Goal: Information Seeking & Learning: Learn about a topic

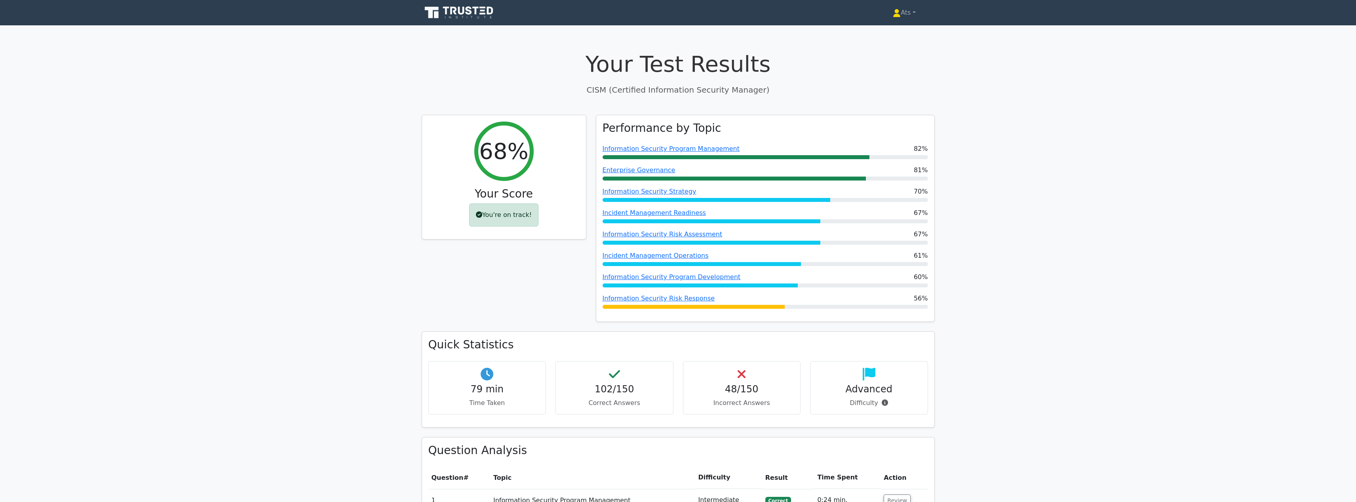
click at [470, 6] on icon at bounding box center [460, 12] width 76 height 15
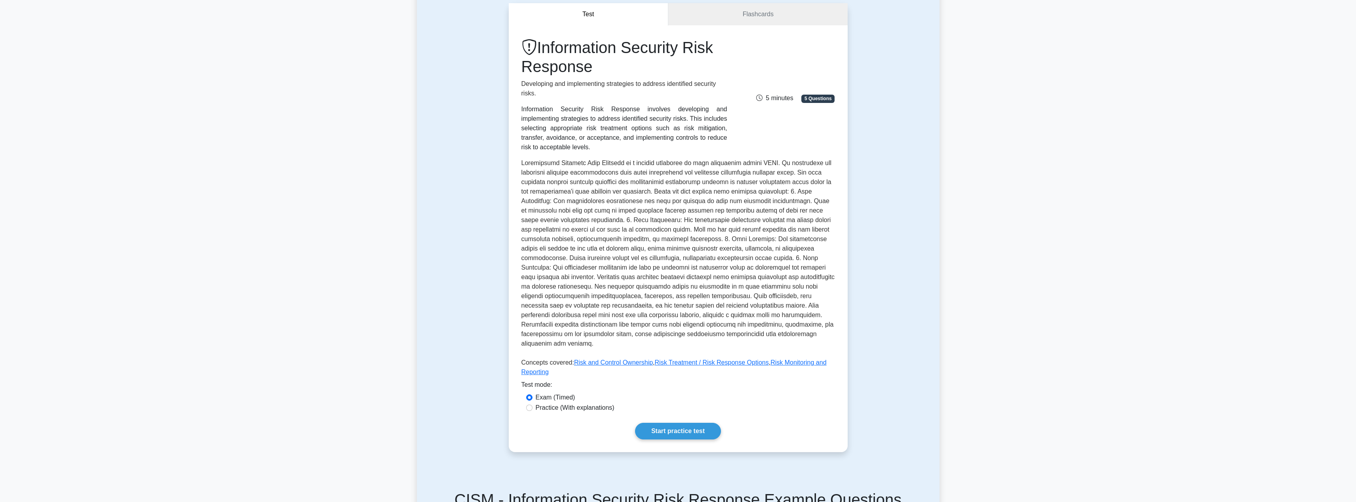
scroll to position [260, 0]
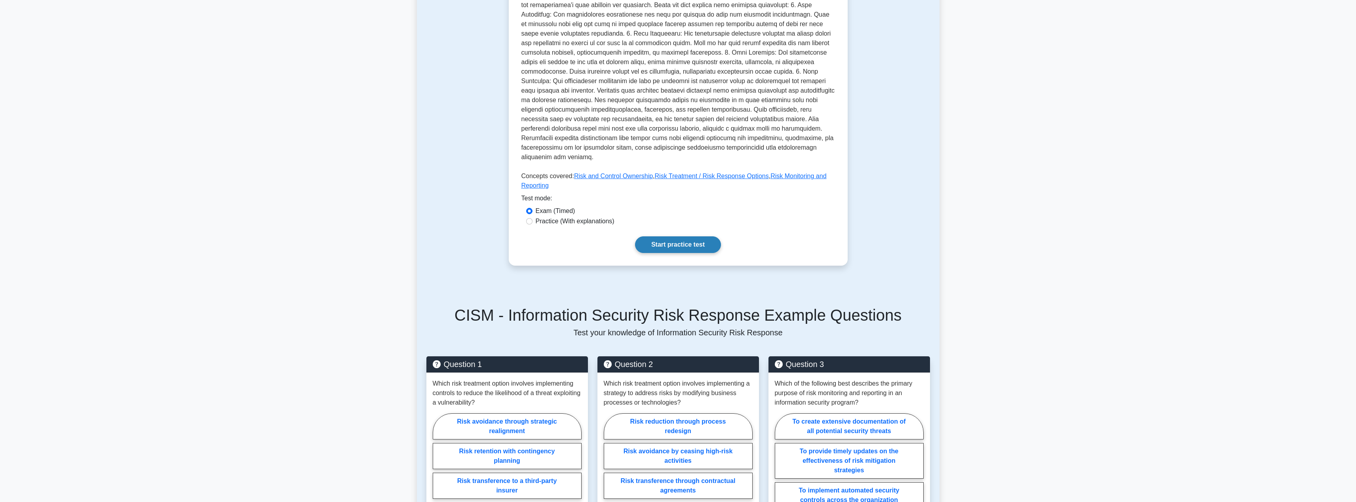
click at [684, 236] on link "Start practice test" at bounding box center [678, 244] width 86 height 17
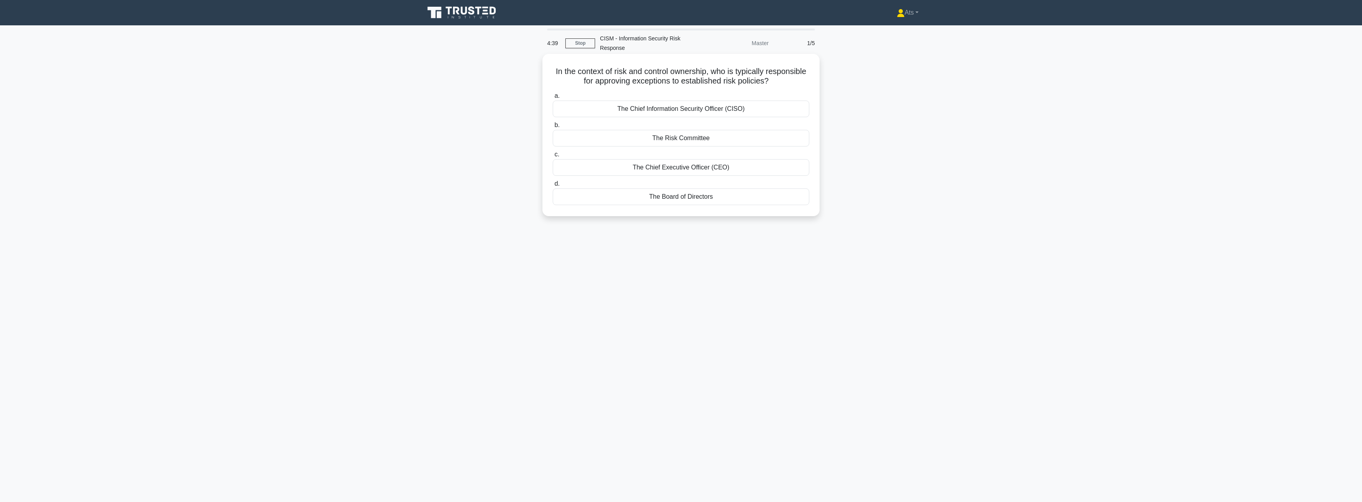
click at [748, 107] on div "The Chief Information Security Officer (CISO)" at bounding box center [681, 109] width 257 height 17
click at [553, 99] on input "a. The Chief Information Security Officer (CISO)" at bounding box center [553, 95] width 0 height 5
click at [742, 139] on div "Risk dispersion and fragmentation" at bounding box center [681, 138] width 257 height 17
click at [553, 128] on input "b. Risk dispersion and fragmentation" at bounding box center [553, 125] width 0 height 5
click at [755, 201] on div "Chief Information Security Officer (CISO)" at bounding box center [681, 196] width 257 height 17
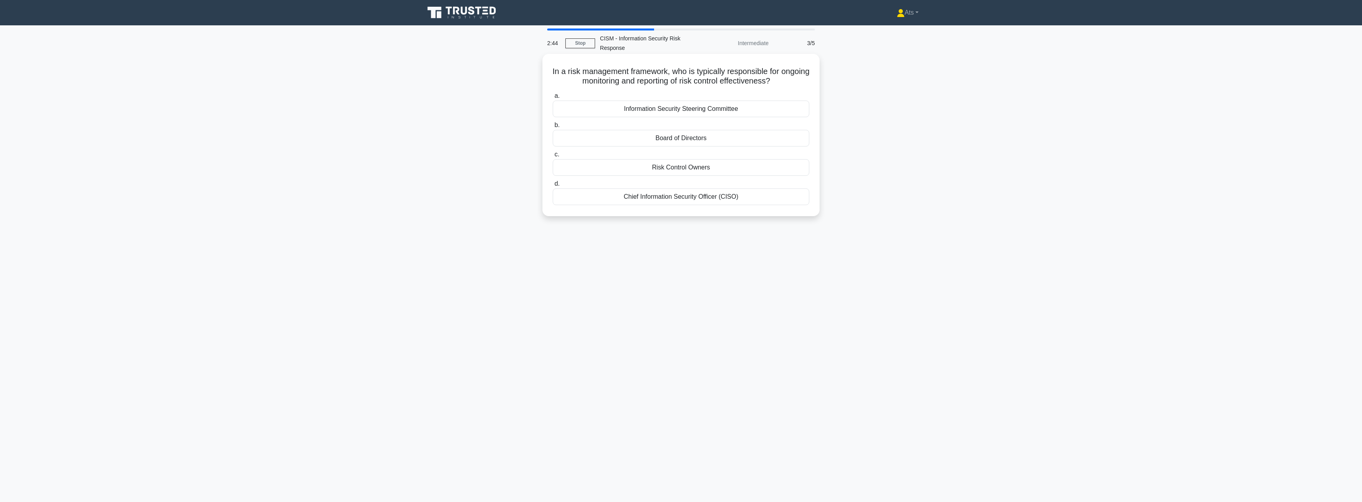
click at [553, 186] on input "d. Chief Information Security Officer (CISO)" at bounding box center [553, 183] width 0 height 5
click at [722, 140] on div "Risk mitigation through control integration" at bounding box center [681, 138] width 257 height 17
click at [553, 128] on input "b. Risk mitigation through control integration" at bounding box center [553, 125] width 0 height 5
click at [738, 167] on div "Assessing impact and likelihood against established risk thresholds" at bounding box center [681, 167] width 257 height 17
click at [553, 157] on input "c. Assessing impact and likelihood against established risk thresholds" at bounding box center [553, 154] width 0 height 5
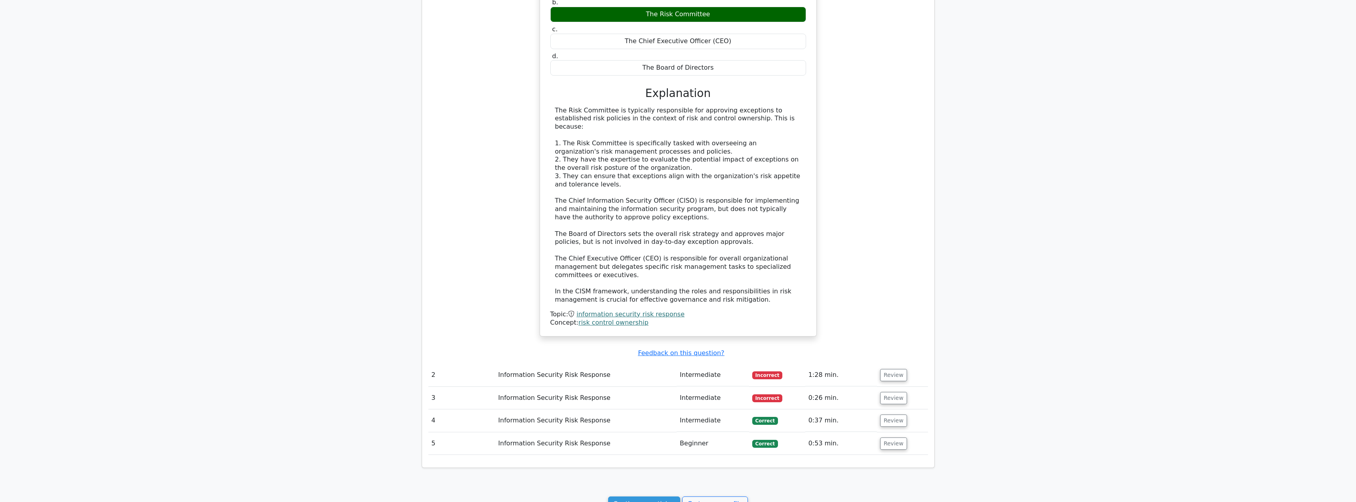
scroll to position [614, 0]
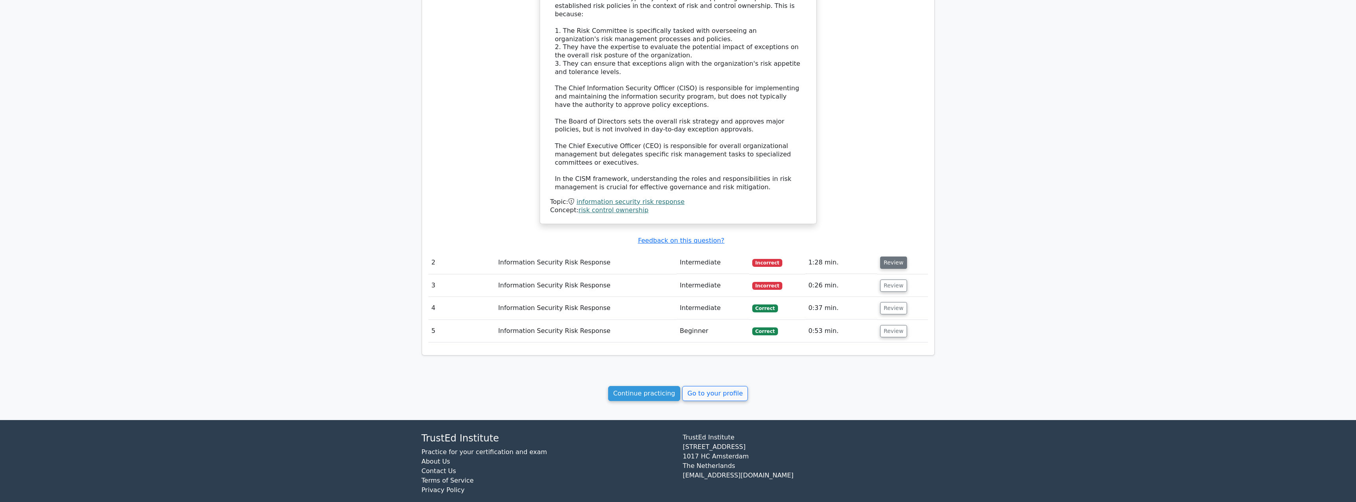
click at [885, 257] on button "Review" at bounding box center [893, 263] width 27 height 12
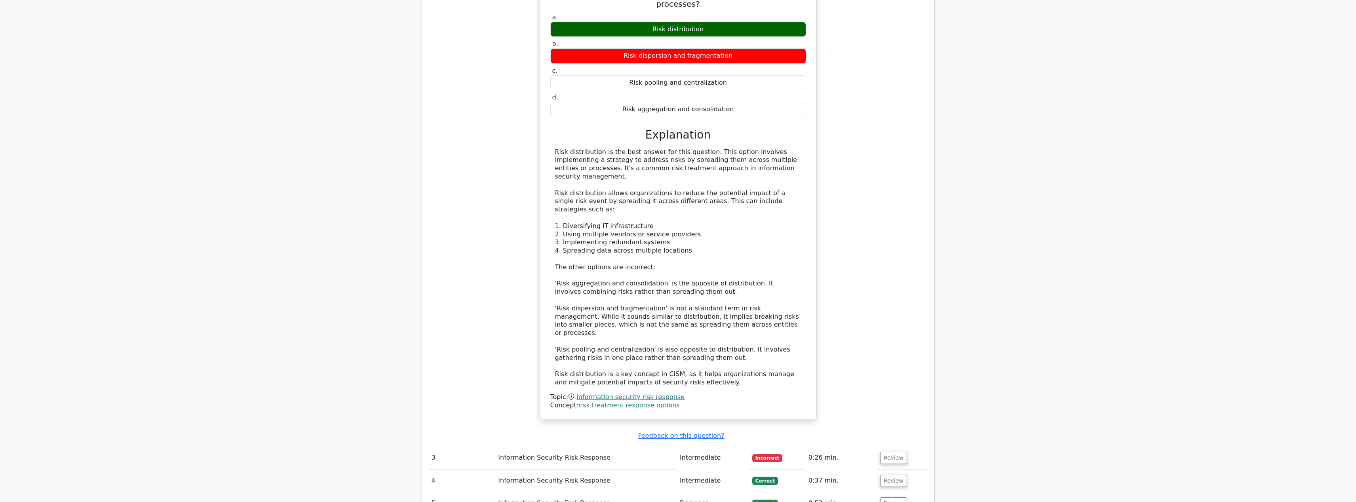
scroll to position [950, 0]
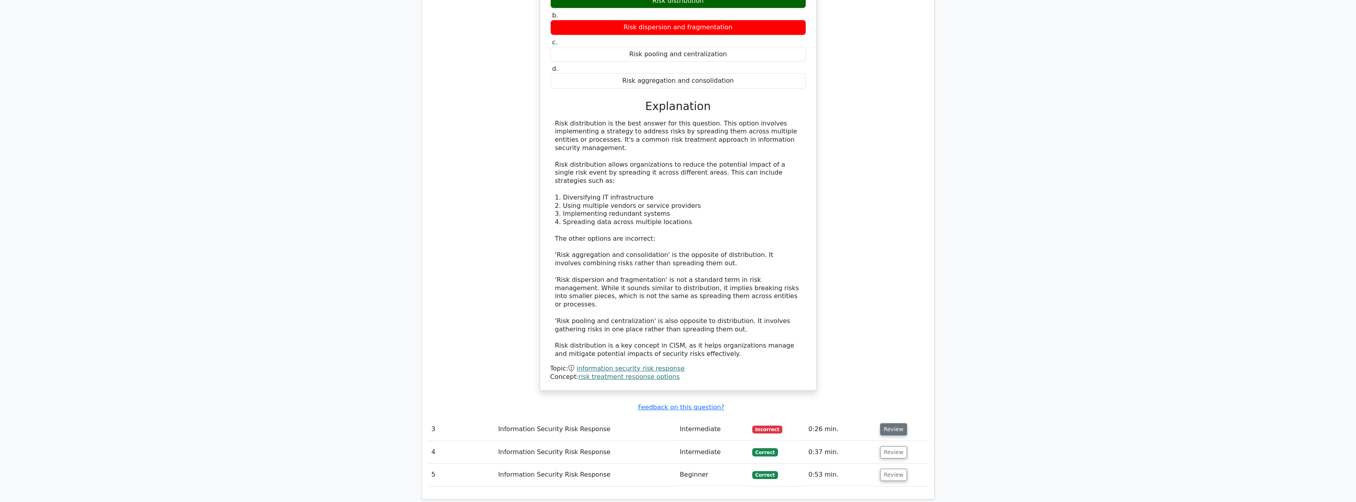
click at [895, 423] on button "Review" at bounding box center [893, 429] width 27 height 12
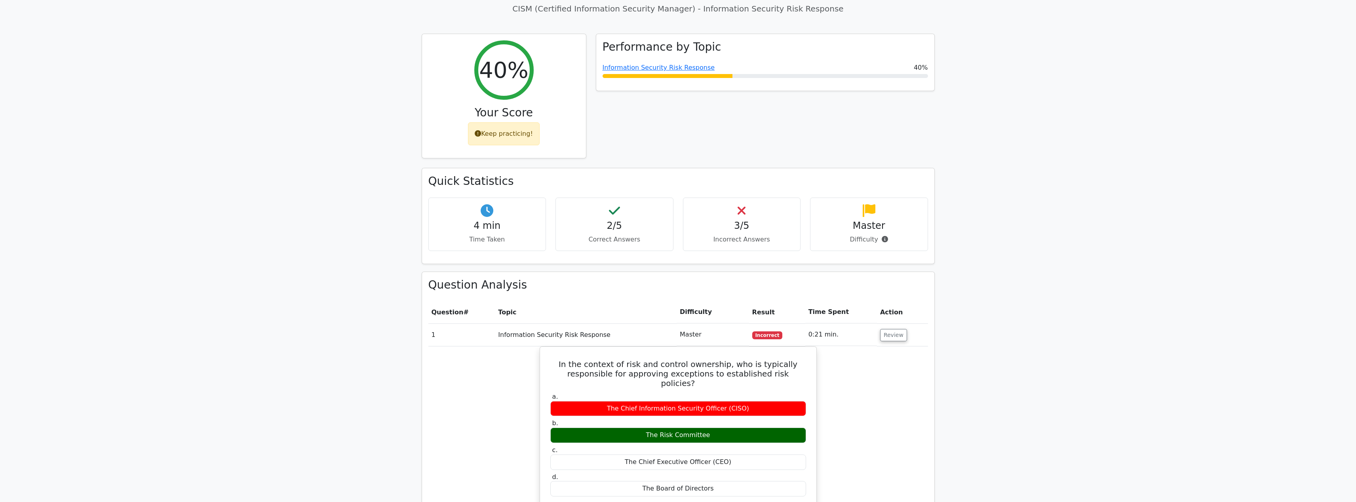
scroll to position [0, 0]
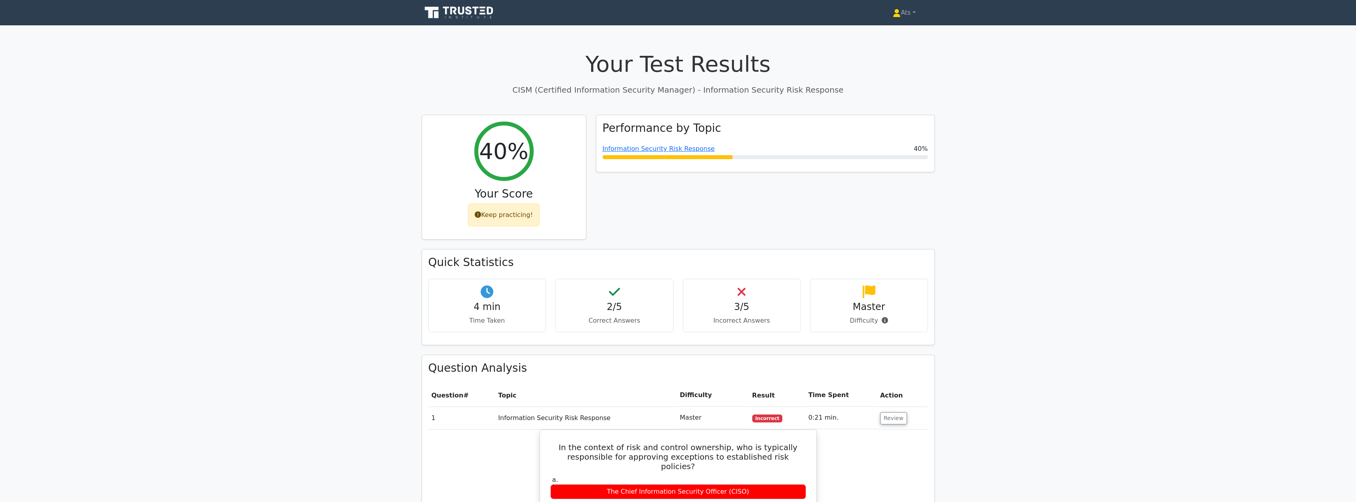
click at [488, 14] on icon at bounding box center [460, 12] width 76 height 15
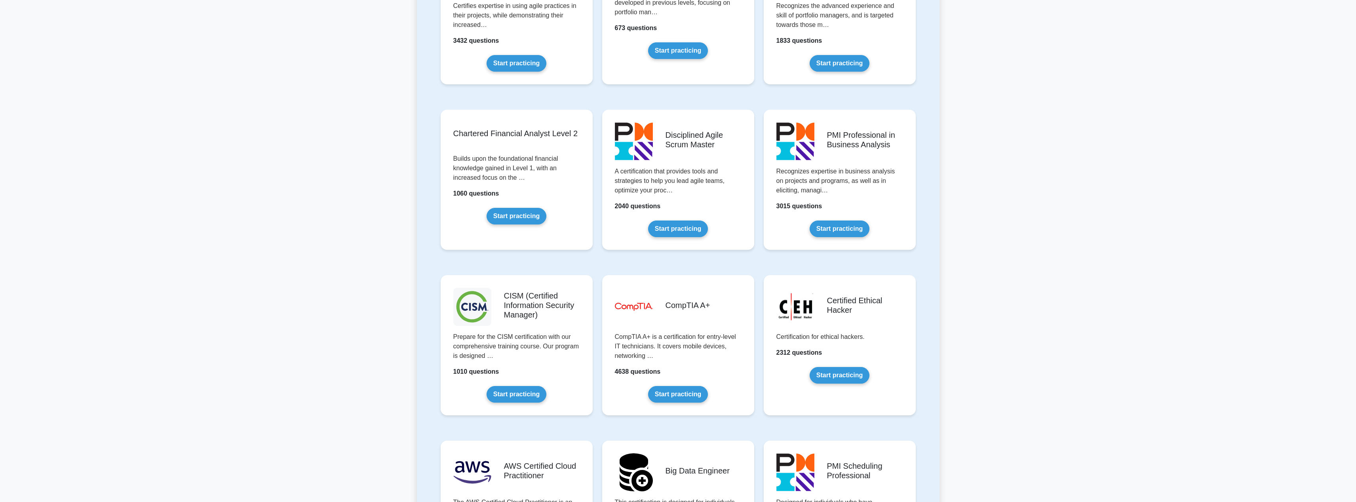
scroll to position [903, 0]
click at [530, 393] on link "Start practicing" at bounding box center [516, 391] width 60 height 17
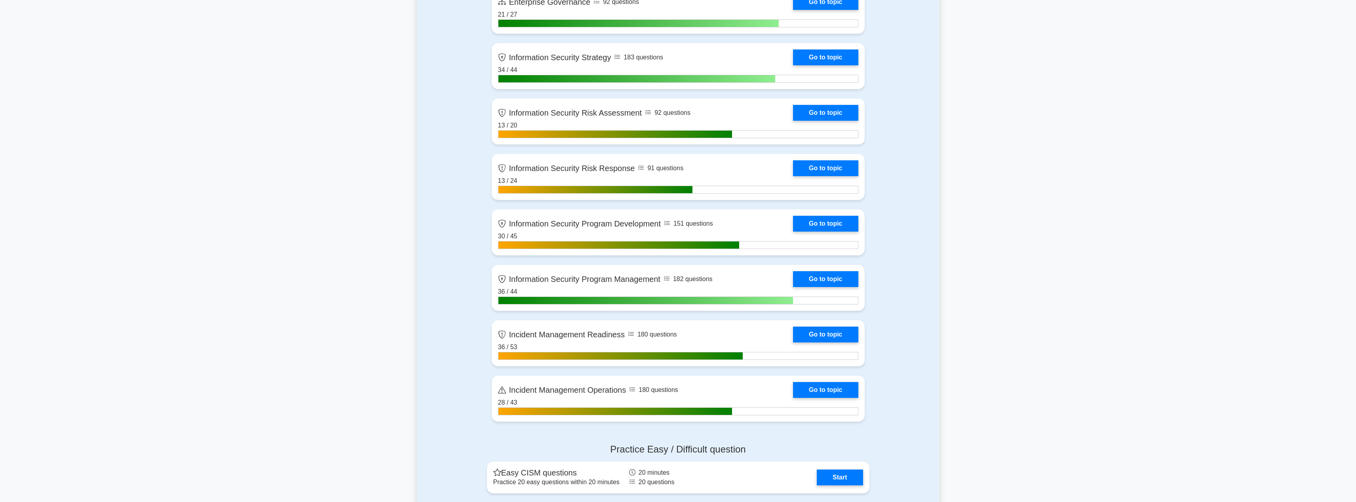
scroll to position [525, 0]
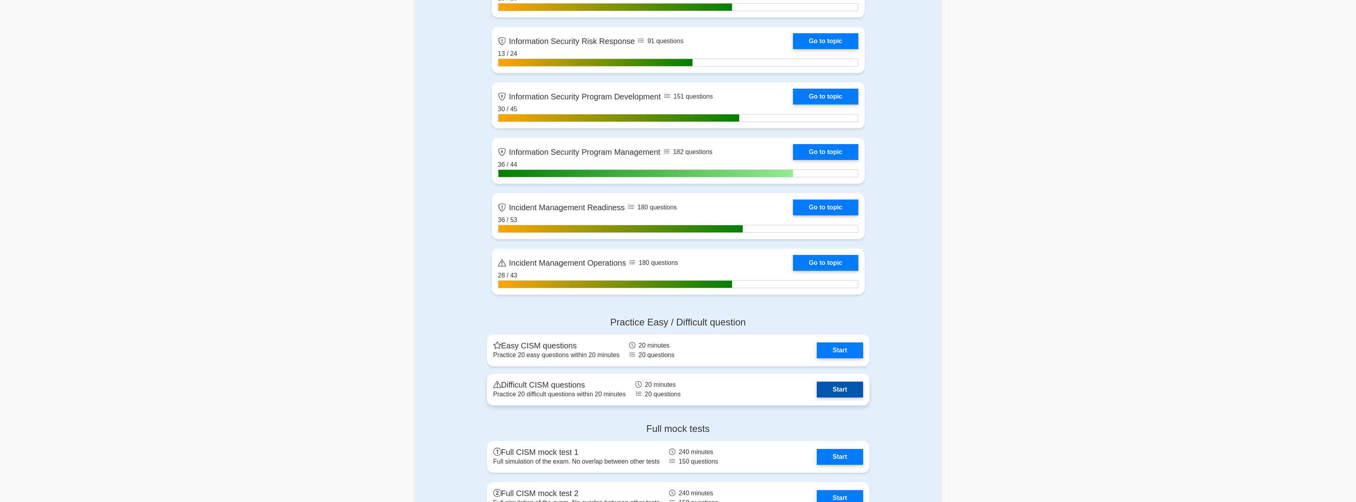
click at [843, 387] on link "Start" at bounding box center [840, 390] width 46 height 16
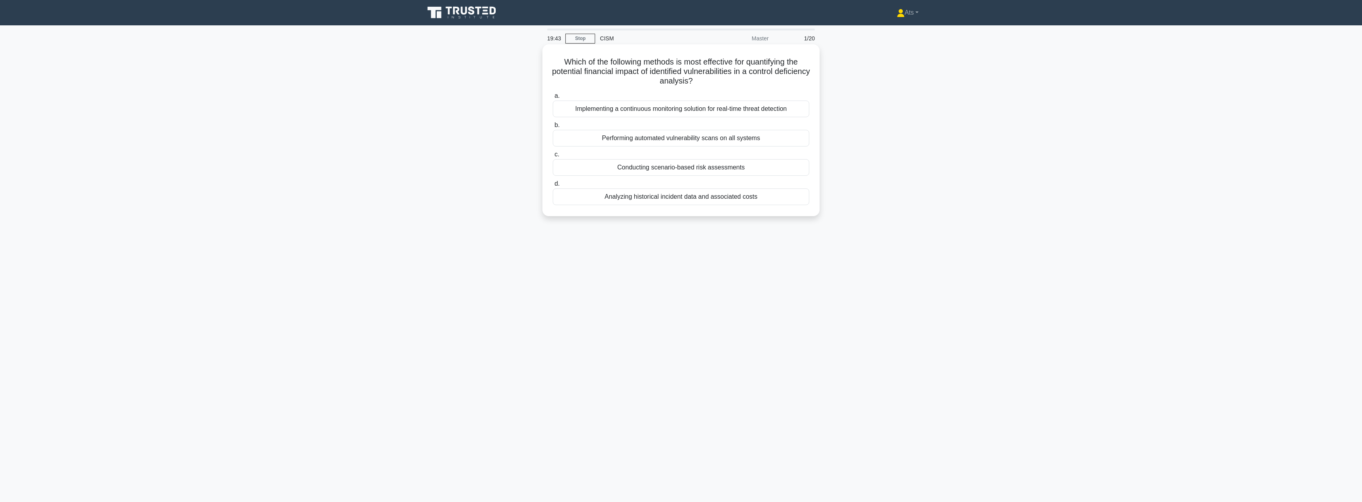
click at [740, 167] on div "Conducting scenario-based risk assessments" at bounding box center [681, 167] width 257 height 17
click at [553, 157] on input "c. Conducting scenario-based risk assessments" at bounding box center [553, 154] width 0 height 5
click at [694, 107] on div "ISO/IEC 27002" at bounding box center [681, 109] width 257 height 17
click at [553, 99] on input "a. ISO/IEC 27002" at bounding box center [553, 95] width 0 height 5
click at [717, 158] on div "Monitoring the reduction in reported security incidents over time" at bounding box center [681, 158] width 257 height 17
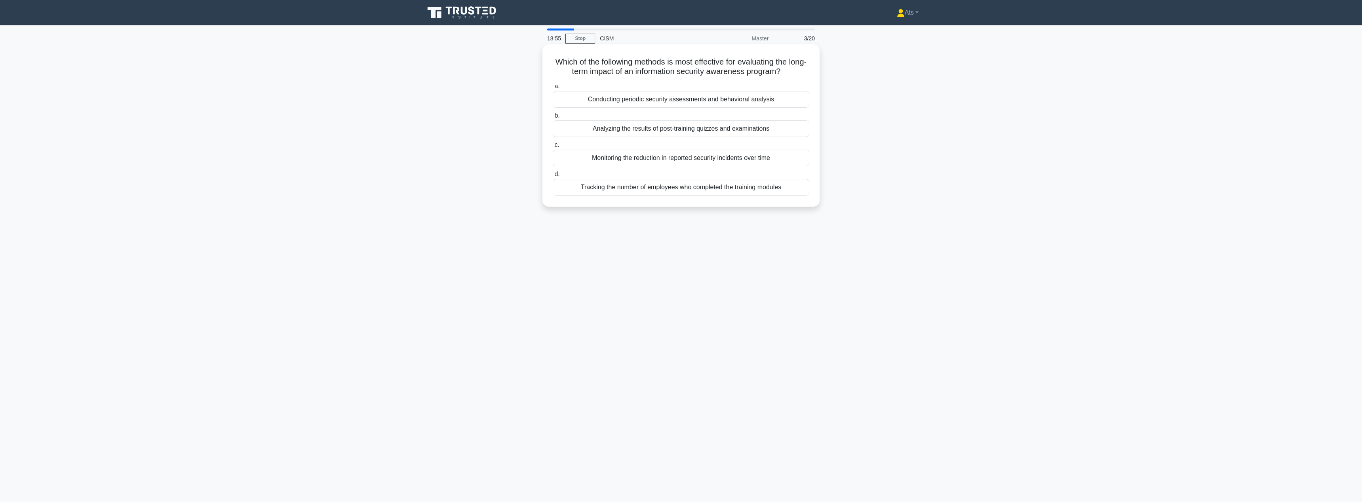
click at [553, 148] on input "c. Monitoring the reduction in reported security incidents over time" at bounding box center [553, 145] width 0 height 5
click at [701, 100] on div "EU-US Privacy Shield" at bounding box center [681, 99] width 257 height 17
click at [553, 89] on input "a. EU-US Privacy Shield" at bounding box center [553, 86] width 0 height 5
click at [713, 131] on div "Techniques to manipulate AI models by introducing malicious inputs" at bounding box center [681, 128] width 257 height 17
click at [553, 118] on input "b. Techniques to manipulate AI models by introducing malicious inputs" at bounding box center [553, 115] width 0 height 5
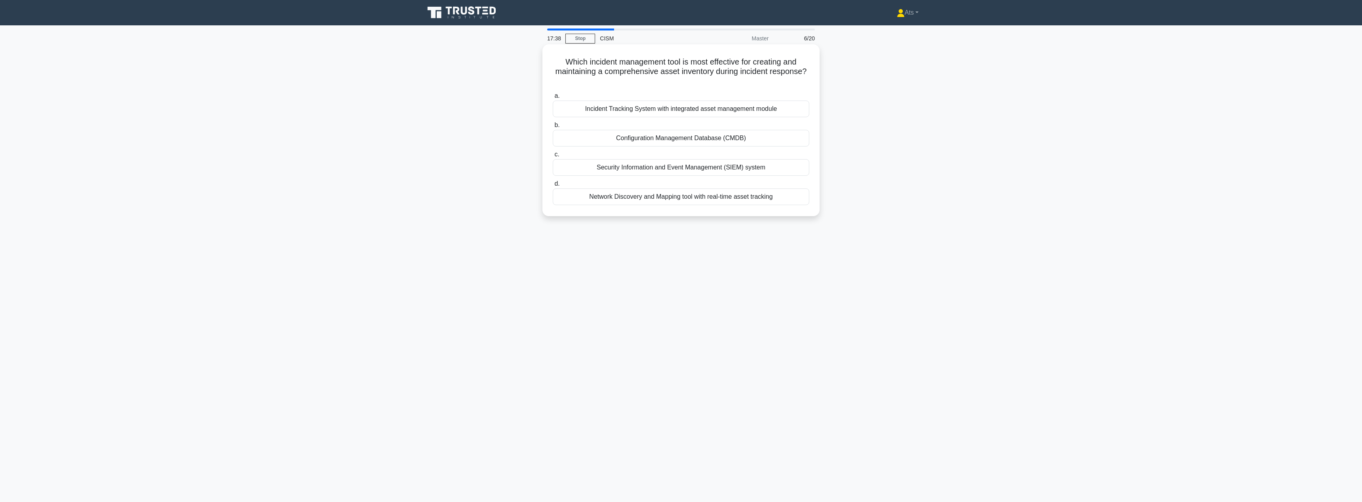
click at [714, 134] on div "Configuration Management Database (CMDB)" at bounding box center [681, 138] width 257 height 17
click at [553, 128] on input "b. Configuration Management Database (CMDB)" at bounding box center [553, 125] width 0 height 5
click at [764, 132] on div "Perform a clean installation of the operating system and applications" at bounding box center [681, 128] width 257 height 17
click at [553, 118] on input "b. Perform a clean installation of the operating system and applications" at bounding box center [553, 115] width 0 height 5
click at [764, 191] on div "Risk enhancement and mitigation balance" at bounding box center [681, 187] width 257 height 17
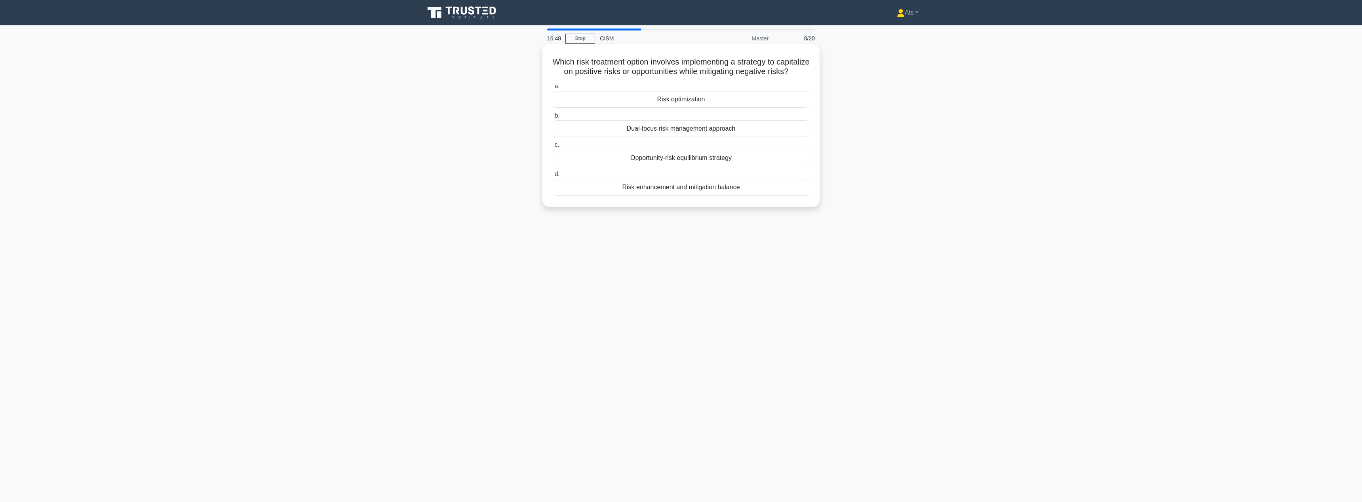
click at [553, 177] on input "d. Risk enhancement and mitigation balance" at bounding box center [553, 174] width 0 height 5
click at [746, 196] on div "COBIT (Control Objectives for Information and Related Technologies)" at bounding box center [681, 196] width 257 height 17
click at [553, 186] on input "d. COBIT (Control Objectives for Information and Related Technologies)" at bounding box center [553, 183] width 0 height 5
click at [682, 158] on div "Risk modification" at bounding box center [681, 158] width 257 height 17
click at [553, 148] on input "c. Risk modification" at bounding box center [553, 145] width 0 height 5
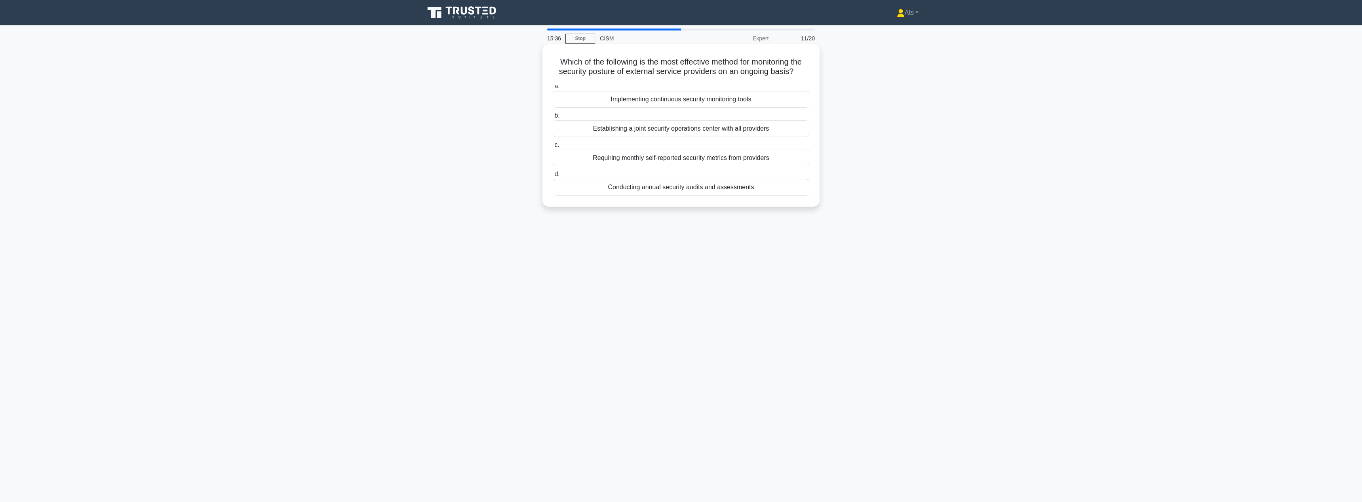
click at [717, 155] on div "Requiring monthly self-reported security metrics from providers" at bounding box center [681, 158] width 257 height 17
click at [553, 148] on input "c. Requiring monthly self-reported security metrics from providers" at bounding box center [553, 145] width 0 height 5
click at [697, 166] on div "Developing a comprehensive contact list of all employees and stakeholders" at bounding box center [681, 167] width 257 height 17
click at [553, 157] on input "c. Developing a comprehensive contact list of all employees and stakeholders" at bounding box center [553, 154] width 0 height 5
click at [720, 189] on div "To outline procedures for conducting IT audits and assessments" at bounding box center [681, 187] width 257 height 17
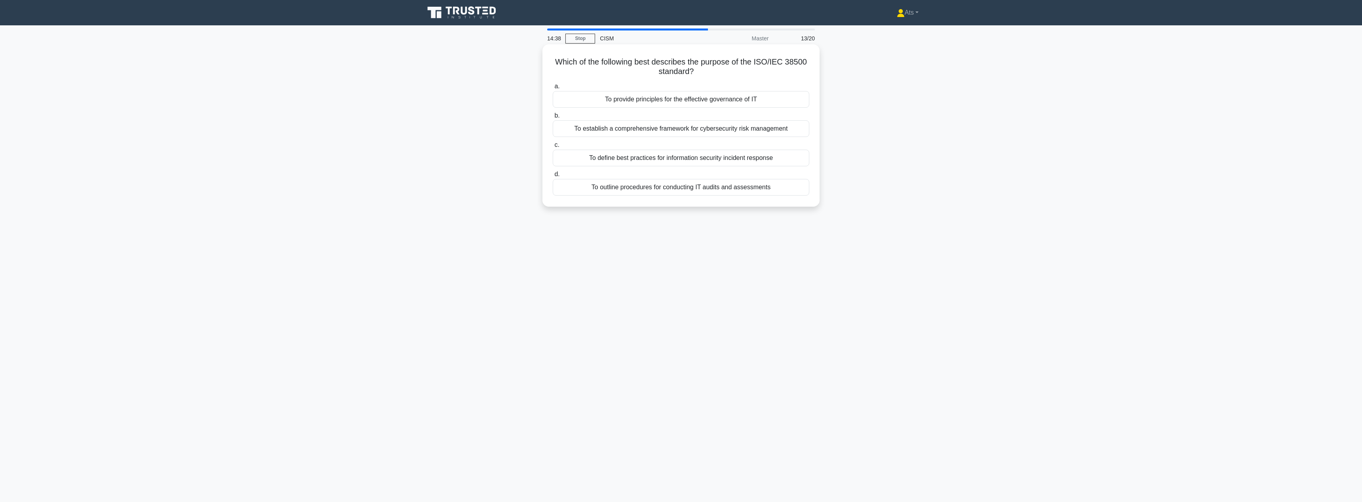
click at [553, 177] on input "d. To outline procedures for conducting IT audits and assessments" at bounding box center [553, 174] width 0 height 5
click at [720, 189] on div "Multi-layered risk management" at bounding box center [681, 189] width 257 height 17
click at [553, 179] on input "d. Multi-layered risk management" at bounding box center [553, 176] width 0 height 5
click at [778, 189] on div "The alignment of security controls with business objectives and risk tolerance" at bounding box center [681, 187] width 257 height 17
click at [553, 177] on input "d. The alignment of security controls with business objectives and risk toleran…" at bounding box center [553, 174] width 0 height 5
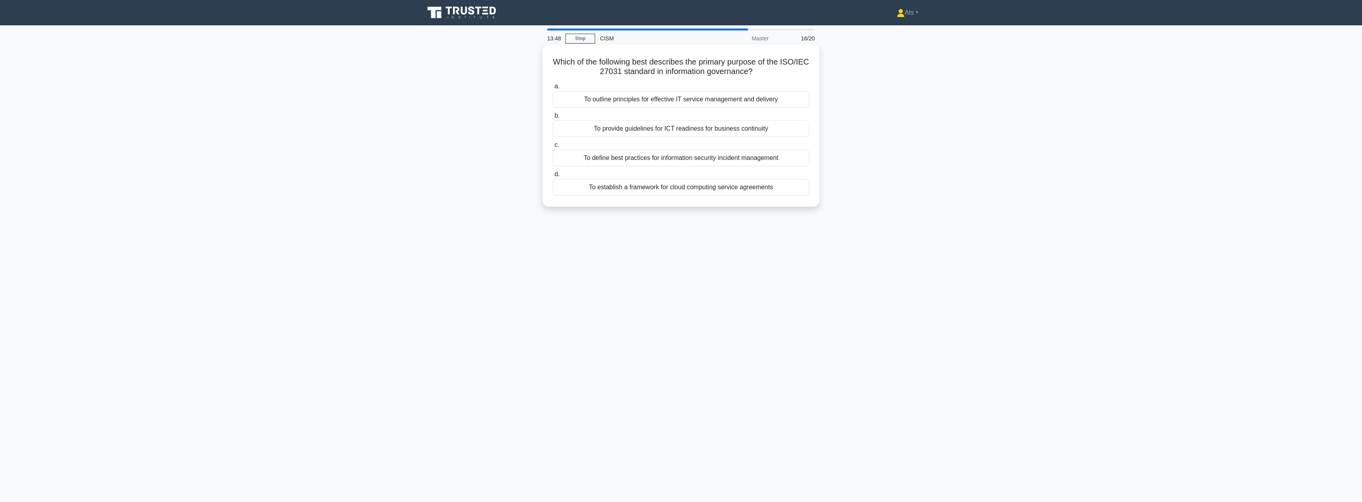
click at [753, 131] on div "To provide guidelines for ICT readiness for business continuity" at bounding box center [681, 128] width 257 height 17
click at [553, 118] on input "b. To provide guidelines for ICT readiness for business continuity" at bounding box center [553, 115] width 0 height 5
click at [735, 140] on div "Continuous monitoring and adaptive testing" at bounding box center [681, 138] width 257 height 17
click at [553, 128] on input "b. Continuous monitoring and adaptive testing" at bounding box center [553, 125] width 0 height 5
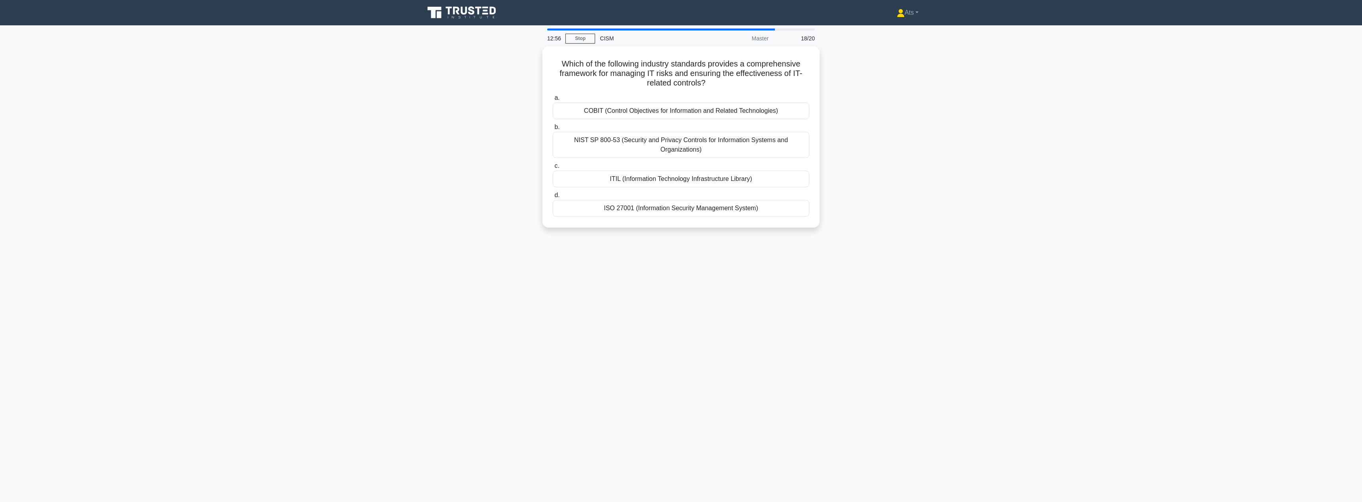
click at [1107, 439] on main "12:56 Stop CISM Master 18/20 Which of the following industry standards provides…" at bounding box center [681, 263] width 1362 height 477
click at [988, 243] on main "12:50 Stop CISM Master 18/20 Which of the following industry standards provides…" at bounding box center [681, 263] width 1362 height 477
click at [710, 207] on div "ISO 27001 (Information Security Management System)" at bounding box center [681, 206] width 257 height 17
click at [553, 196] on input "d. ISO 27001 (Information Security Management System)" at bounding box center [553, 193] width 0 height 5
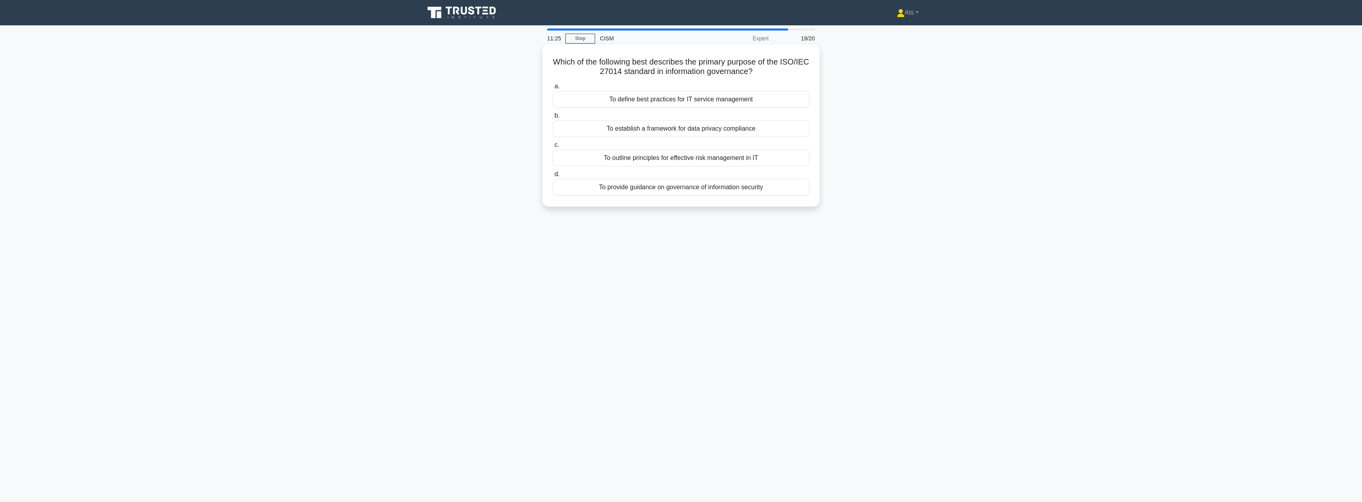
click at [709, 129] on div "To establish a framework for data privacy compliance" at bounding box center [681, 128] width 257 height 17
click at [553, 118] on input "b. To establish a framework for data privacy compliance" at bounding box center [553, 115] width 0 height 5
click at [633, 129] on div "Deploy honeypots to trap and analyze the insider's activities" at bounding box center [681, 128] width 257 height 17
click at [553, 118] on input "b. Deploy honeypots to trap and analyze the insider's activities" at bounding box center [553, 115] width 0 height 5
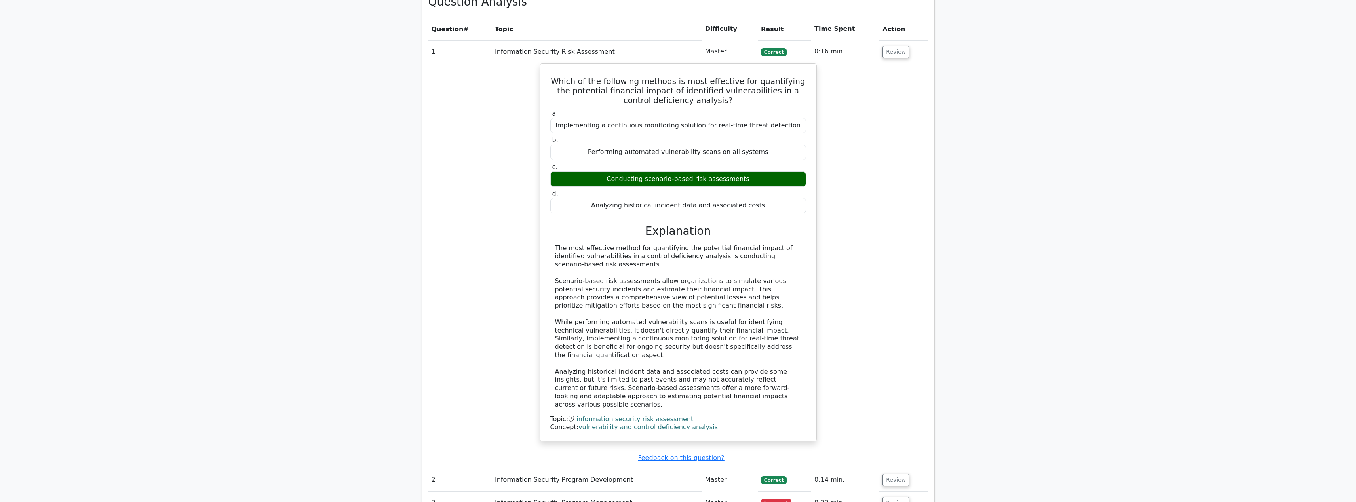
scroll to position [604, 0]
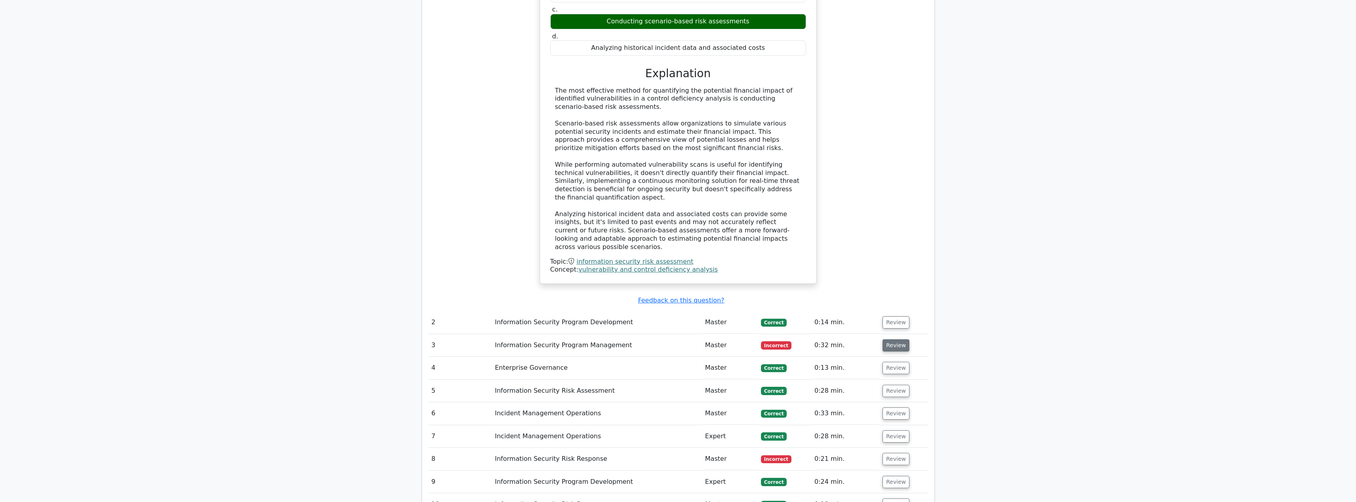
click at [888, 339] on button "Review" at bounding box center [895, 345] width 27 height 12
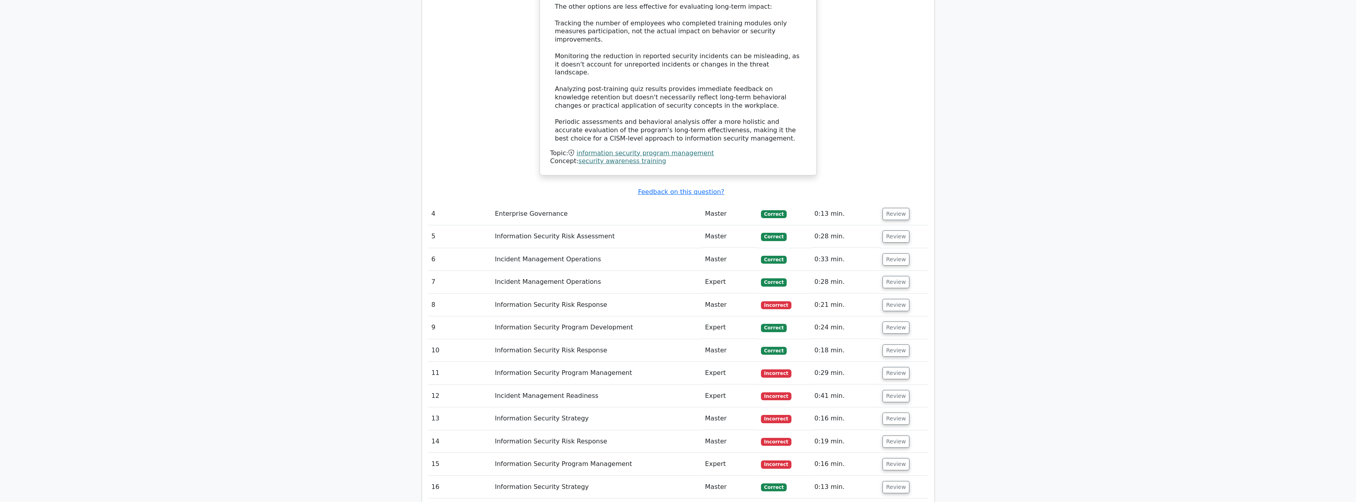
scroll to position [1237, 0]
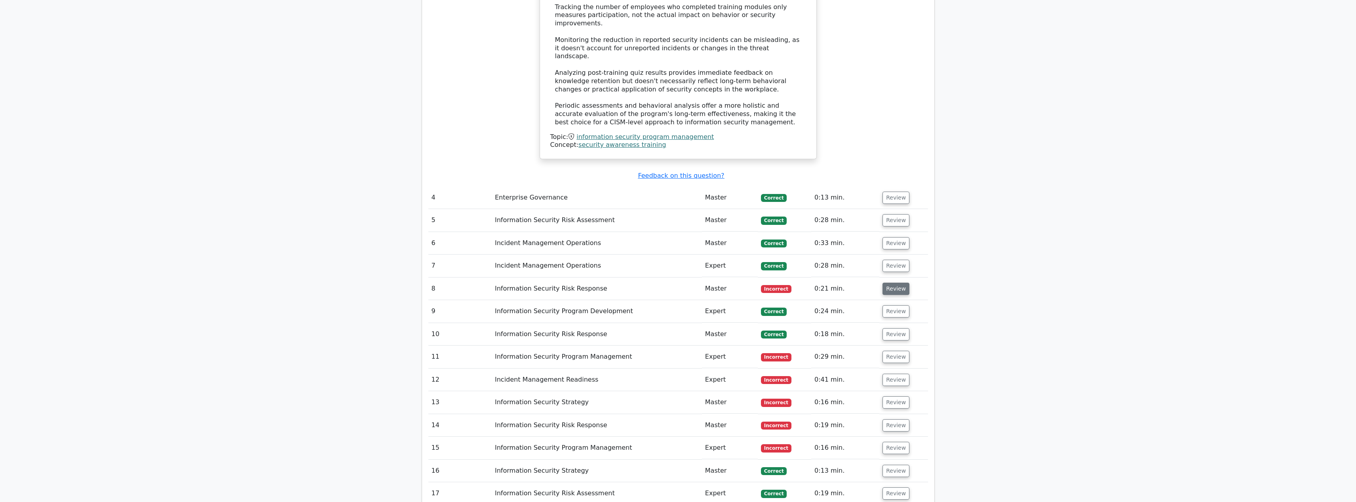
click at [884, 283] on button "Review" at bounding box center [895, 289] width 27 height 12
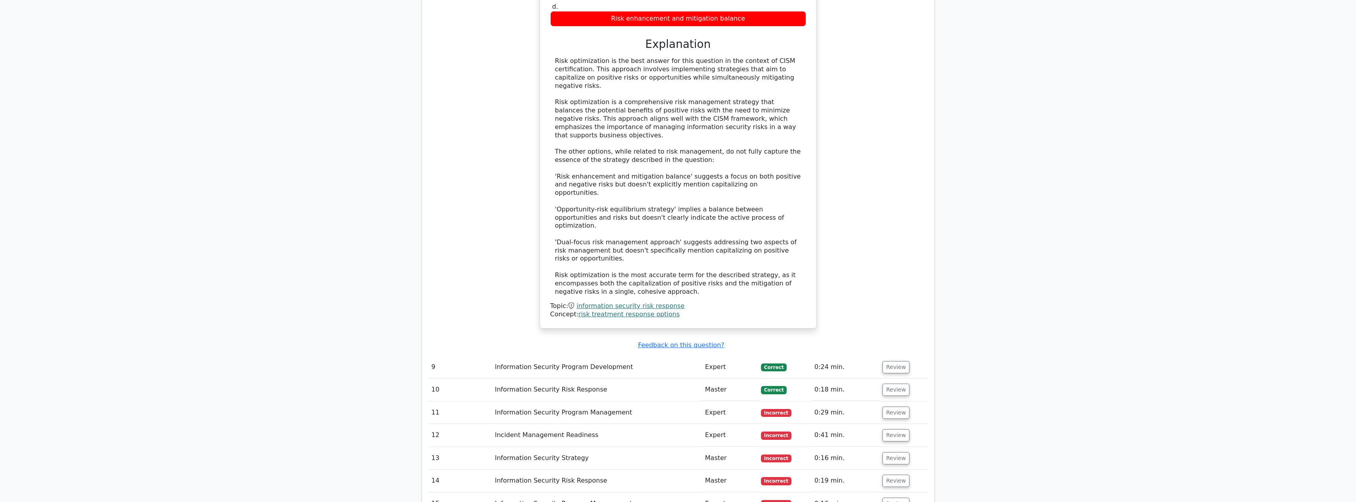
scroll to position [1758, 0]
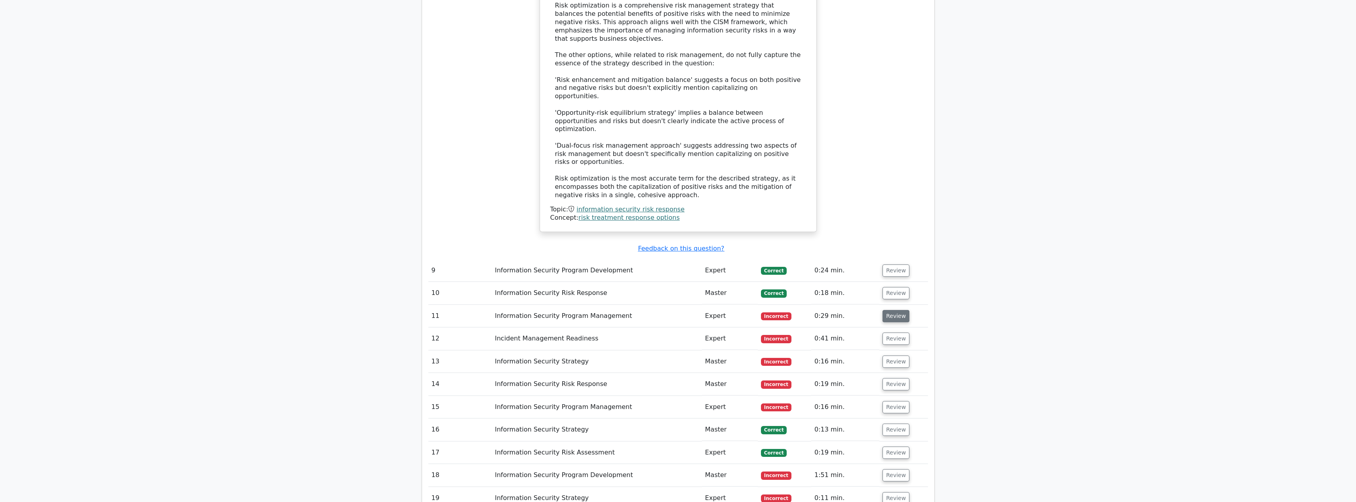
click at [892, 310] on button "Review" at bounding box center [895, 316] width 27 height 12
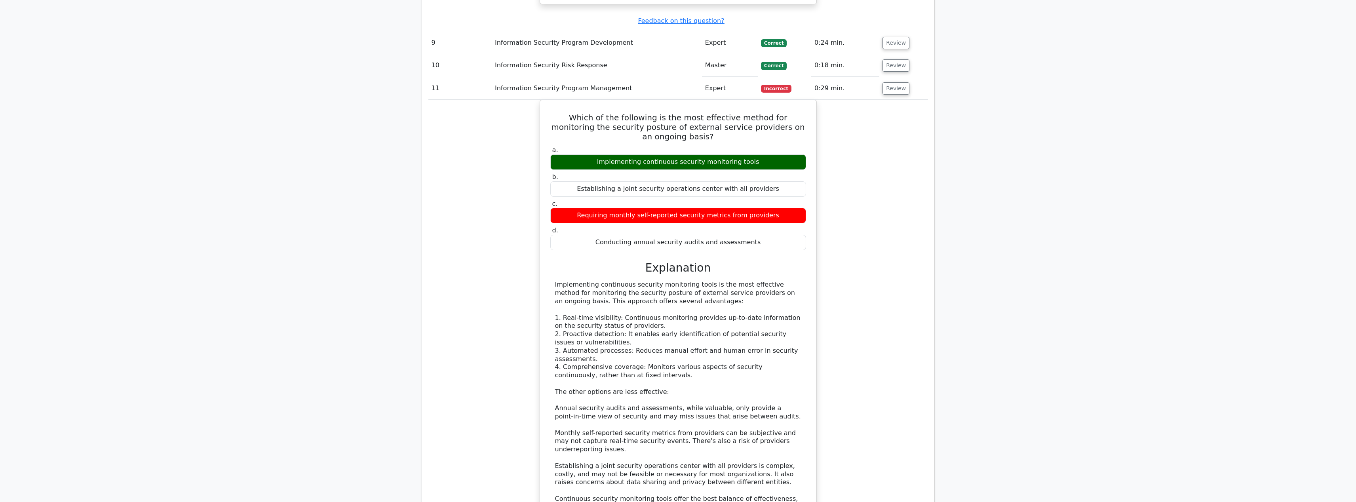
scroll to position [2243, 0]
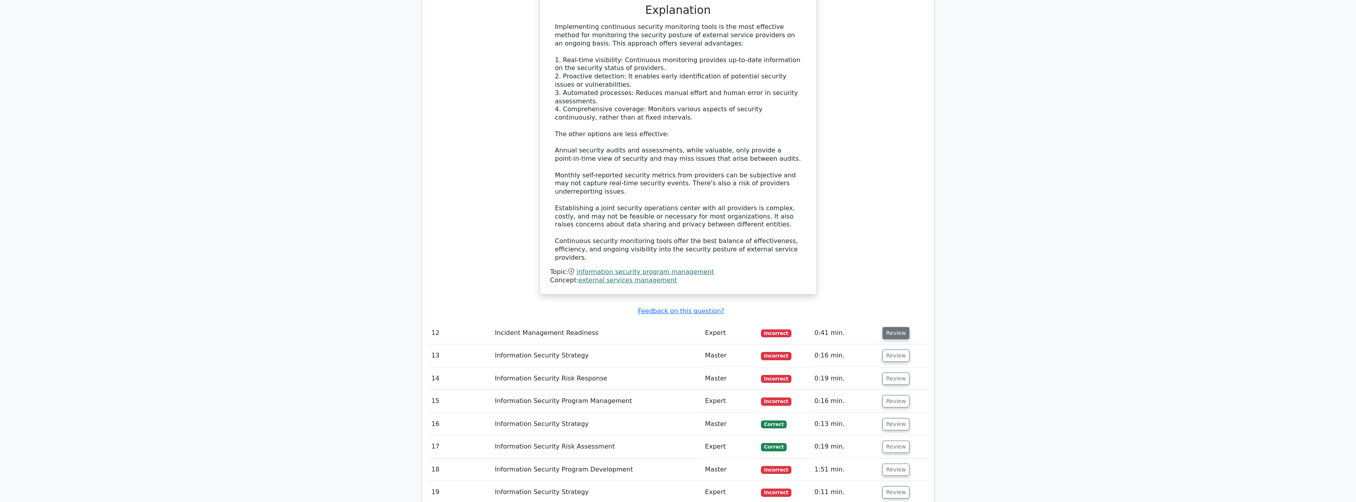
click at [887, 327] on button "Review" at bounding box center [895, 333] width 27 height 12
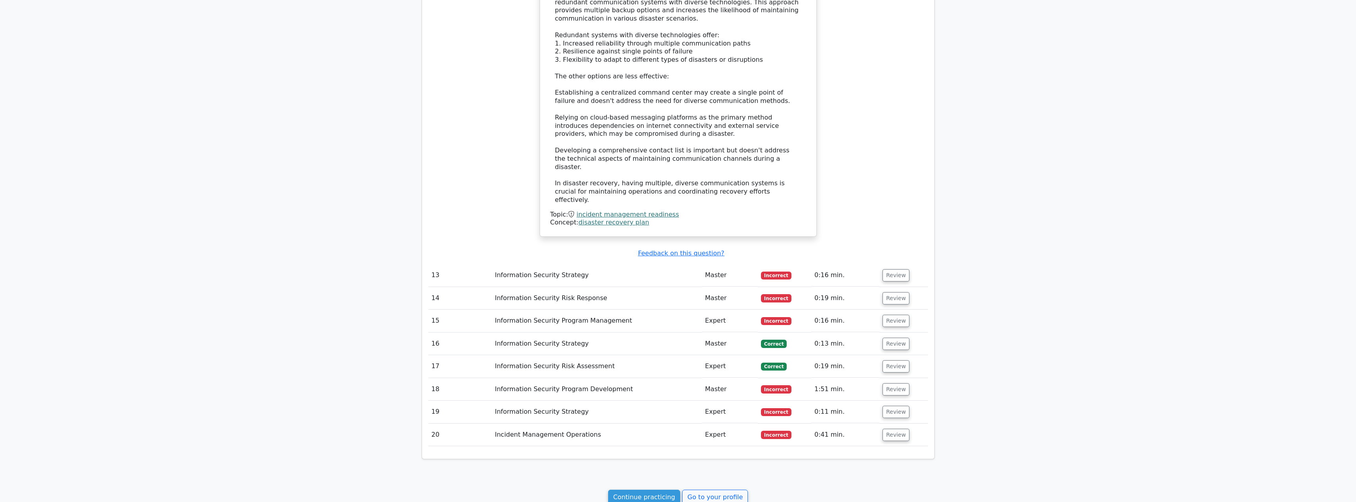
scroll to position [2815, 0]
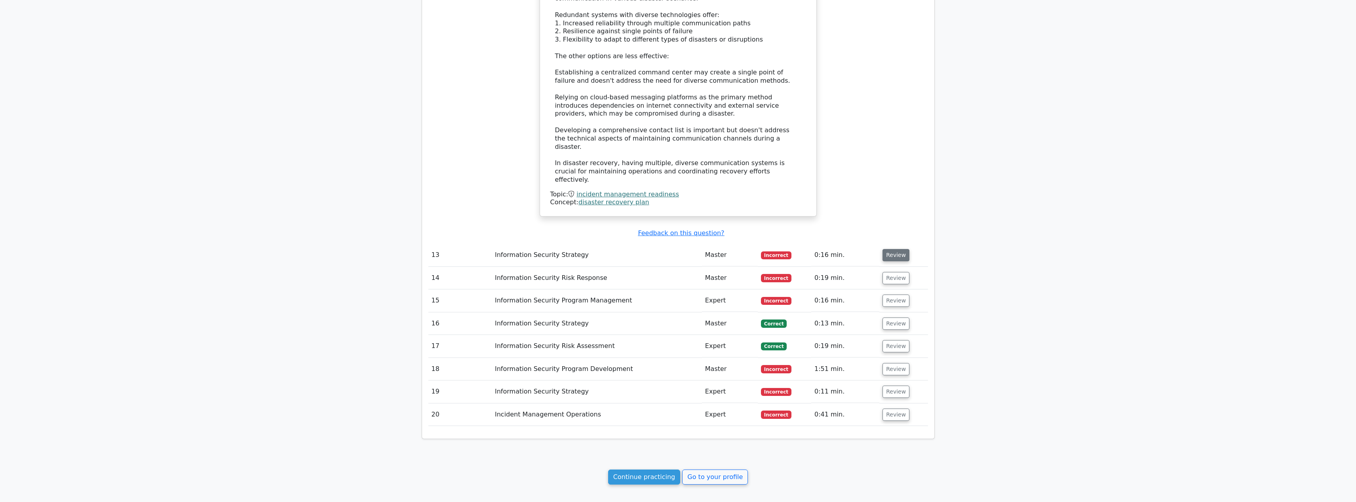
click at [894, 249] on button "Review" at bounding box center [895, 255] width 27 height 12
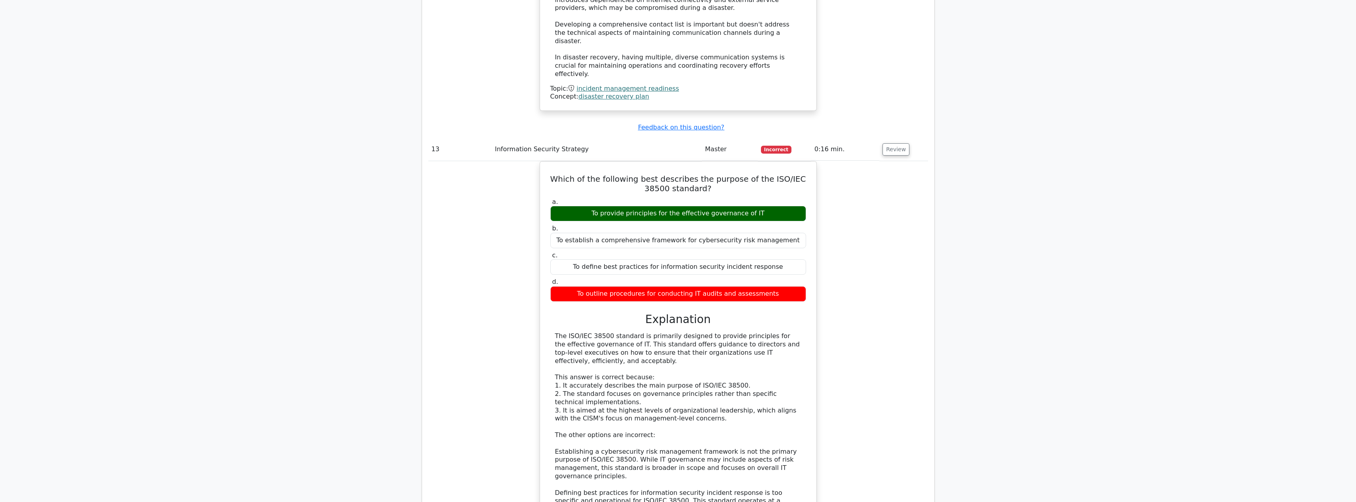
scroll to position [3116, 0]
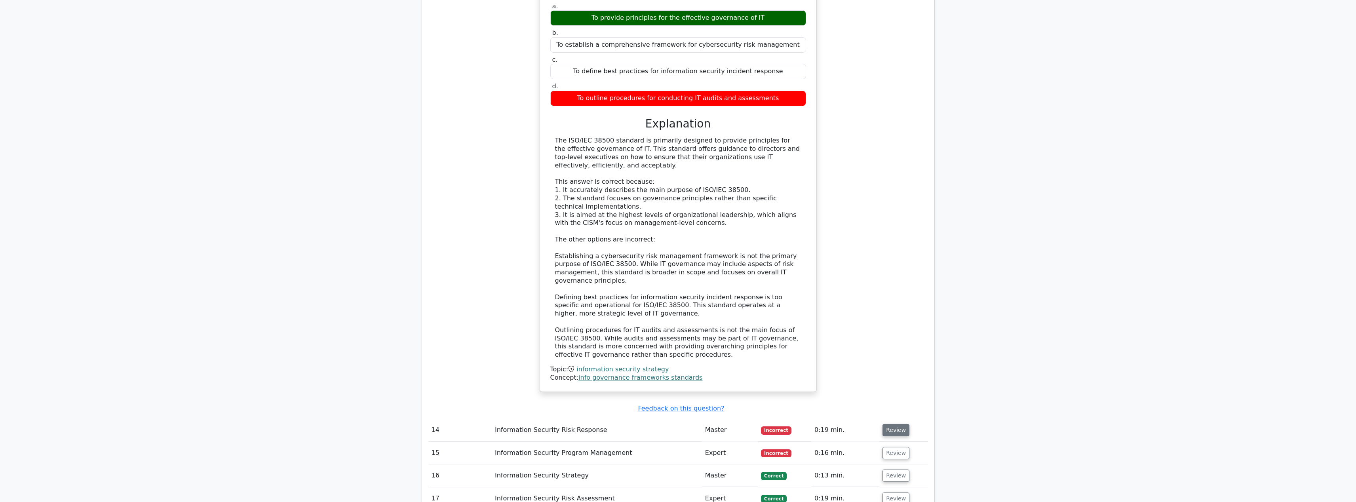
click at [893, 424] on button "Review" at bounding box center [895, 430] width 27 height 12
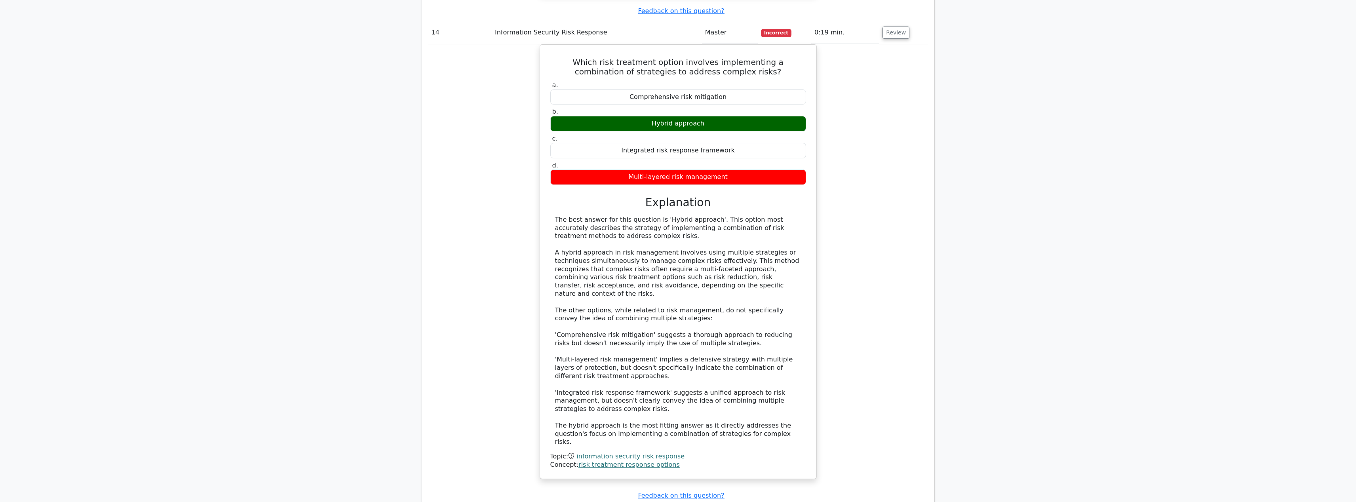
scroll to position [3551, 0]
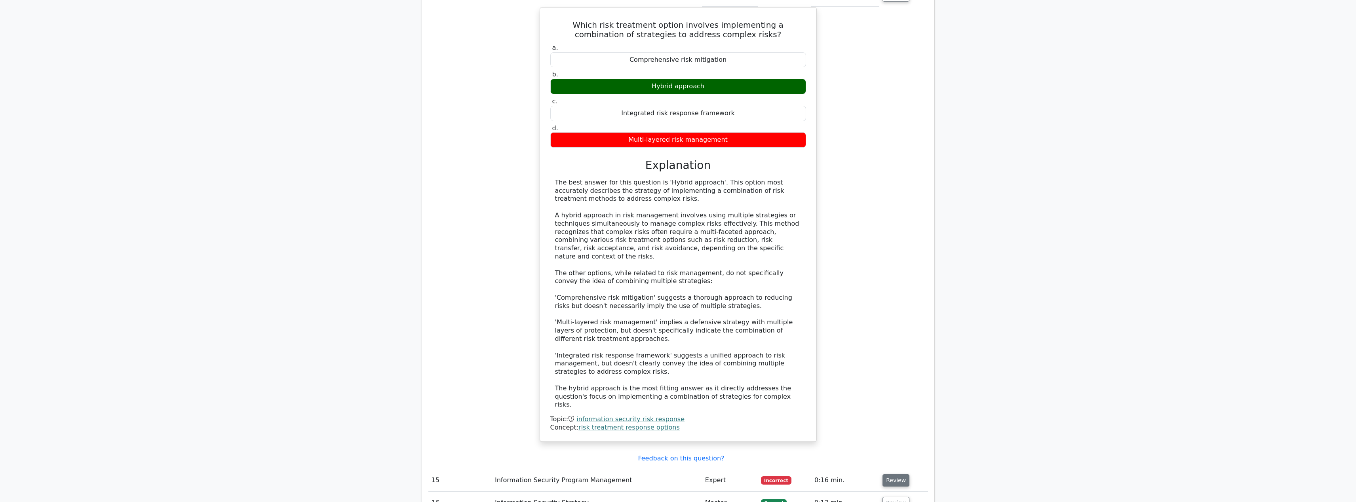
click at [895, 474] on button "Review" at bounding box center [895, 480] width 27 height 12
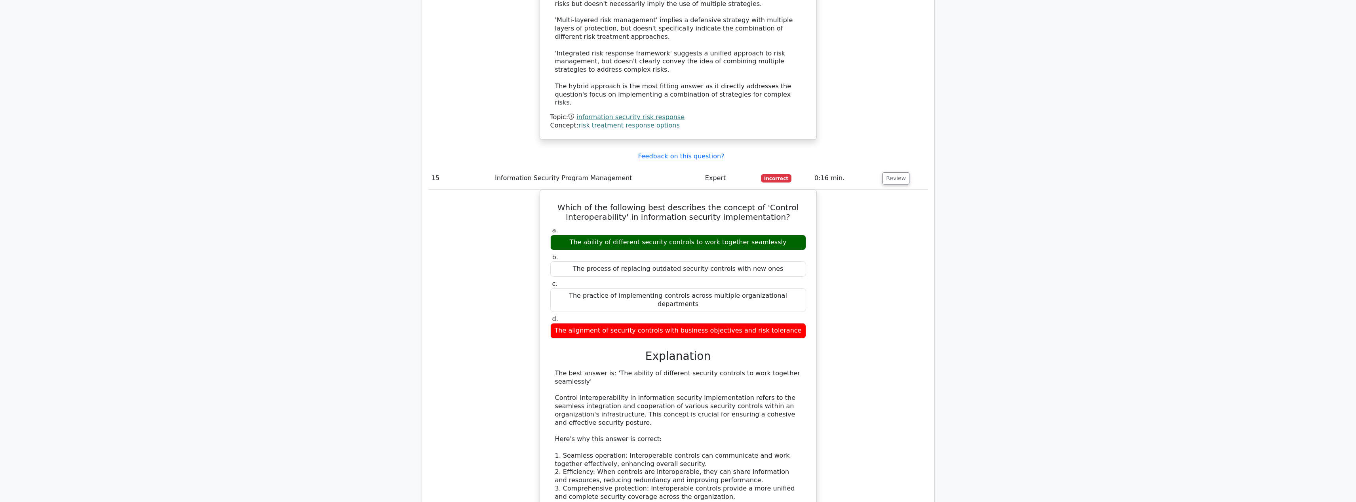
scroll to position [4114, 0]
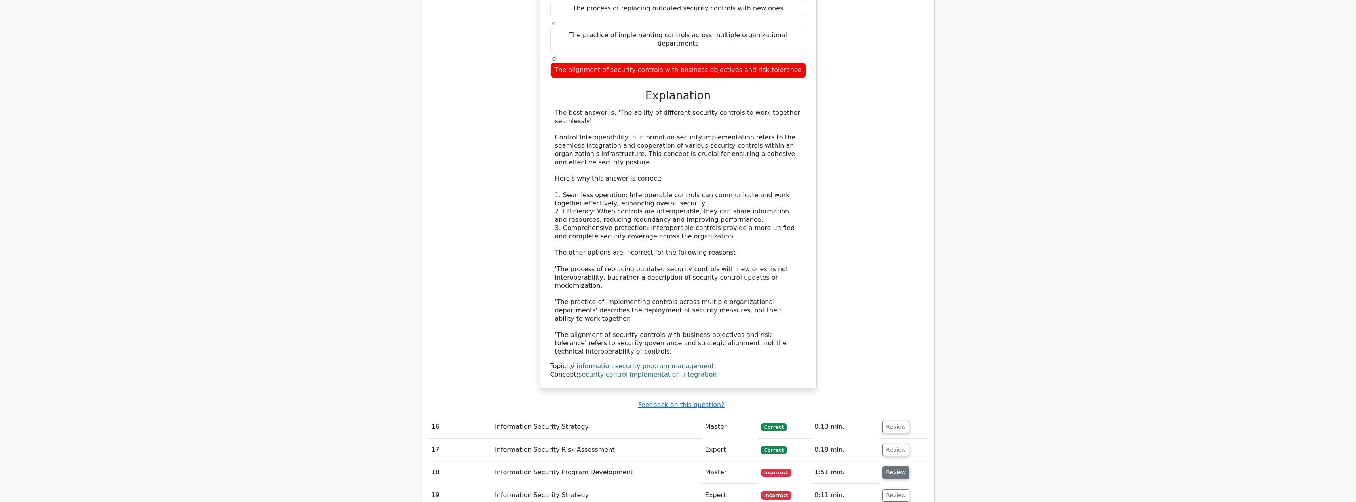
click at [890, 466] on button "Review" at bounding box center [895, 472] width 27 height 12
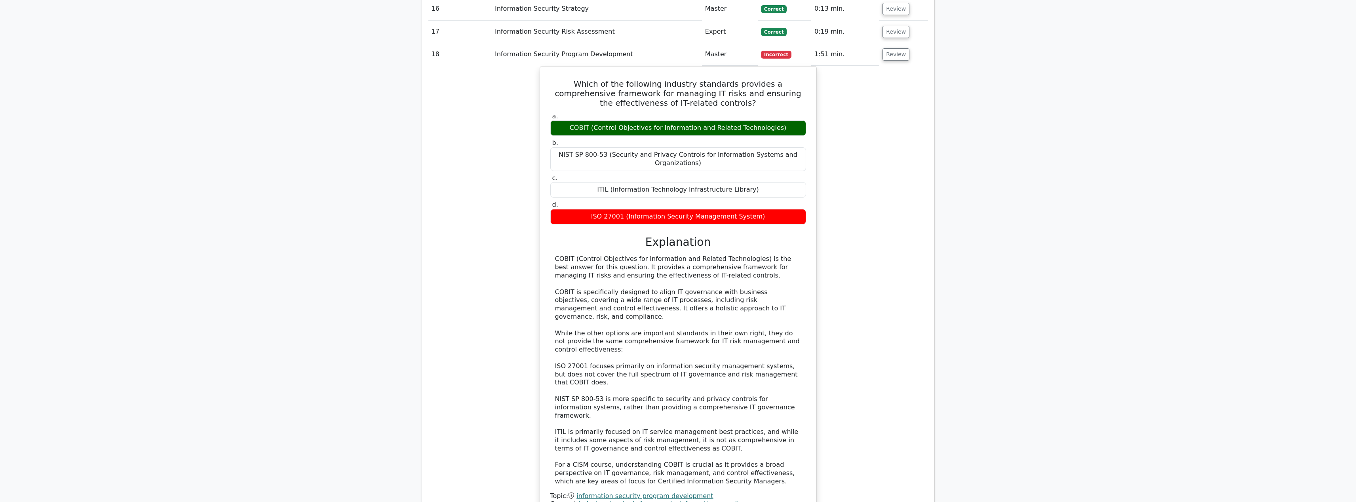
scroll to position [4623, 0]
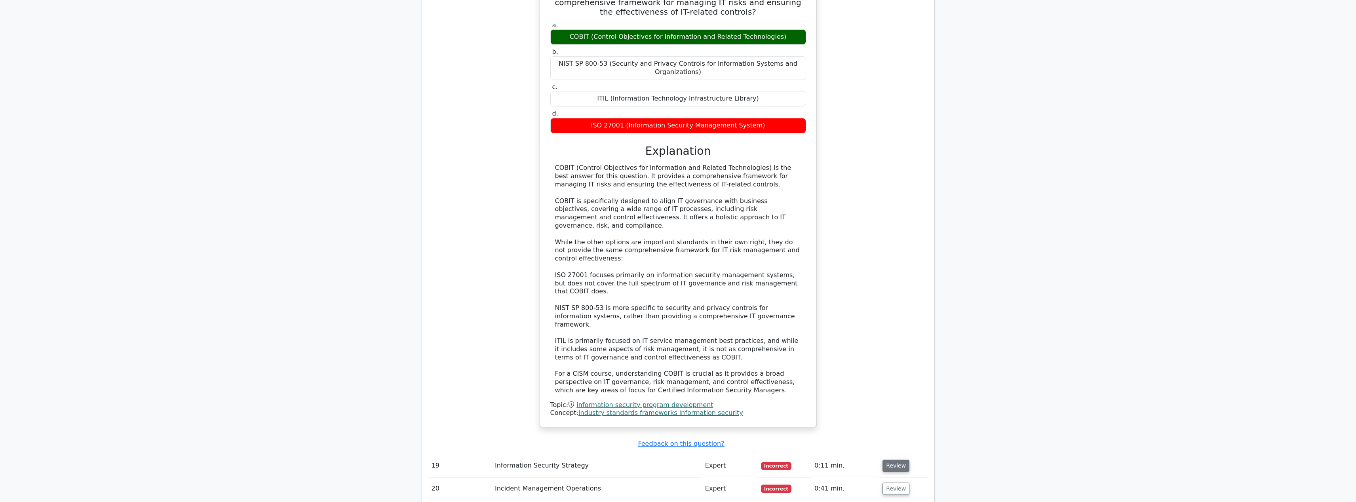
click at [904, 460] on button "Review" at bounding box center [895, 466] width 27 height 12
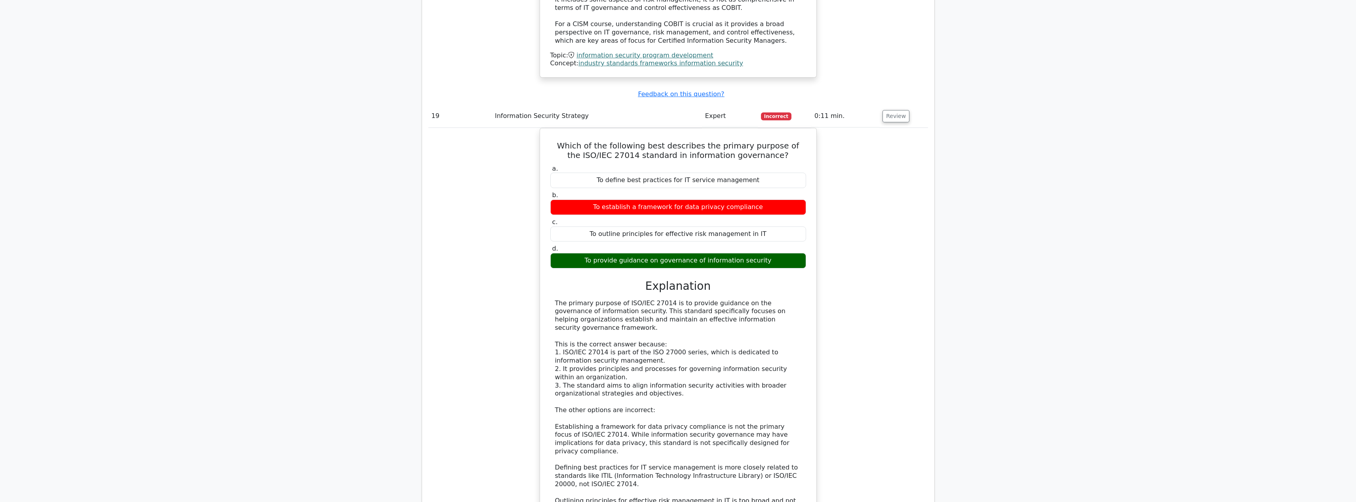
scroll to position [5060, 0]
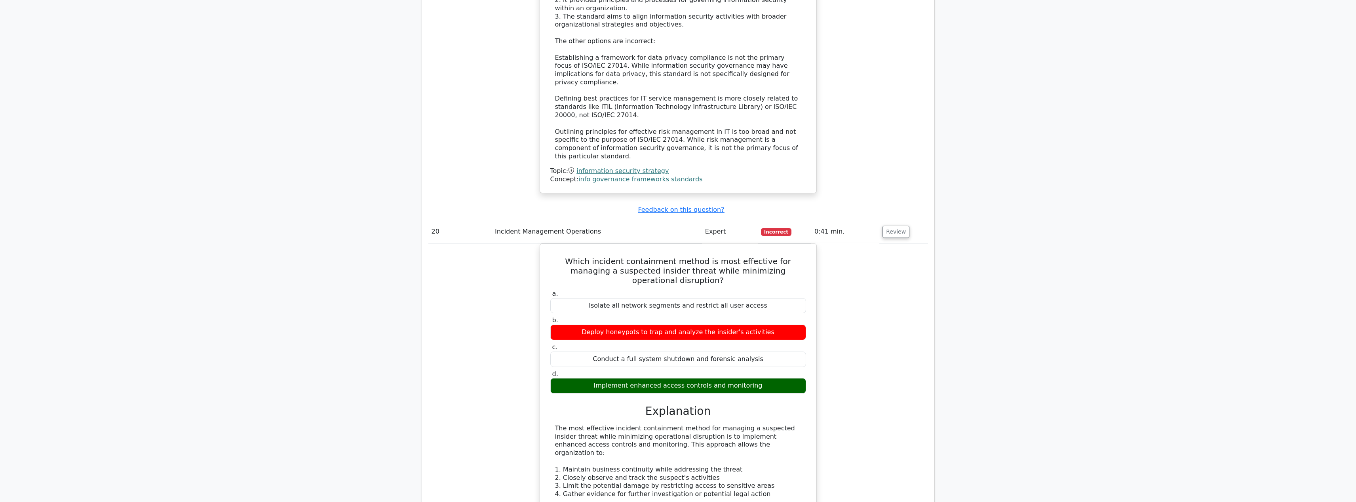
scroll to position [5505, 0]
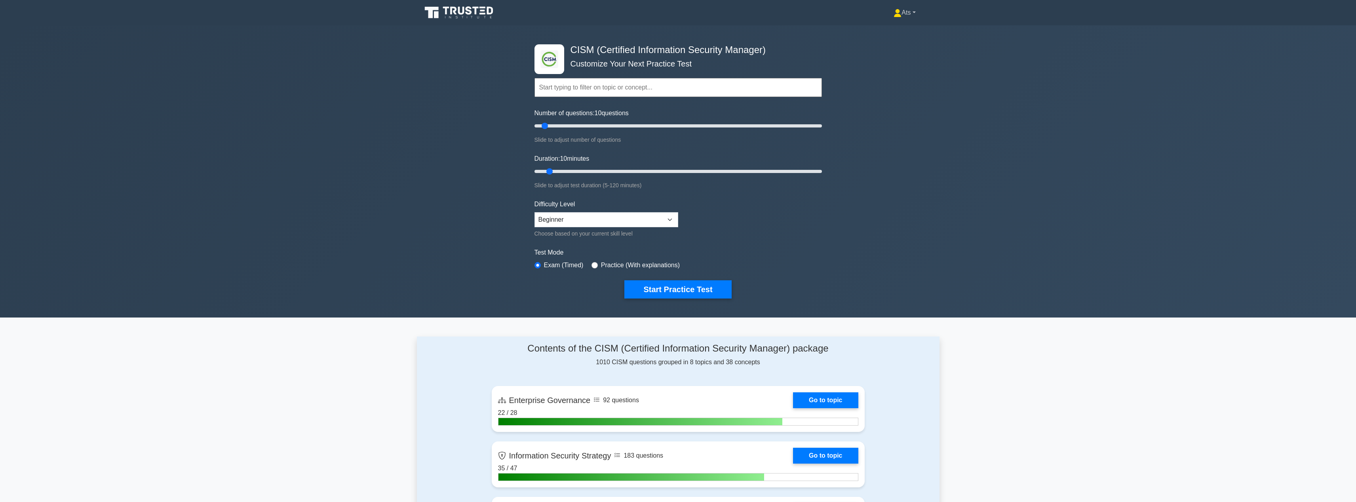
click at [899, 15] on link "Ats" at bounding box center [904, 13] width 60 height 16
click at [899, 26] on link "Profile" at bounding box center [906, 31] width 63 height 13
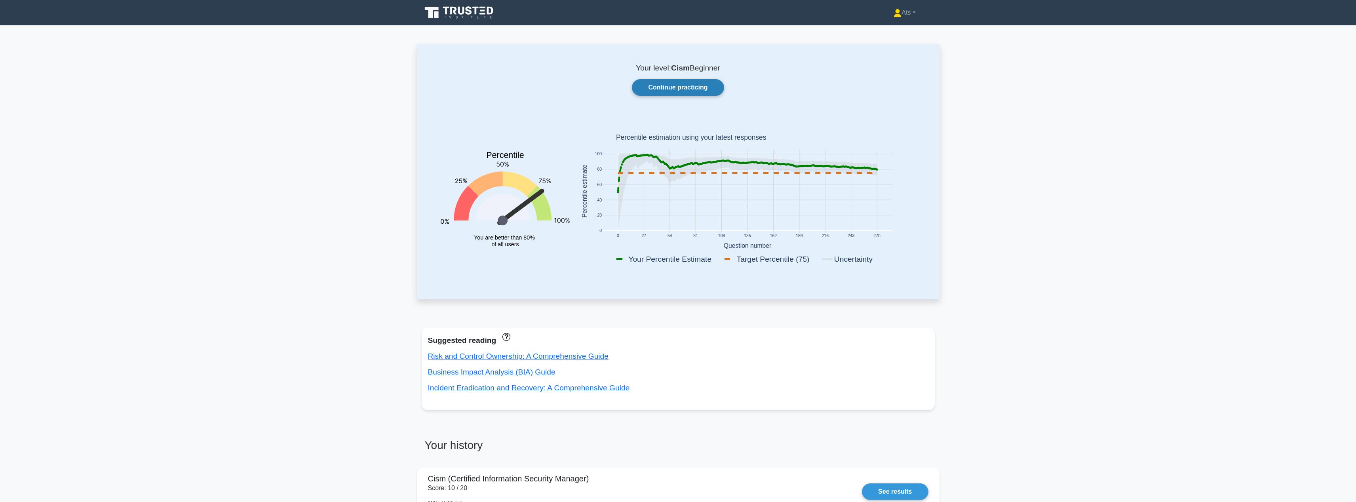
click at [660, 90] on link "Continue practicing" at bounding box center [678, 87] width 92 height 17
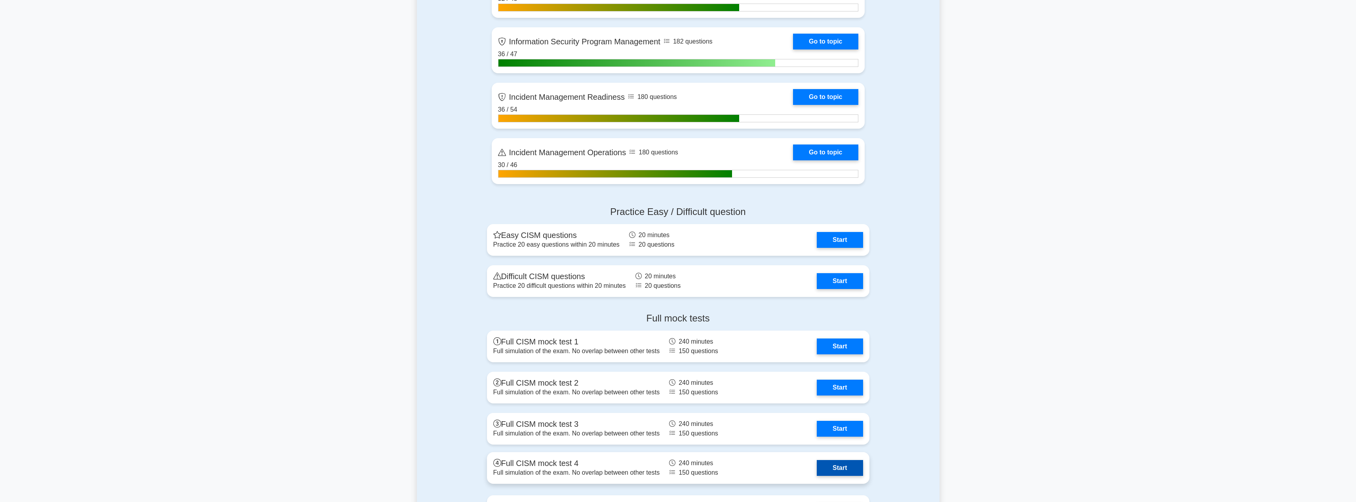
scroll to position [761, 0]
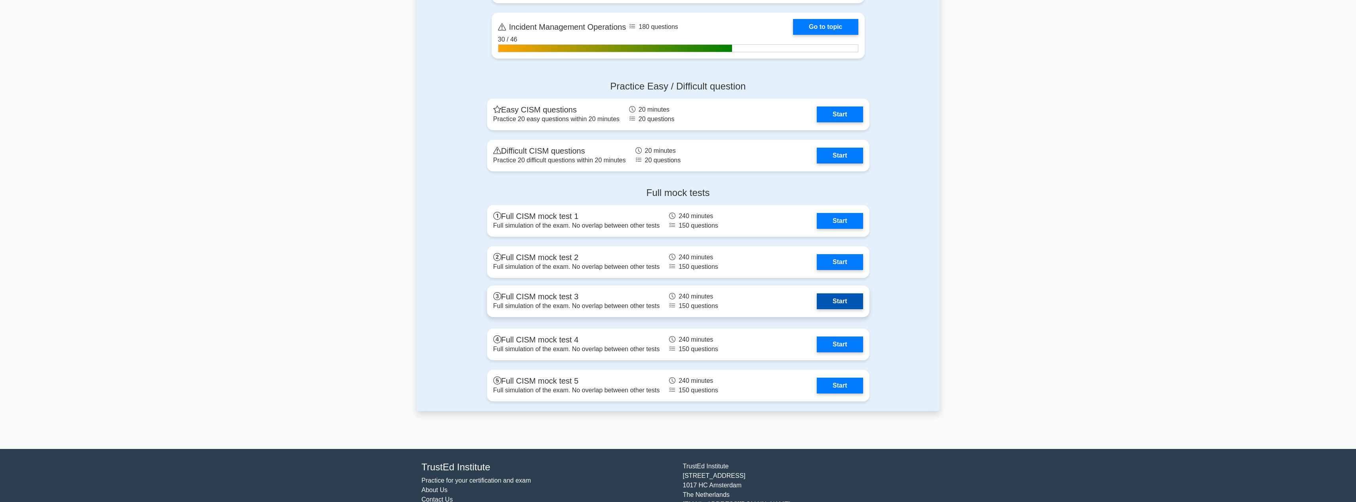
click at [853, 305] on link "Start" at bounding box center [840, 301] width 46 height 16
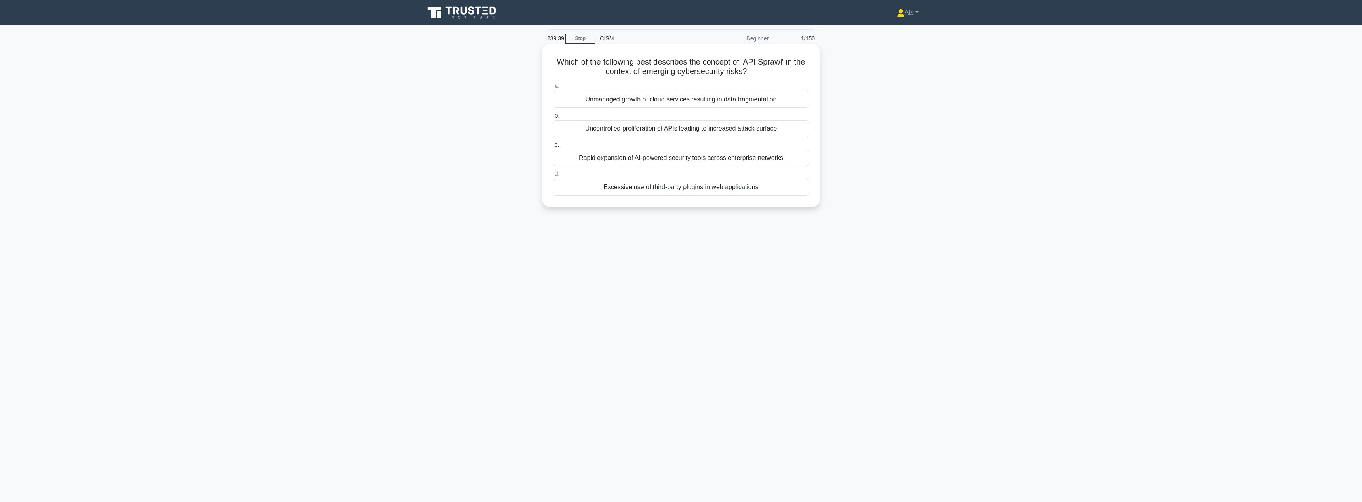
click at [764, 127] on div "Uncontrolled proliferation of APIs leading to increased attack surface" at bounding box center [681, 128] width 257 height 17
click at [553, 118] on input "b. Uncontrolled proliferation of APIs leading to increased attack surface" at bounding box center [553, 115] width 0 height 5
click at [775, 153] on div "Introducing surprise elements in training simulations" at bounding box center [681, 158] width 257 height 17
click at [553, 148] on input "c. Introducing surprise elements in training simulations" at bounding box center [553, 145] width 0 height 5
click at [793, 190] on div "Implementing a centralized SIEM (Security Information and Event Management) sys…" at bounding box center [681, 187] width 257 height 17
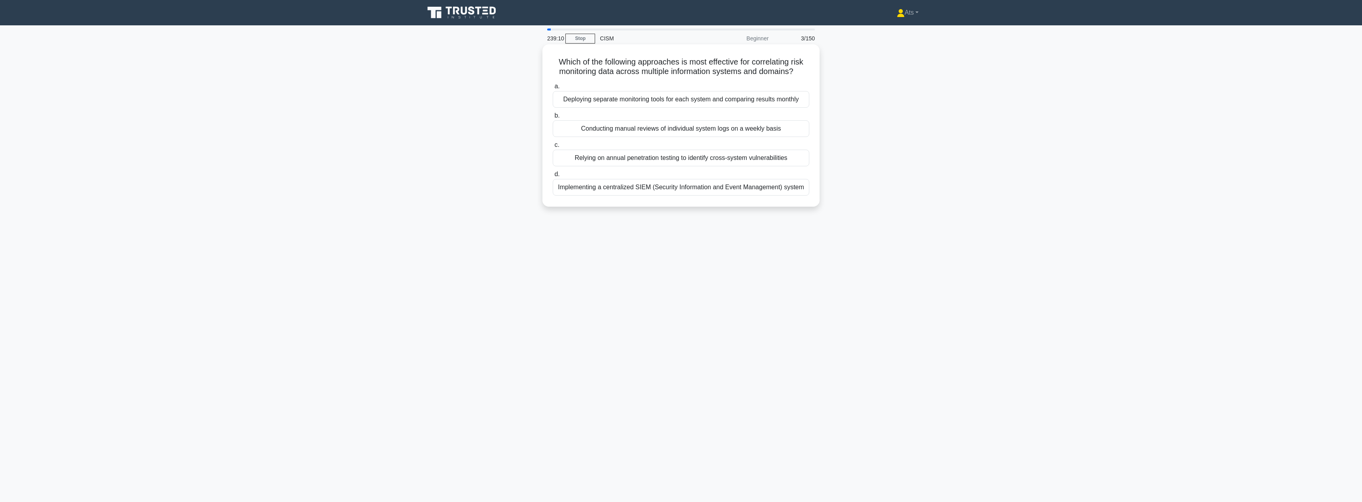
click at [553, 177] on input "d. Implementing a centralized SIEM (Security Information and Event Management) …" at bounding box center [553, 174] width 0 height 5
click at [768, 99] on div "To protect the personal data and privacy of EU citizens" at bounding box center [681, 99] width 257 height 17
click at [553, 89] on input "a. To protect the personal data and privacy of EU citizens" at bounding box center [553, 86] width 0 height 5
click at [716, 194] on div "Implementing a zero-trust architecture" at bounding box center [681, 187] width 257 height 17
click at [553, 177] on input "d. Implementing a zero-trust architecture" at bounding box center [553, 174] width 0 height 5
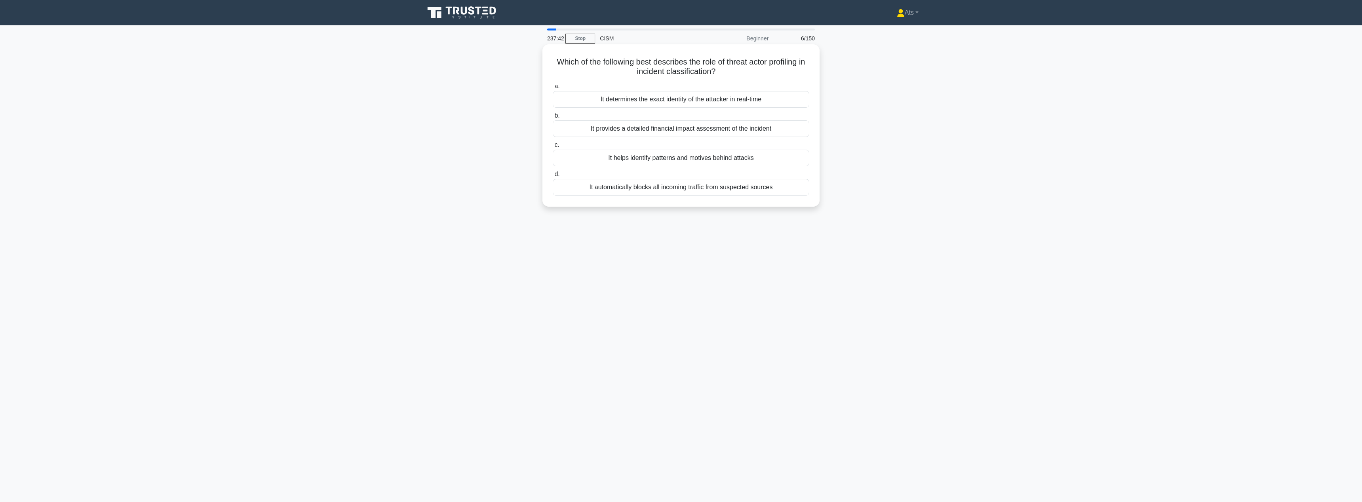
click at [782, 160] on div "It helps identify patterns and motives behind attacks" at bounding box center [681, 158] width 257 height 17
click at [553, 148] on input "c. It helps identify patterns and motives behind attacks" at bounding box center [553, 145] width 0 height 5
click at [635, 186] on div "Categorizing vendor costs by service type and criticality" at bounding box center [681, 187] width 257 height 17
click at [553, 177] on input "d. Categorizing vendor costs by service type and criticality" at bounding box center [553, 174] width 0 height 5
click at [781, 160] on div "Ensuring process efficiency and effectiveness while managing associated risks" at bounding box center [681, 158] width 257 height 17
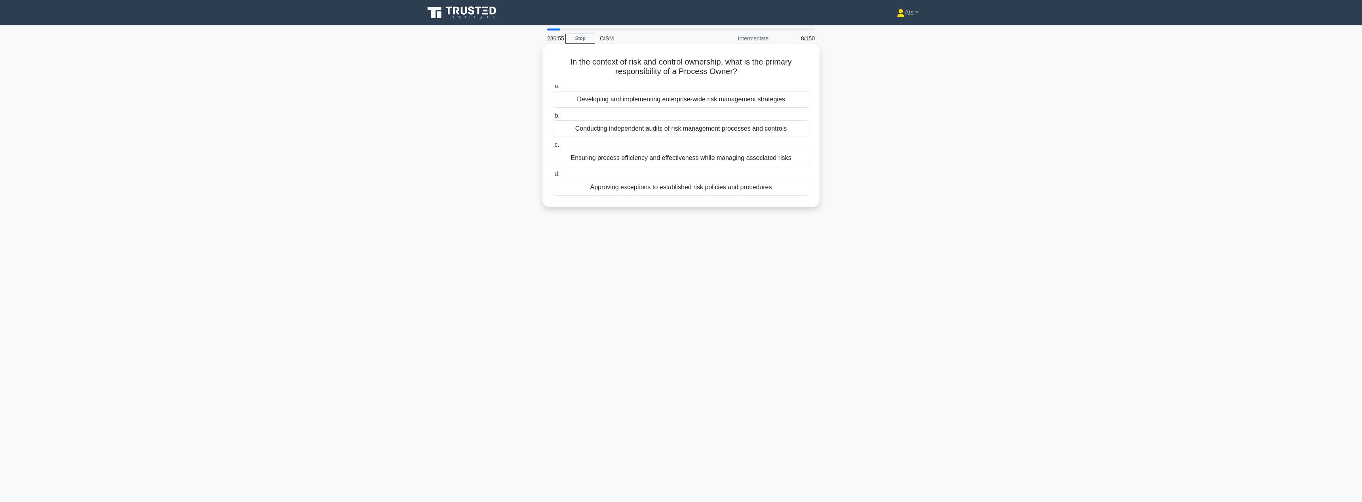
click at [553, 148] on input "c. Ensuring process efficiency and effectiveness while managing associated risks" at bounding box center [553, 145] width 0 height 5
click at [729, 162] on div "Identifying root causes of the incident" at bounding box center [681, 158] width 257 height 17
click at [553, 148] on input "c. Identifying root causes of the incident" at bounding box center [553, 145] width 0 height 5
click at [765, 182] on div "To calculate the exact monetary value of potential losses" at bounding box center [681, 187] width 257 height 17
click at [553, 177] on input "d. To calculate the exact monetary value of potential losses" at bounding box center [553, 174] width 0 height 5
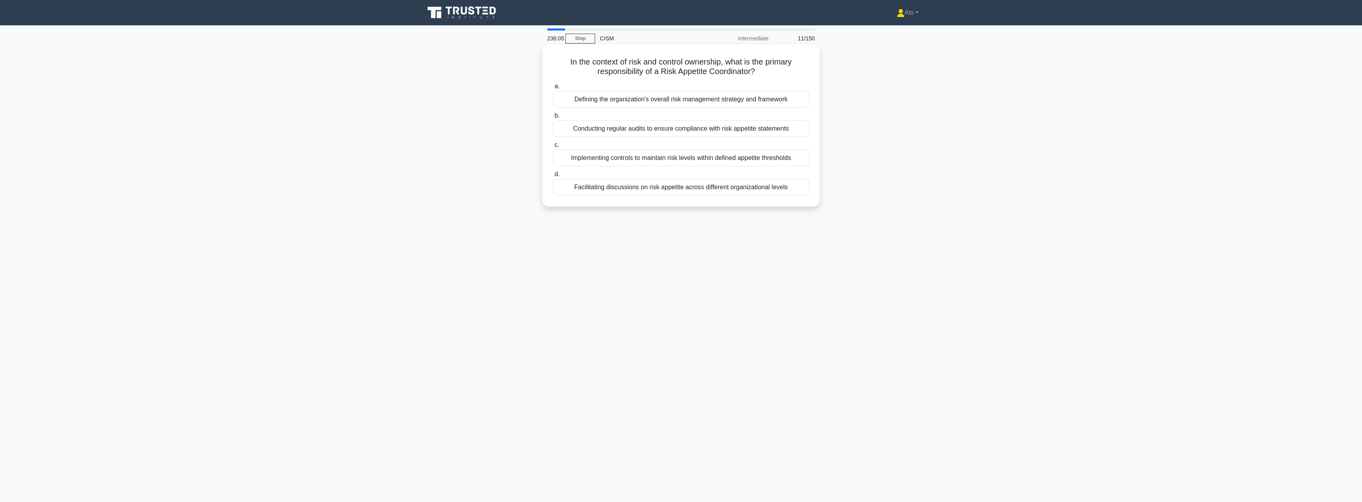
click at [704, 160] on div "Implementing controls to maintain risk levels within defined appetite thresholds" at bounding box center [681, 158] width 257 height 17
click at [553, 148] on input "c. Implementing controls to maintain risk levels within defined appetite thresh…" at bounding box center [553, 145] width 0 height 5
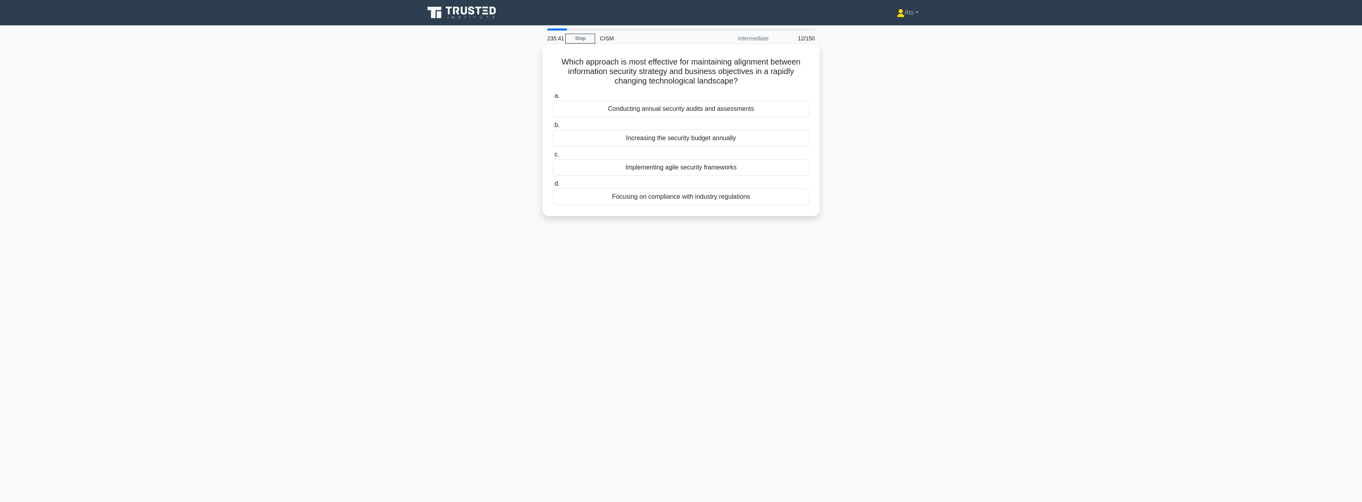
click at [723, 169] on div "Implementing agile security frameworks" at bounding box center [681, 167] width 257 height 17
click at [553, 157] on input "c. Implementing agile security frameworks" at bounding box center [553, 154] width 0 height 5
click at [785, 129] on div "Enforcing strict compliance regulations for government agencies" at bounding box center [681, 128] width 257 height 17
click at [553, 118] on input "b. Enforcing strict compliance regulations for government agencies" at bounding box center [553, 115] width 0 height 5
click at [731, 188] on div "Continuous alignment with evolving business goals" at bounding box center [681, 187] width 257 height 17
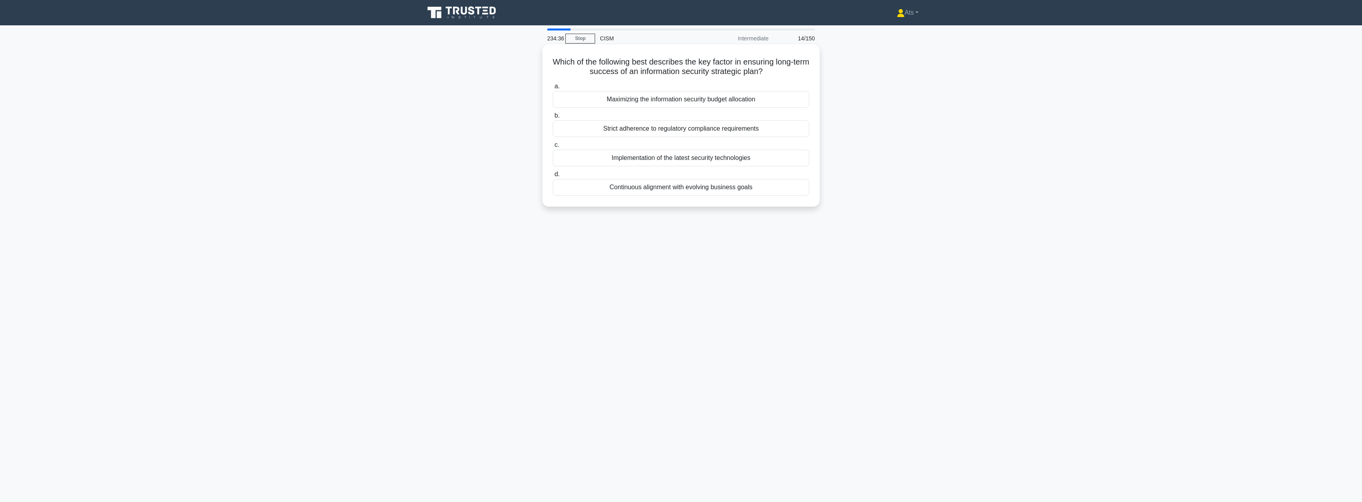
click at [553, 177] on input "d. Continuous alignment with evolving business goals" at bounding box center [553, 174] width 0 height 5
click at [675, 130] on div "Conduct a thorough root cause analysis" at bounding box center [681, 128] width 257 height 17
click at [553, 118] on input "b. Conduct a thorough root cause analysis" at bounding box center [553, 115] width 0 height 5
click at [745, 160] on div "Conduct unannounced simulated incidents" at bounding box center [681, 158] width 257 height 17
click at [553, 148] on input "c. Conduct unannounced simulated incidents" at bounding box center [553, 145] width 0 height 5
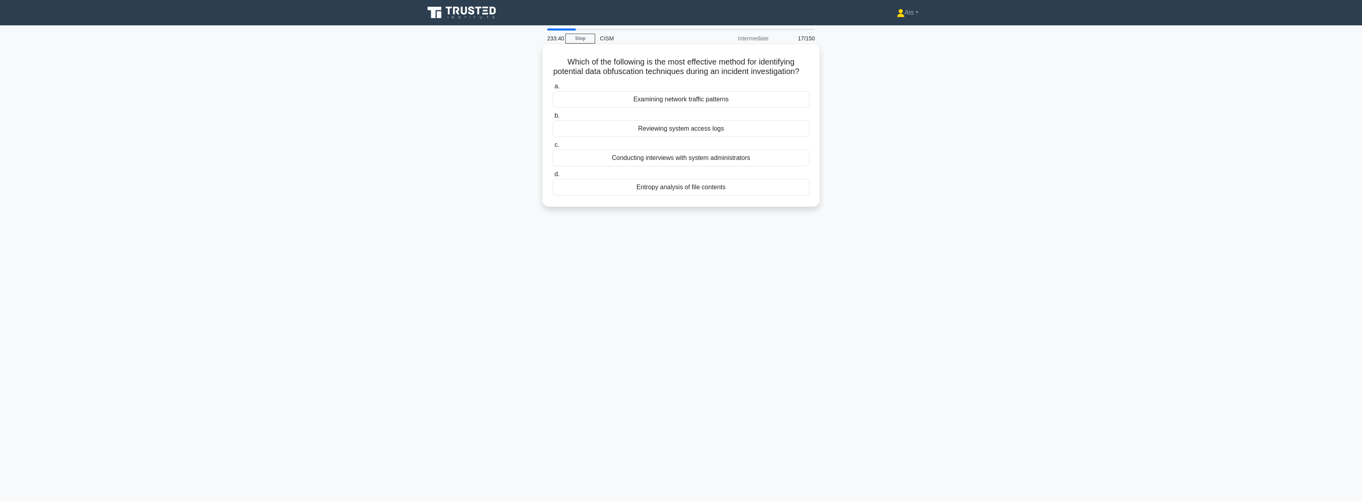
click at [700, 137] on div "Reviewing system access logs" at bounding box center [681, 128] width 257 height 17
click at [553, 118] on input "b. Reviewing system access logs" at bounding box center [553, 115] width 0 height 5
click at [719, 201] on div "Regulatory impact analysis" at bounding box center [681, 196] width 257 height 17
click at [553, 186] on input "d. Regulatory impact analysis" at bounding box center [553, 183] width 0 height 5
click at [728, 126] on div "Assigning qualitative ratings to threat likelihood" at bounding box center [681, 128] width 257 height 17
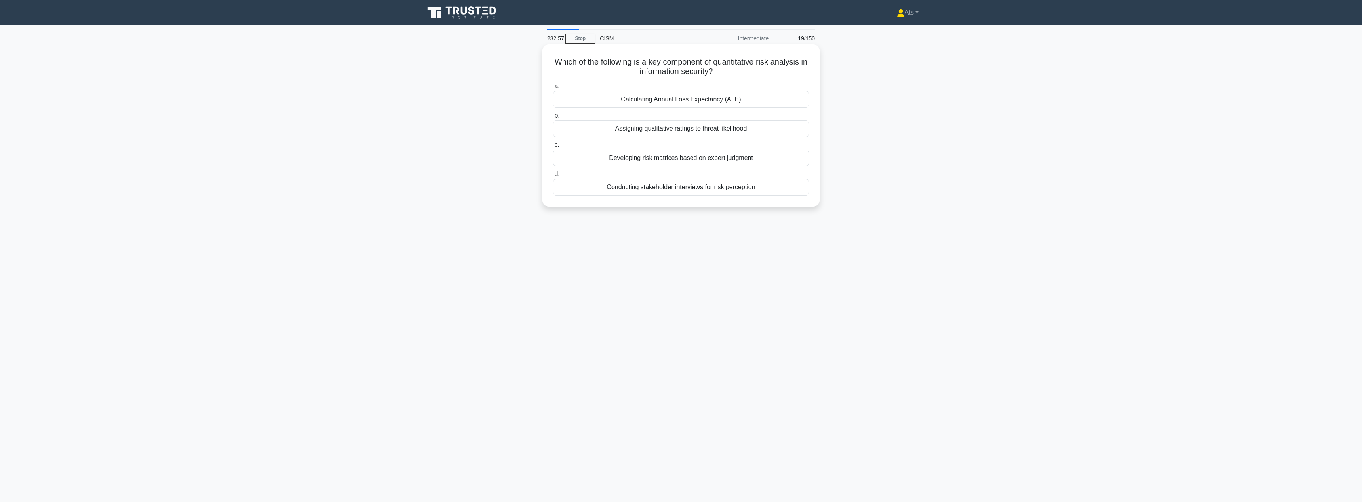
click at [553, 118] on input "b. Assigning qualitative ratings to threat likelihood" at bounding box center [553, 115] width 0 height 5
click at [675, 101] on div "Conducting separate reviews for technical and business aspects" at bounding box center [681, 99] width 257 height 17
click at [553, 89] on input "a. Conducting separate reviews for technical and business aspects" at bounding box center [553, 86] width 0 height 5
click at [696, 185] on div "Conducting stakeholder interviews and workshops" at bounding box center [681, 187] width 257 height 17
click at [553, 177] on input "d. Conducting stakeholder interviews and workshops" at bounding box center [553, 174] width 0 height 5
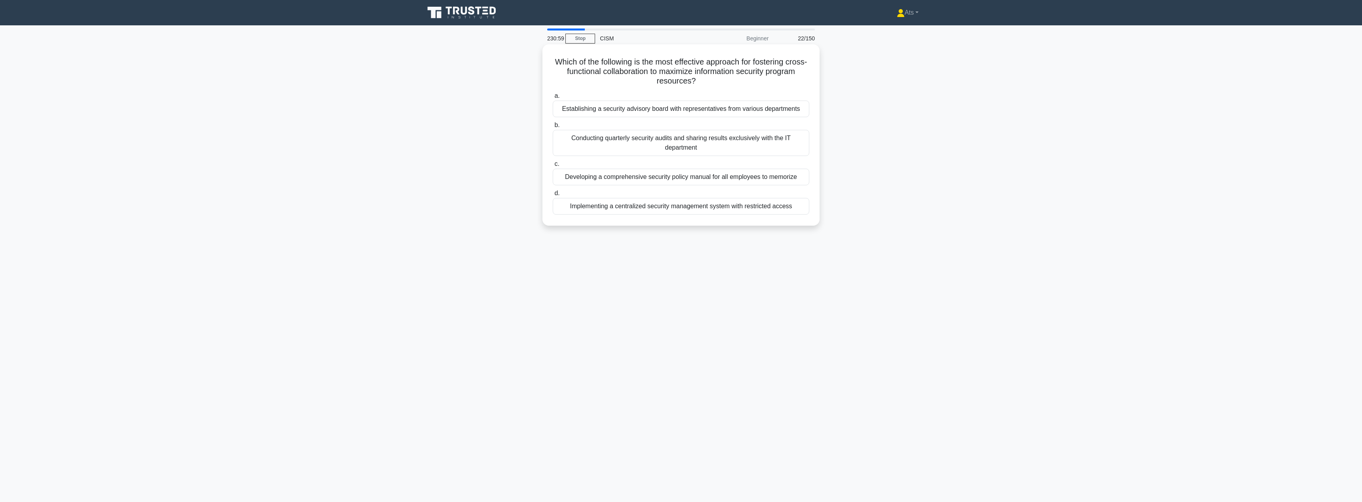
click at [755, 112] on div "Establishing a security advisory board with representatives from various depart…" at bounding box center [681, 109] width 257 height 17
click at [553, 99] on input "a. Establishing a security advisory board with representatives from various dep…" at bounding box center [553, 95] width 0 height 5
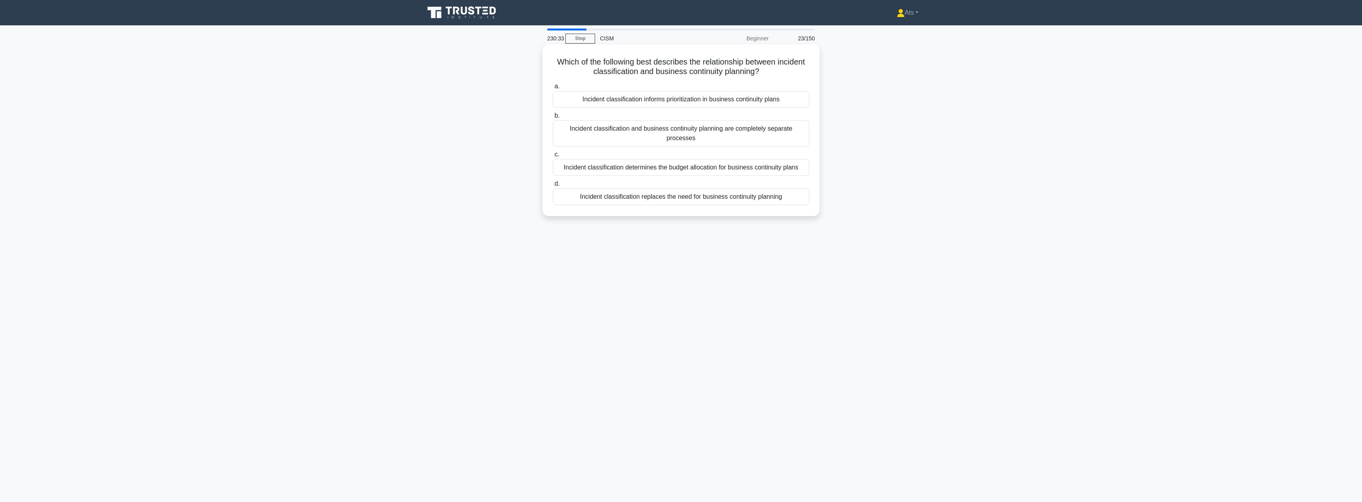
click at [722, 98] on div "Incident classification informs prioritization in business continuity plans" at bounding box center [681, 99] width 257 height 17
click at [553, 89] on input "a. Incident classification informs prioritization in business continuity plans" at bounding box center [553, 86] width 0 height 5
click at [646, 162] on div "Implementing regular, interactive security simulations and challenges" at bounding box center [681, 158] width 257 height 17
click at [553, 148] on input "c. Implementing regular, interactive security simulations and challenges" at bounding box center [553, 145] width 0 height 5
click at [755, 159] on div "Assessing and monitoring risks associated with external vendors and partners" at bounding box center [681, 158] width 257 height 17
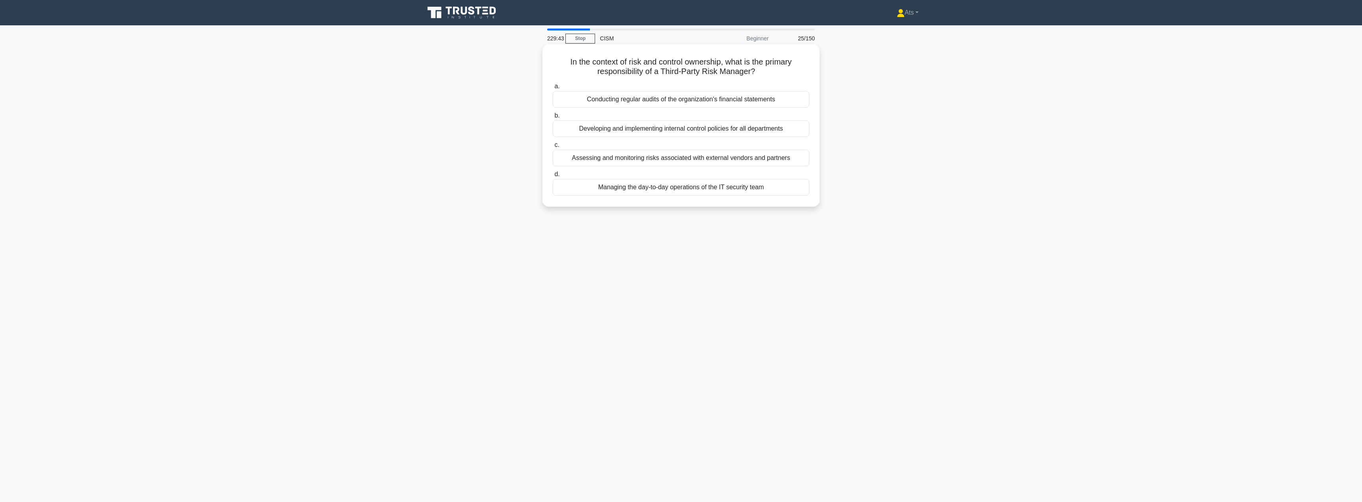
click at [553, 148] on input "c. Assessing and monitoring risks associated with external vendors and partners" at bounding box center [553, 145] width 0 height 5
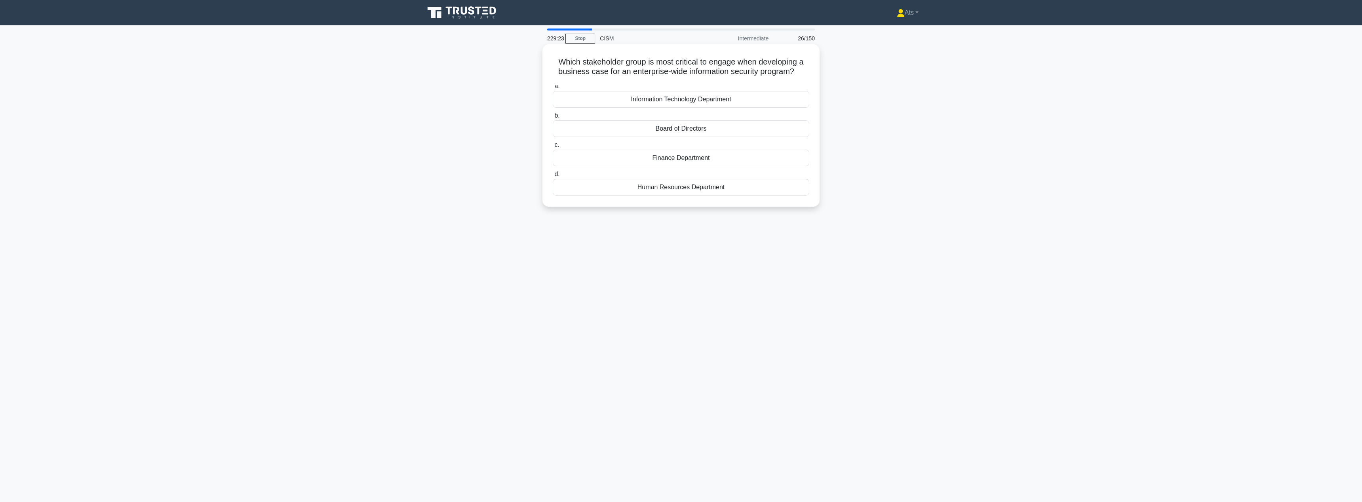
click at [680, 129] on div "Board of Directors" at bounding box center [681, 128] width 257 height 17
click at [553, 118] on input "b. Board of Directors" at bounding box center [553, 115] width 0 height 5
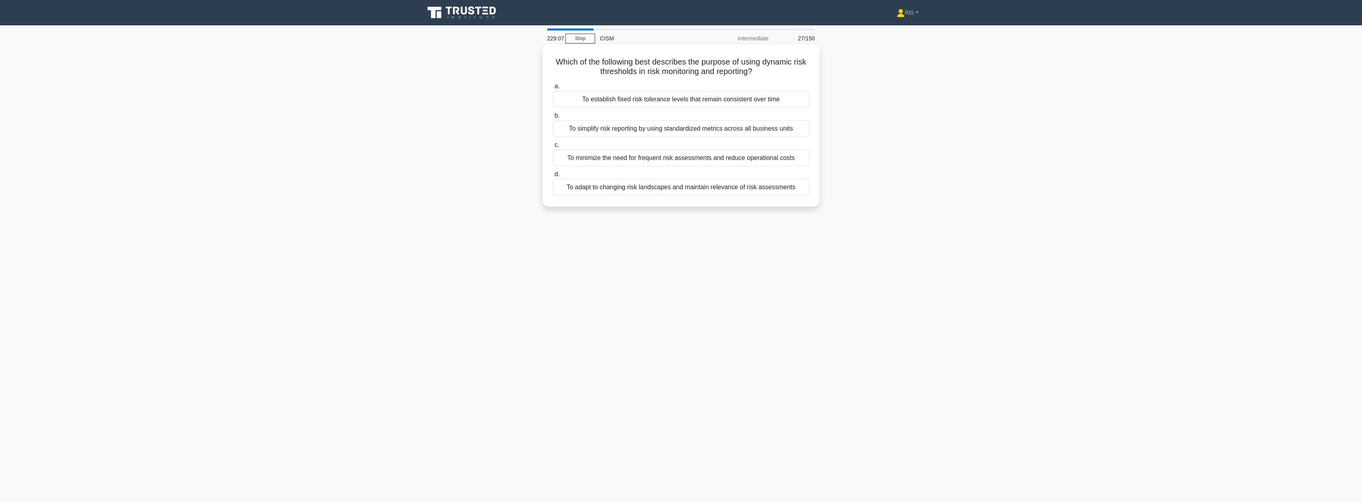
click at [707, 184] on div "To adapt to changing risk landscapes and maintain relevance of risk assessments" at bounding box center [681, 187] width 257 height 17
click at [553, 177] on input "d. To adapt to changing risk landscapes and maintain relevance of risk assessme…" at bounding box center [553, 174] width 0 height 5
click at [727, 104] on div "Aligning enterprise architecture with business objectives" at bounding box center [681, 109] width 257 height 17
click at [553, 99] on input "a. Aligning enterprise architecture with business objectives" at bounding box center [553, 95] width 0 height 5
click at [732, 129] on div "Implementing a contingency fund" at bounding box center [681, 128] width 257 height 17
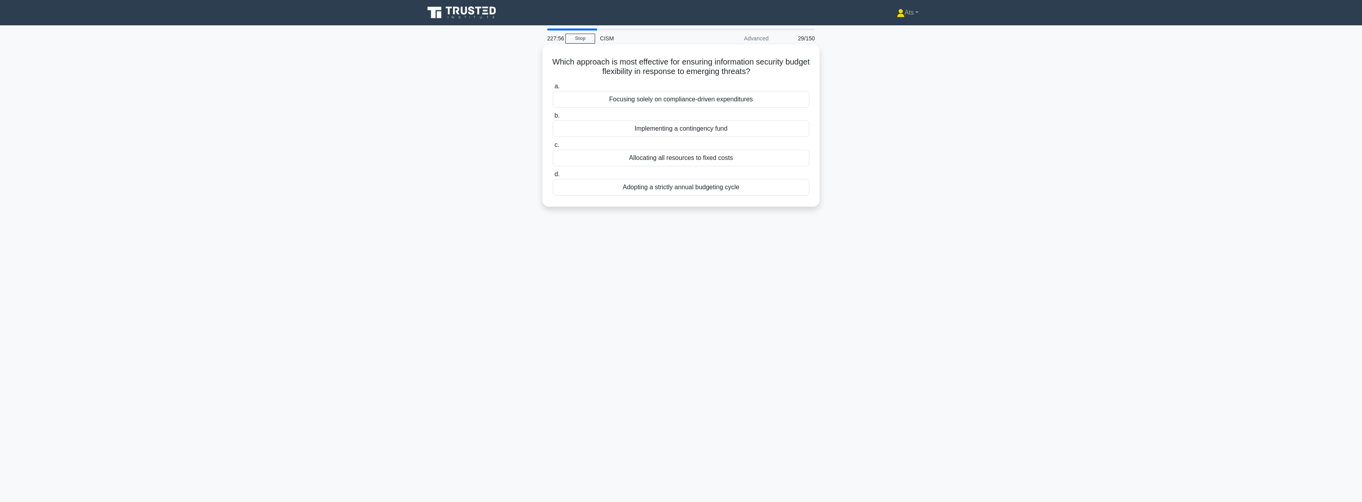
click at [553, 118] on input "b. Implementing a contingency fund" at bounding box center [553, 115] width 0 height 5
click at [743, 195] on div "Application of standard patch management processes" at bounding box center [681, 196] width 257 height 17
click at [553, 186] on input "d. Application of standard patch management processes" at bounding box center [553, 183] width 0 height 5
click at [679, 192] on div "Provides detailed technical evidence for accurate categorization" at bounding box center [681, 187] width 257 height 17
click at [553, 177] on input "d. Provides detailed technical evidence for accurate categorization" at bounding box center [553, 174] width 0 height 5
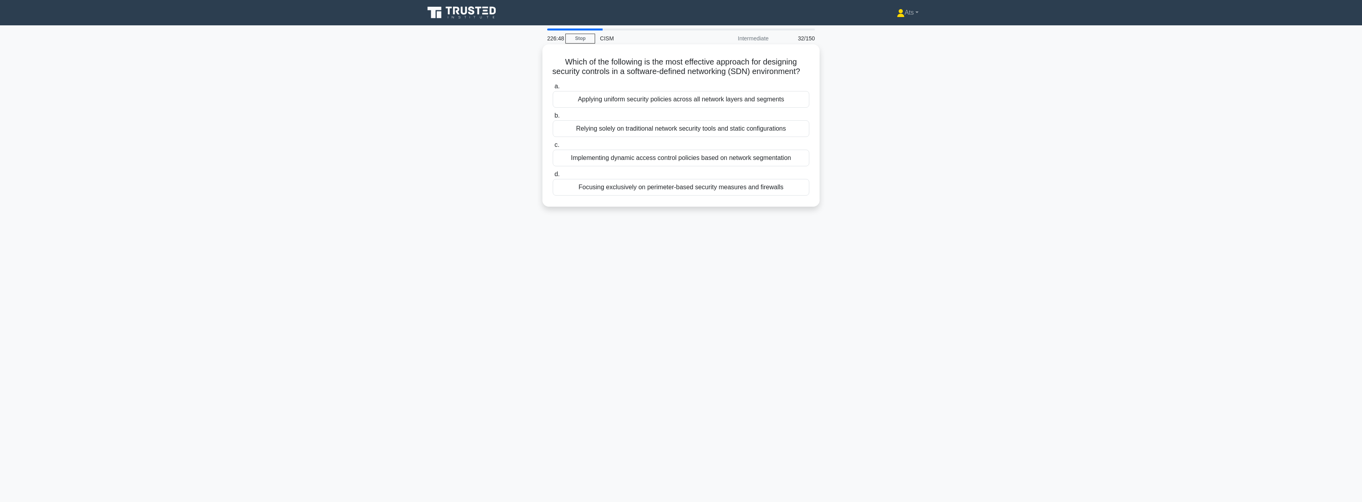
click at [689, 166] on div "Implementing dynamic access control policies based on network segmentation" at bounding box center [681, 158] width 257 height 17
click at [553, 148] on input "c. Implementing dynamic access control policies based on network segmentation" at bounding box center [553, 145] width 0 height 5
click at [745, 139] on div "User and Entity Behavior Analytics (UEBA)" at bounding box center [681, 138] width 257 height 17
click at [553, 128] on input "b. User and Entity Behavior Analytics (UEBA)" at bounding box center [553, 125] width 0 height 5
click at [766, 188] on div "Dynamic resource allocation based on continuous risk assessment" at bounding box center [681, 187] width 257 height 17
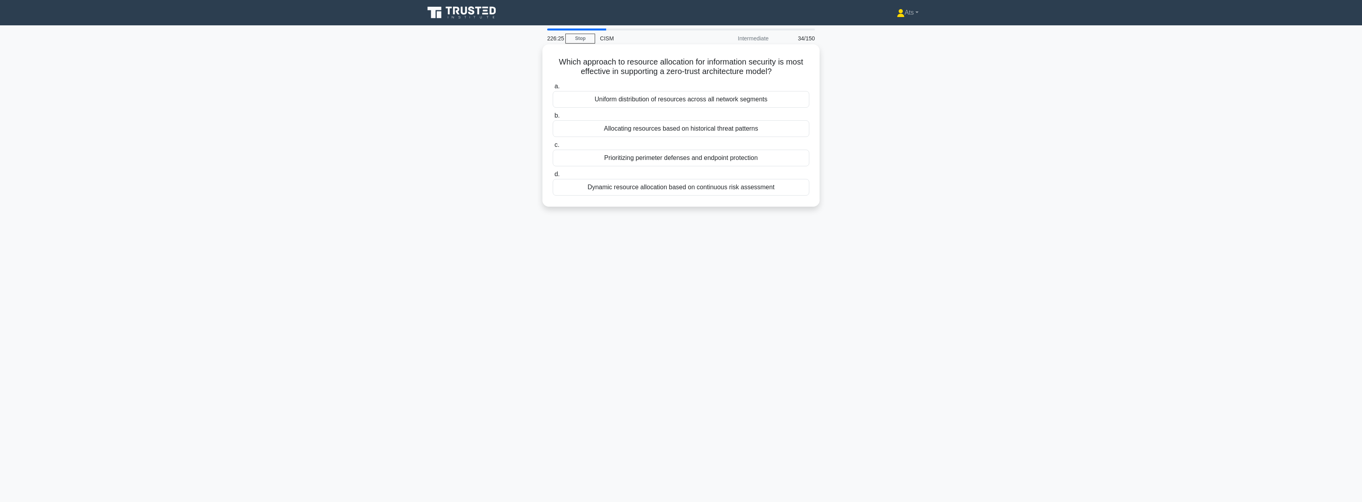
click at [553, 177] on input "d. Dynamic resource allocation based on continuous risk assessment" at bounding box center [553, 174] width 0 height 5
click at [722, 191] on div "File integrity monitoring" at bounding box center [681, 187] width 257 height 17
click at [553, 177] on input "d. File integrity monitoring" at bounding box center [553, 174] width 0 height 5
click at [658, 141] on div "Implementing a centralized policy management system with localized enforcement" at bounding box center [681, 138] width 257 height 17
click at [553, 128] on input "b. Implementing a centralized policy management system with localized enforceme…" at bounding box center [553, 125] width 0 height 5
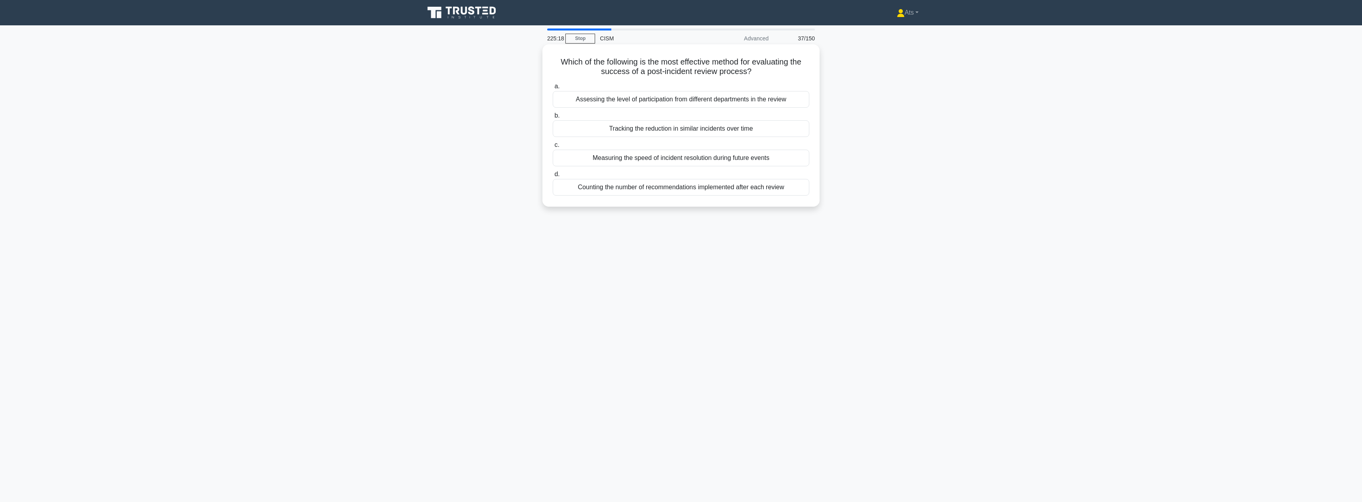
click at [719, 189] on div "Counting the number of recommendations implemented after each review" at bounding box center [681, 187] width 257 height 17
click at [553, 177] on input "d. Counting the number of recommendations implemented after each review" at bounding box center [553, 174] width 0 height 5
click at [722, 200] on div "Implementing a risk-based, adaptive security framework" at bounding box center [681, 196] width 257 height 17
click at [553, 186] on input "d. Implementing a risk-based, adaptive security framework" at bounding box center [553, 183] width 0 height 5
click at [661, 131] on div "Mobile device imaging and analysis" at bounding box center [681, 128] width 257 height 17
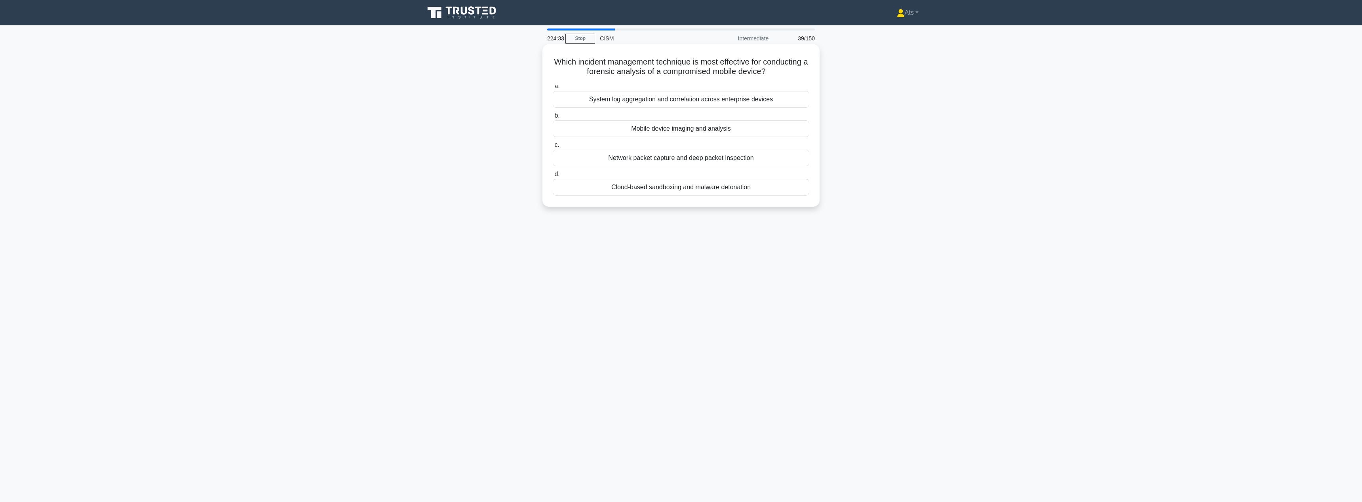
click at [553, 118] on input "b. Mobile device imaging and analysis" at bounding box center [553, 115] width 0 height 5
click at [682, 137] on div "Assign the classification level based on the asset's primary owner" at bounding box center [681, 138] width 257 height 17
click at [553, 128] on input "b. Assign the classification level based on the asset's primary owner" at bounding box center [553, 125] width 0 height 5
click at [800, 139] on div "Implement regular town hall meetings to discuss security concerns and updates" at bounding box center [681, 138] width 257 height 17
click at [553, 128] on input "b. Implement regular town hall meetings to discuss security concerns and updates" at bounding box center [553, 125] width 0 height 5
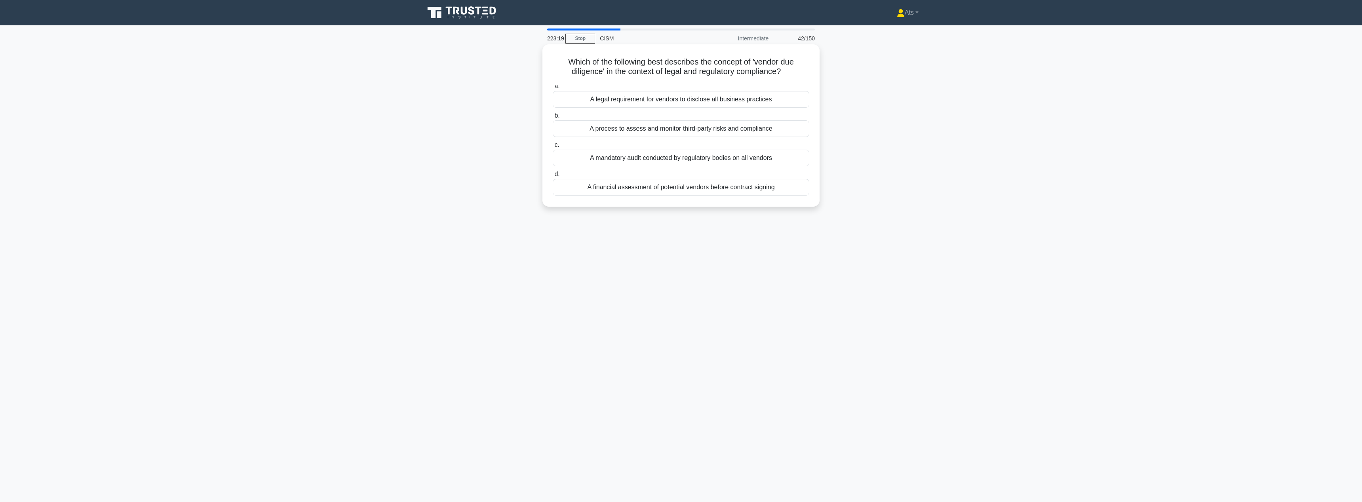
click at [789, 123] on div "A process to assess and monitor third-party risks and compliance" at bounding box center [681, 128] width 257 height 17
click at [553, 118] on input "b. A process to assess and monitor third-party risks and compliance" at bounding box center [553, 115] width 0 height 5
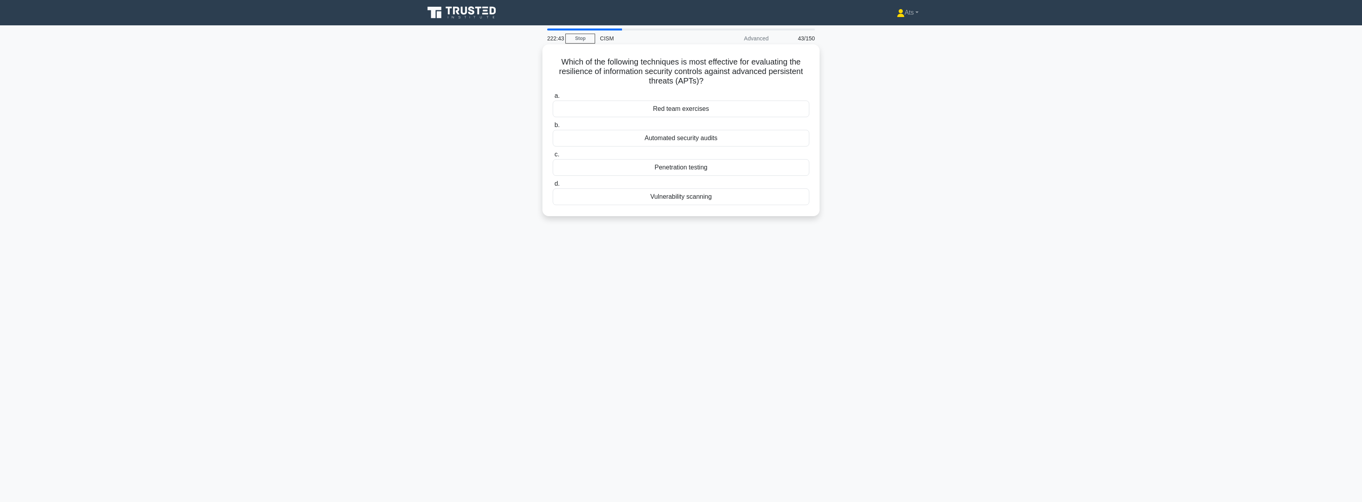
click at [743, 133] on div "Automated security audits" at bounding box center [681, 138] width 257 height 17
click at [553, 128] on input "b. Automated security audits" at bounding box center [553, 125] width 0 height 5
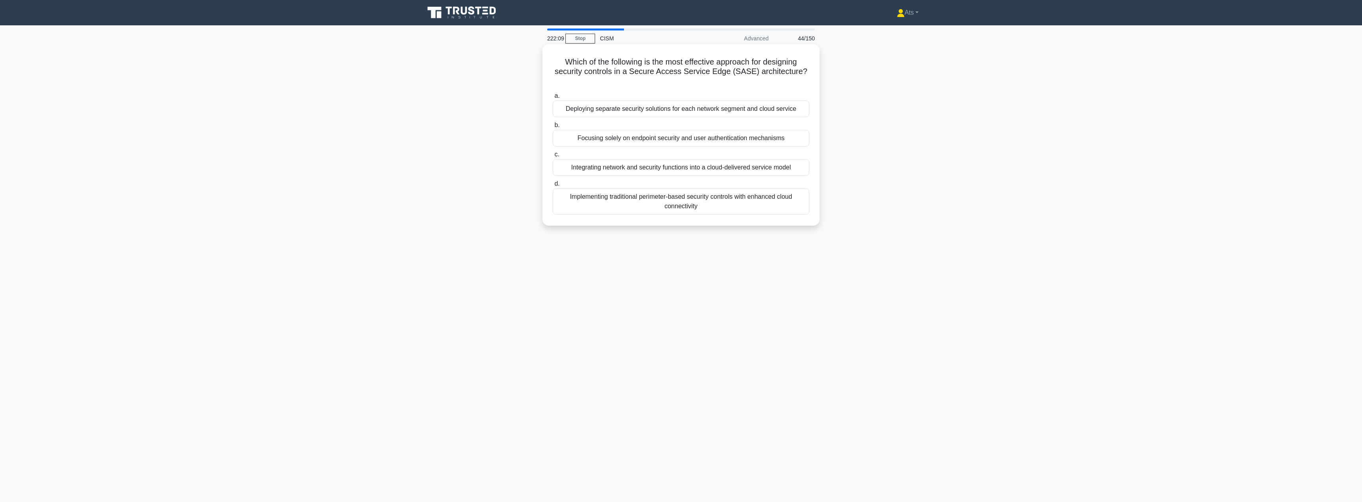
click at [726, 202] on div "Implementing traditional perimeter-based security controls with enhanced cloud …" at bounding box center [681, 201] width 257 height 26
click at [553, 186] on input "d. Implementing traditional perimeter-based security controls with enhanced clo…" at bounding box center [553, 183] width 0 height 5
click at [726, 156] on div "File carving and entropy analysis" at bounding box center [681, 158] width 257 height 17
click at [553, 148] on input "c. File carving and entropy analysis" at bounding box center [553, 145] width 0 height 5
click at [756, 141] on div "Implementing immediate patch management procedures" at bounding box center [681, 138] width 257 height 17
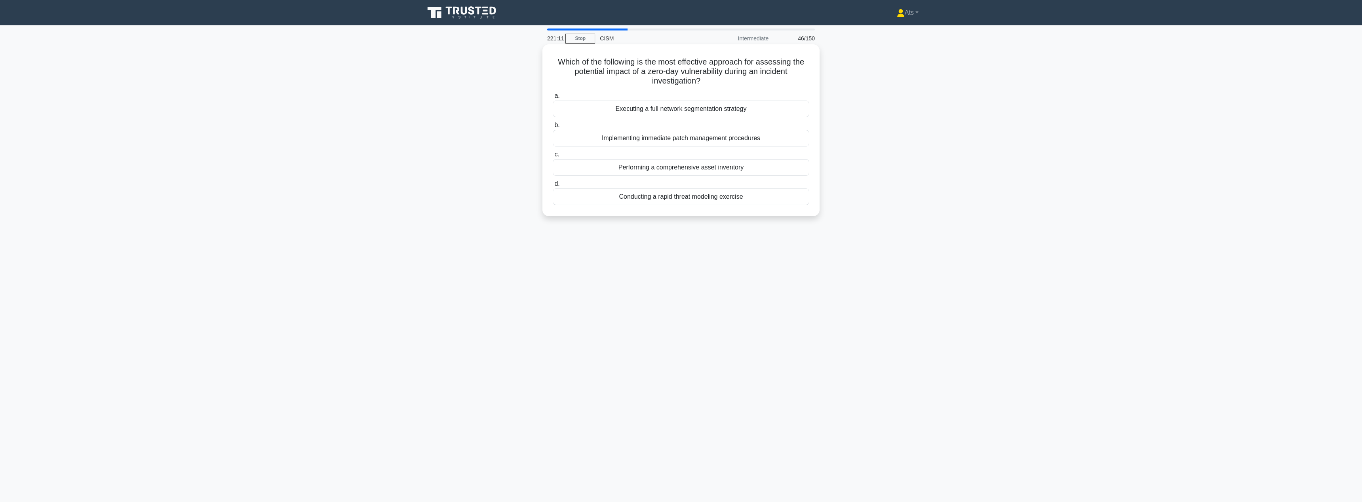
click at [553, 128] on input "b. Implementing immediate patch management procedures" at bounding box center [553, 125] width 0 height 5
click at [787, 98] on div "Utilizing memory forensics tools to examine volatile data" at bounding box center [681, 99] width 257 height 17
click at [553, 89] on input "a. Utilizing memory forensics tools to examine volatile data" at bounding box center [553, 86] width 0 height 5
click at [655, 136] on div "Security Information and Event Management (SIEM) system" at bounding box center [681, 138] width 257 height 17
click at [553, 128] on input "b. Security Information and Event Management (SIEM) system" at bounding box center [553, 125] width 0 height 5
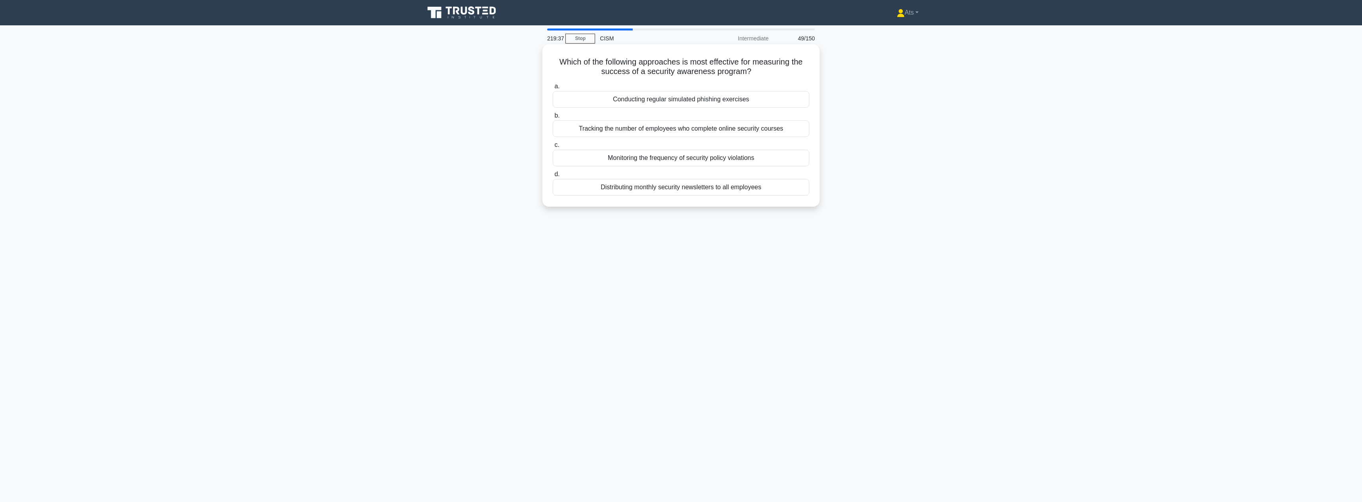
click at [702, 97] on div "Conducting regular simulated phishing exercises" at bounding box center [681, 99] width 257 height 17
click at [553, 89] on input "a. Conducting regular simulated phishing exercises" at bounding box center [553, 86] width 0 height 5
click at [742, 165] on div "Extended duration simulation exercises" at bounding box center [681, 167] width 257 height 17
click at [553, 157] on input "c. Extended duration simulation exercises" at bounding box center [553, 154] width 0 height 5
click at [717, 162] on div "Implementing a comprehensive transition plan with defined security controls" at bounding box center [681, 158] width 257 height 17
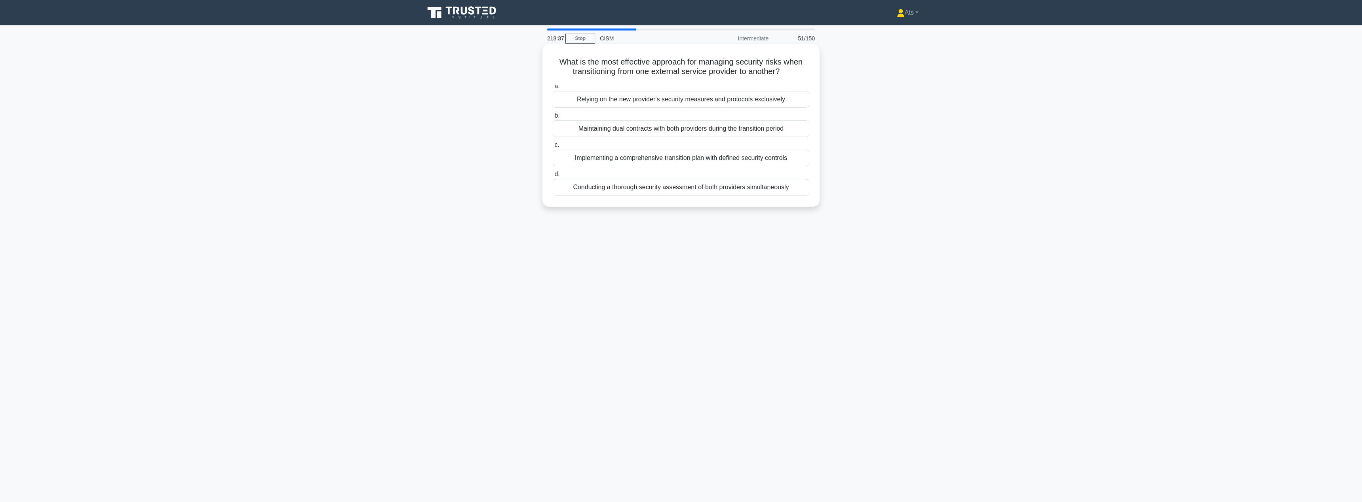
click at [553, 148] on input "c. Implementing a comprehensive transition plan with defined security controls" at bounding box center [553, 145] width 0 height 5
click at [703, 131] on div "Risk termination and process redesign" at bounding box center [681, 128] width 257 height 17
click at [553, 118] on input "b. Risk termination and process redesign" at bounding box center [553, 115] width 0 height 5
click at [733, 129] on div "Continuous log monitoring and analysis" at bounding box center [681, 128] width 257 height 17
click at [553, 118] on input "b. Continuous log monitoring and analysis" at bounding box center [553, 115] width 0 height 5
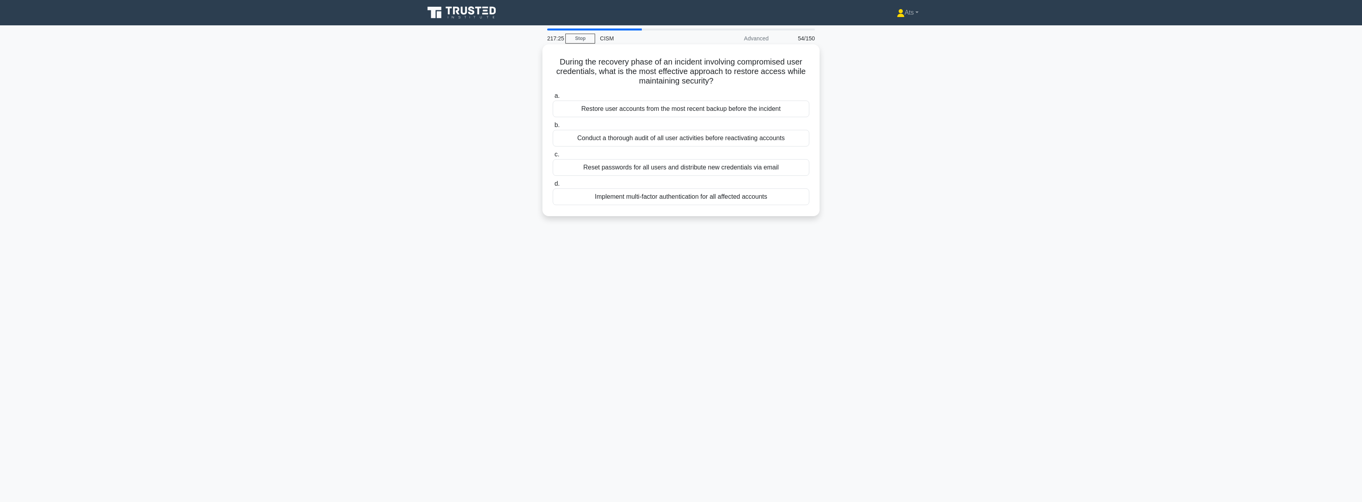
click at [775, 194] on div "Implement multi-factor authentication for all affected accounts" at bounding box center [681, 196] width 257 height 17
click at [553, 186] on input "d. Implement multi-factor authentication for all affected accounts" at bounding box center [553, 183] width 0 height 5
click at [781, 191] on div "Ensuring changes are properly documented and tested" at bounding box center [681, 187] width 257 height 17
click at [553, 177] on input "d. Ensuring changes are properly documented and tested" at bounding box center [553, 174] width 0 height 5
click at [748, 129] on div "Dynamic analysis in a sandbox environment" at bounding box center [681, 128] width 257 height 17
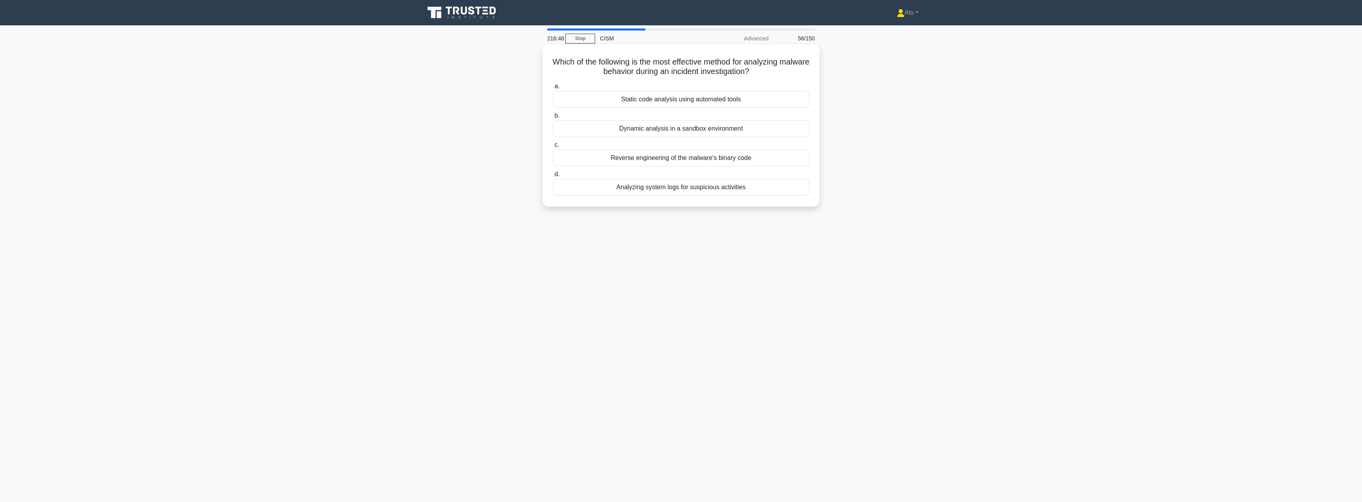
click at [553, 118] on input "b. Dynamic analysis in a sandbox environment" at bounding box center [553, 115] width 0 height 5
click at [747, 205] on div "Safety implications for drivers and passengers" at bounding box center [681, 196] width 257 height 17
click at [553, 186] on input "d. Safety implications for drivers and passengers" at bounding box center [553, 183] width 0 height 5
click at [724, 129] on div "Using analogies and simplified explanations to convey complex concepts" at bounding box center [681, 128] width 257 height 17
click at [553, 118] on input "b. Using analogies and simplified explanations to convey complex concepts" at bounding box center [553, 115] width 0 height 5
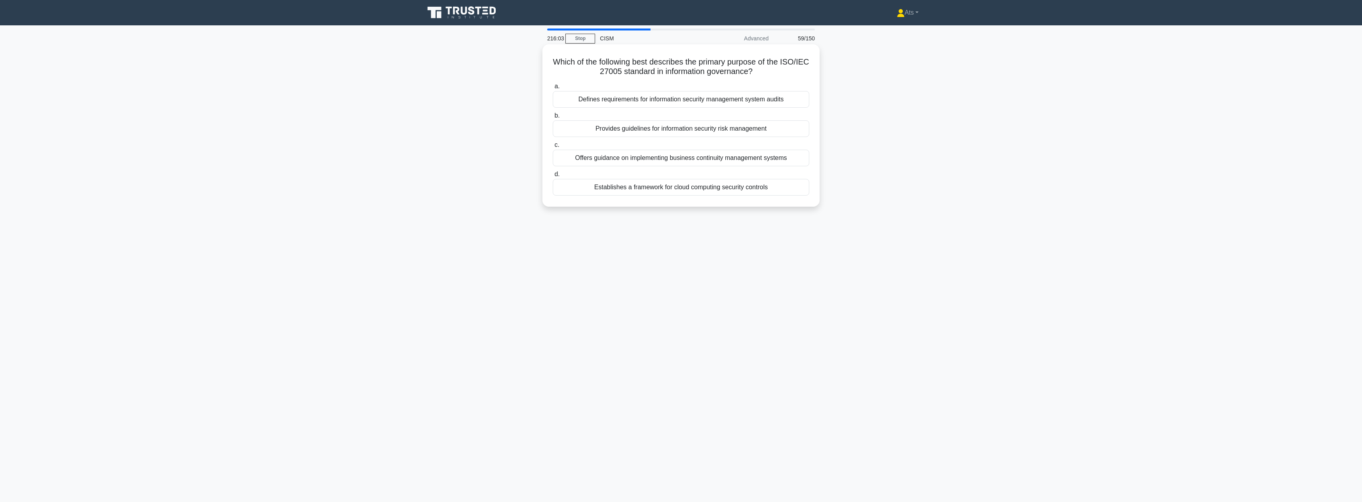
click at [707, 130] on div "Provides guidelines for information security risk management" at bounding box center [681, 128] width 257 height 17
click at [553, 118] on input "b. Provides guidelines for information security risk management" at bounding box center [553, 115] width 0 height 5
click at [743, 192] on div "Implementing a cloud access security broker (CASB) solution" at bounding box center [681, 187] width 257 height 17
click at [553, 177] on input "d. Implementing a cloud access security broker (CASB) solution" at bounding box center [553, 174] width 0 height 5
click at [640, 130] on div "Implement real-time monitoring and access control adjustments" at bounding box center [681, 128] width 257 height 17
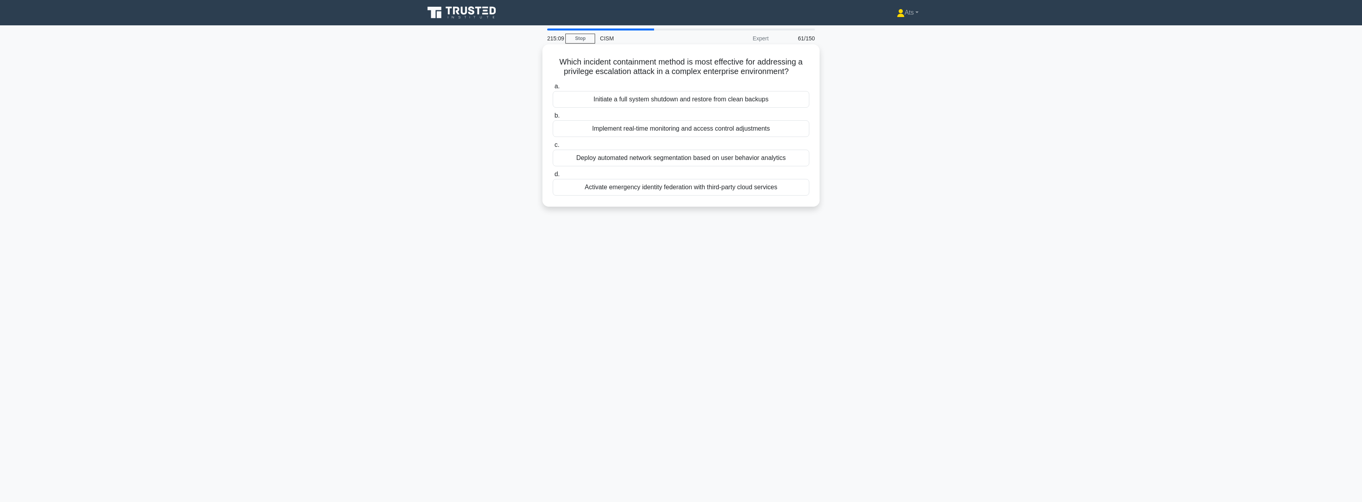
click at [553, 118] on input "b. Implement real-time monitoring and access control adjustments" at bounding box center [553, 115] width 0 height 5
click at [756, 110] on div "Implementing lightweight encryption and authentication protocols" at bounding box center [681, 109] width 257 height 17
click at [553, 99] on input "a. Implementing lightweight encryption and authentication protocols" at bounding box center [553, 95] width 0 height 5
click at [682, 194] on div "Annual security audits" at bounding box center [681, 187] width 257 height 17
click at [553, 177] on input "d. Annual security audits" at bounding box center [553, 174] width 0 height 5
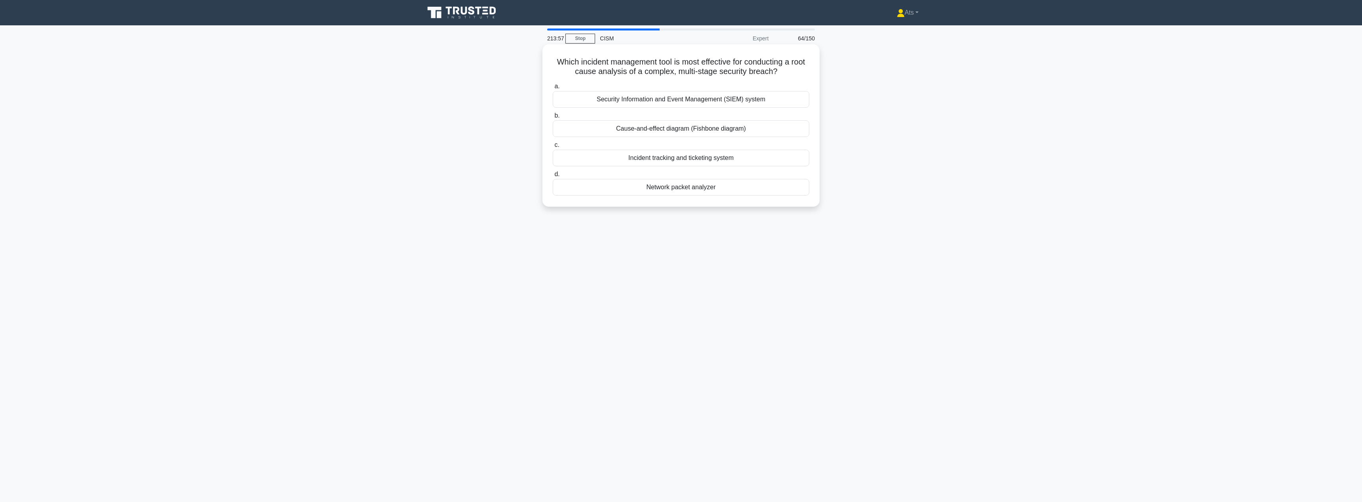
click at [744, 133] on div "Cause-and-effect diagram (Fishbone diagram)" at bounding box center [681, 128] width 257 height 17
click at [553, 118] on input "b. Cause-and-effect diagram (Fishbone diagram)" at bounding box center [553, 115] width 0 height 5
click at [650, 110] on div "Conduct memory analysis and implement runtime detection mechanisms" at bounding box center [681, 109] width 257 height 17
click at [553, 99] on input "a. Conduct memory analysis and implement runtime detection mechanisms" at bounding box center [553, 95] width 0 height 5
click at [709, 159] on div "Risk optimization" at bounding box center [681, 158] width 257 height 17
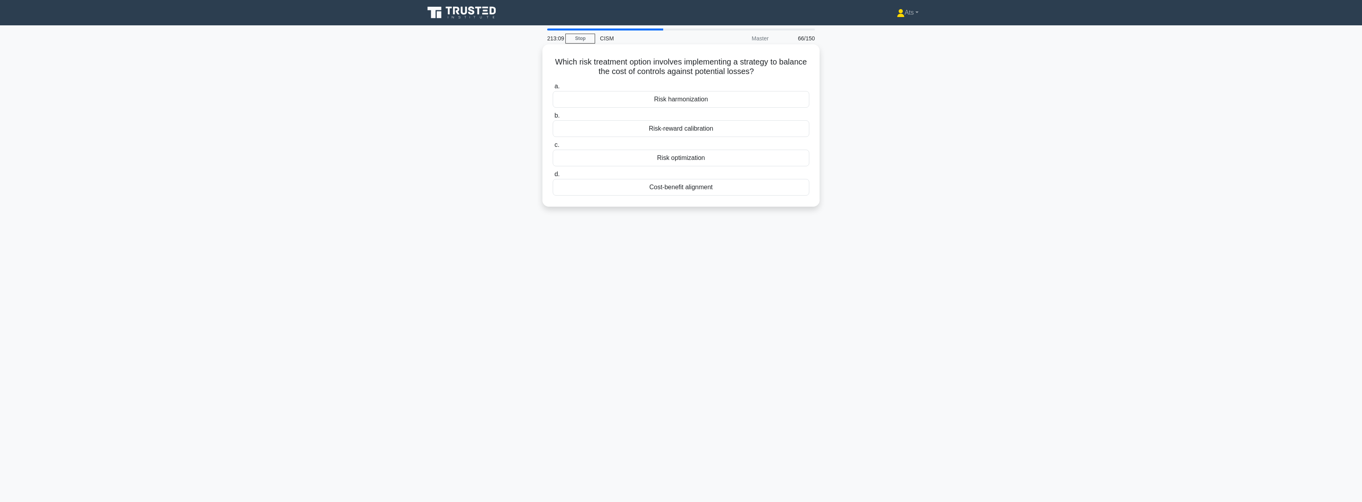
click at [553, 148] on input "c. Risk optimization" at bounding box center [553, 145] width 0 height 5
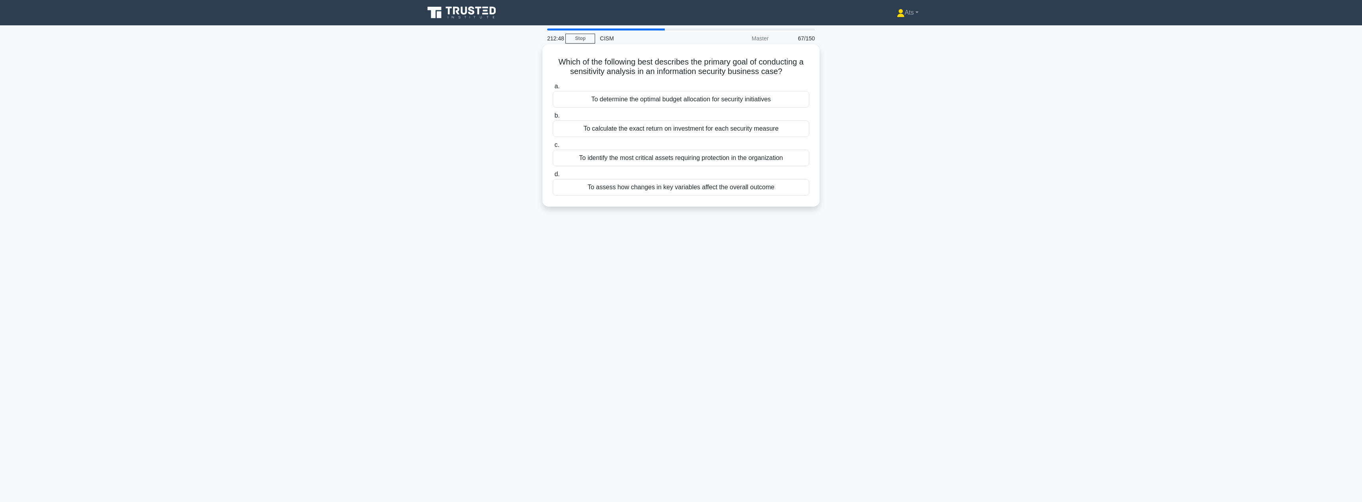
click at [707, 156] on div "To identify the most critical assets requiring protection in the organization" at bounding box center [681, 158] width 257 height 17
click at [553, 148] on input "c. To identify the most critical assets requiring protection in the organization" at bounding box center [553, 145] width 0 height 5
click at [760, 165] on div "Frequency of security control assessments conducted across different business u…" at bounding box center [681, 167] width 257 height 17
click at [553, 157] on input "c. Frequency of security control assessments conducted across different busines…" at bounding box center [553, 154] width 0 height 5
drag, startPoint x: 639, startPoint y: 71, endPoint x: 596, endPoint y: 72, distance: 42.8
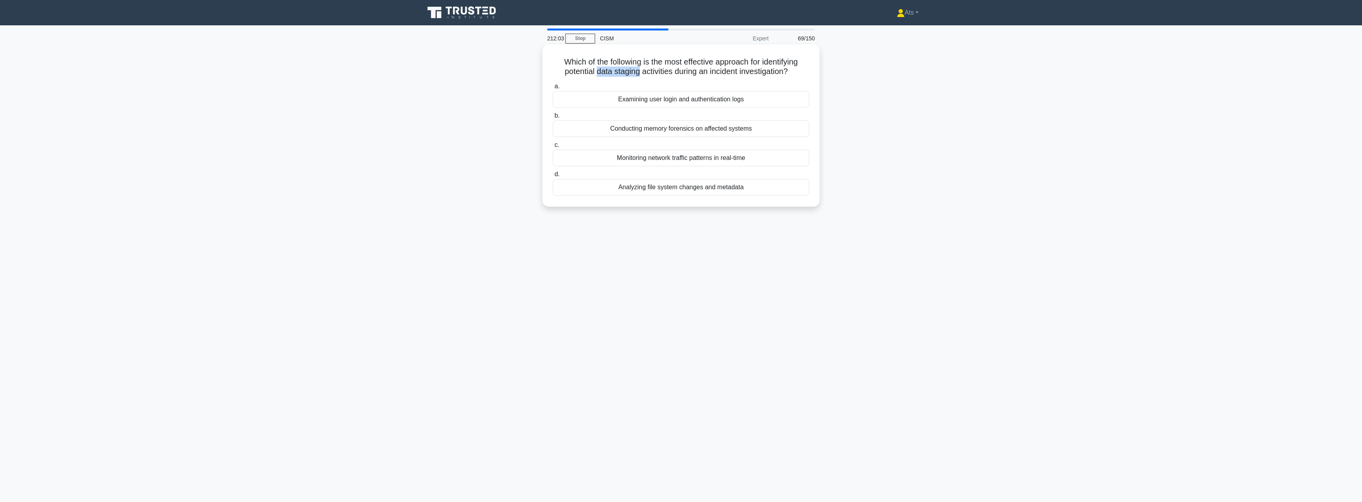
click at [596, 72] on h5 "Which of the following is the most effective approach for identifying potential…" at bounding box center [681, 67] width 258 height 20
click at [754, 189] on div "Analyzing file system changes and metadata" at bounding box center [681, 187] width 257 height 17
click at [553, 177] on input "d. Analyzing file system changes and metadata" at bounding box center [553, 174] width 0 height 5
click at [664, 128] on div "Implement network segmentation and deploy intrusion prevention systems" at bounding box center [681, 128] width 257 height 17
click at [553, 118] on input "b. Implement network segmentation and deploy intrusion prevention systems" at bounding box center [553, 115] width 0 height 5
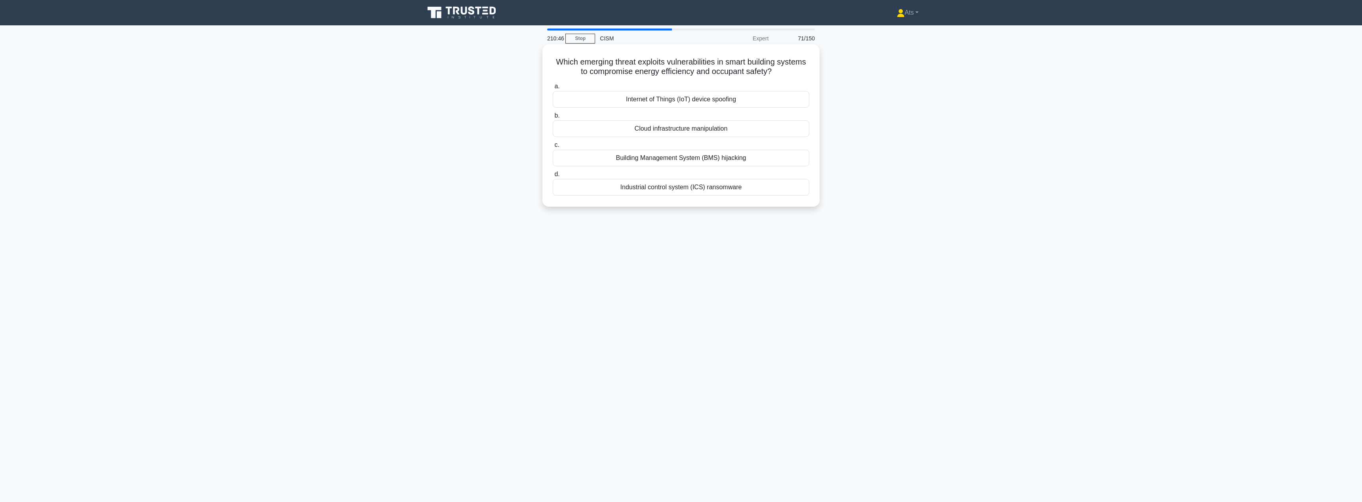
click at [724, 95] on div "Internet of Things (IoT) device spoofing" at bounding box center [681, 99] width 257 height 17
click at [553, 89] on input "a. Internet of Things (IoT) device spoofing" at bounding box center [553, 86] width 0 height 5
click at [742, 100] on div "Data protection by design and default" at bounding box center [681, 99] width 257 height 17
click at [553, 89] on input "a. Data protection by design and default" at bounding box center [553, 86] width 0 height 5
click at [767, 190] on div "The ability of security controls to adapt to changing threat landscapes" at bounding box center [681, 187] width 257 height 17
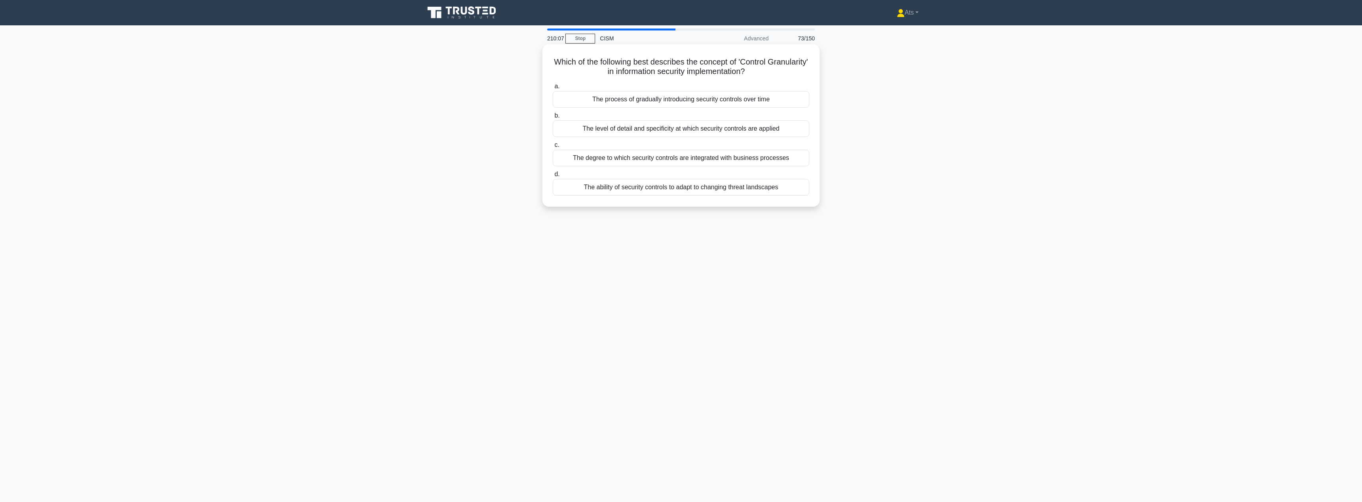
click at [553, 177] on input "d. The ability of security controls to adapt to changing threat landscapes" at bounding box center [553, 174] width 0 height 5
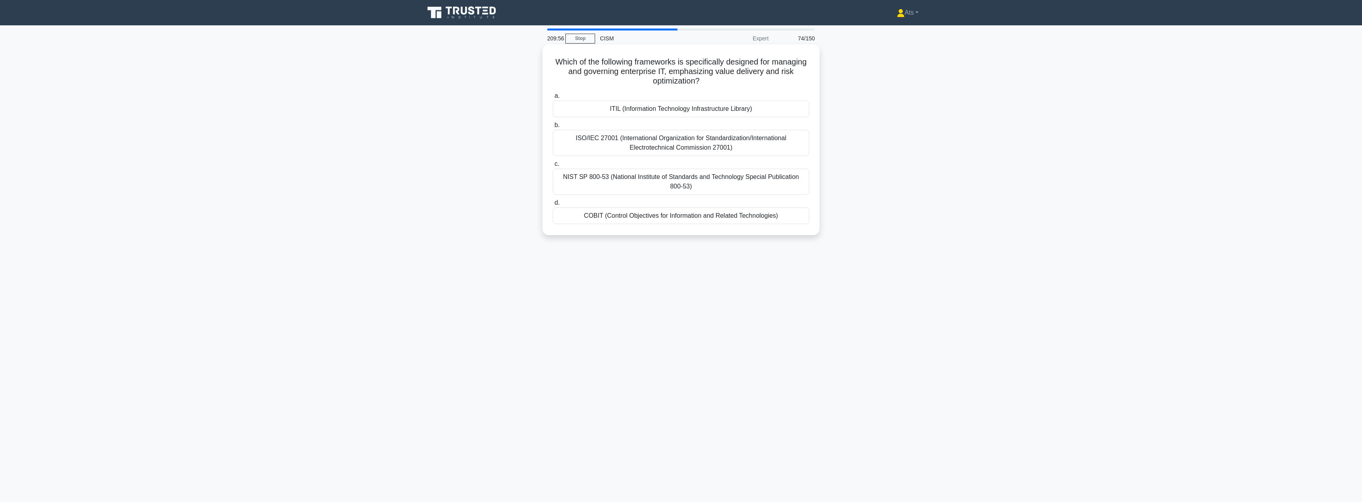
click at [731, 213] on div "COBIT (Control Objectives for Information and Related Technologies)" at bounding box center [681, 215] width 257 height 17
click at [553, 205] on input "d. COBIT (Control Objectives for Information and Related Technologies)" at bounding box center [553, 202] width 0 height 5
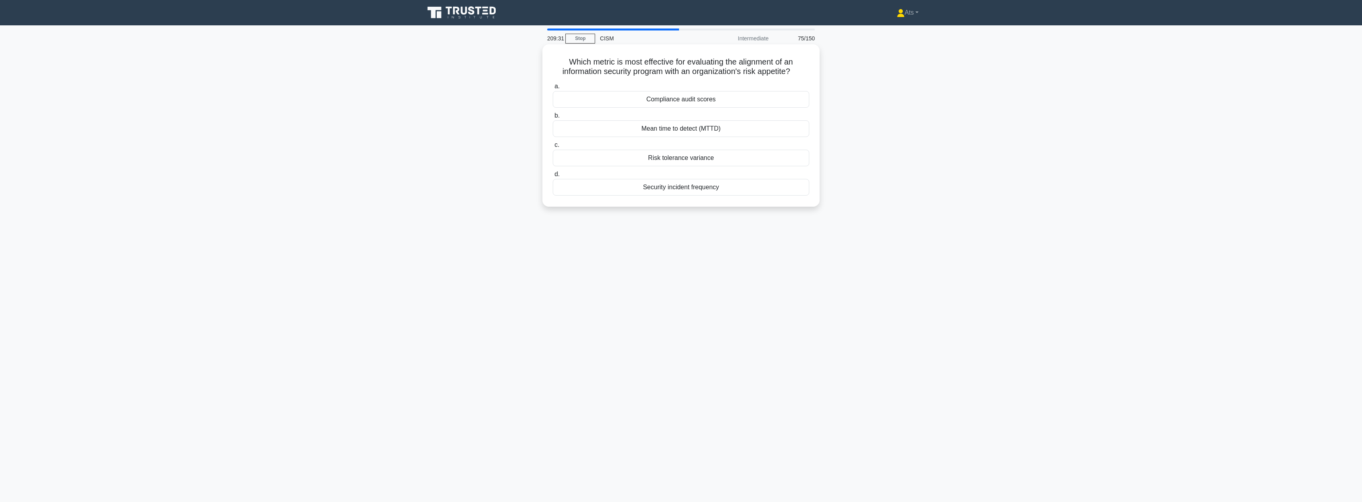
click at [720, 158] on div "Risk tolerance variance" at bounding box center [681, 158] width 257 height 17
click at [553, 148] on input "c. Risk tolerance variance" at bounding box center [553, 145] width 0 height 5
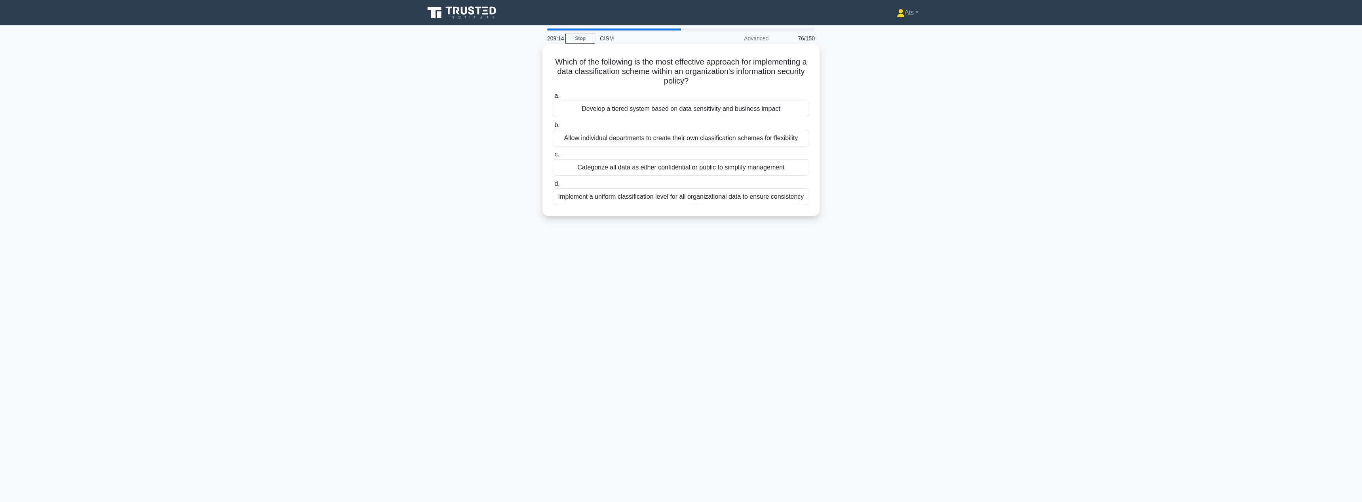
click at [735, 112] on div "Develop a tiered system based on data sensitivity and business impact" at bounding box center [681, 109] width 257 height 17
click at [553, 99] on input "a. Develop a tiered system based on data sensitivity and business impact" at bounding box center [553, 95] width 0 height 5
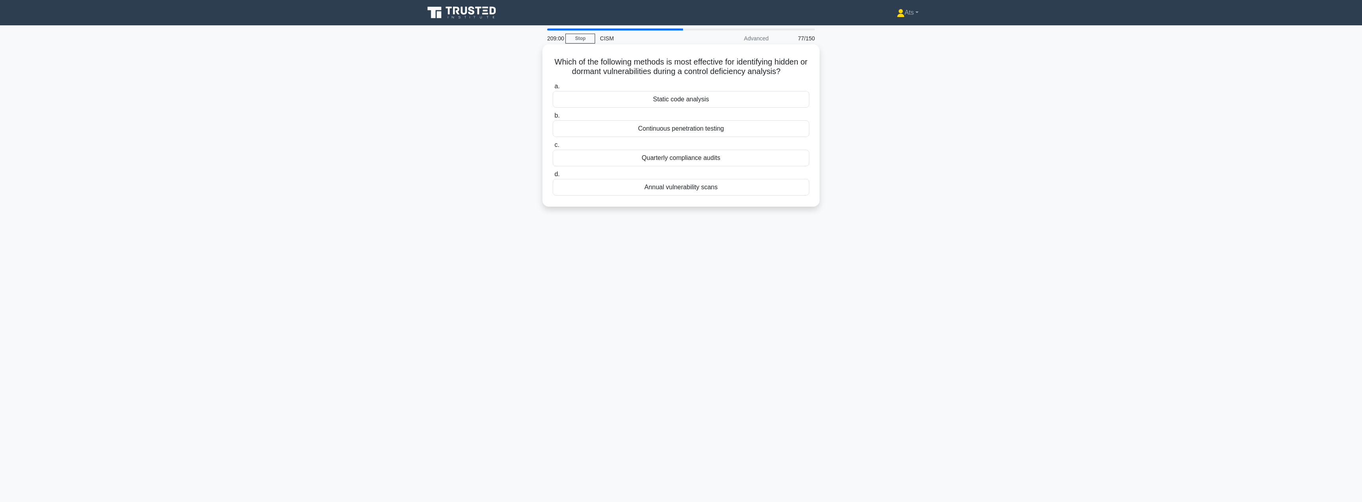
click at [737, 129] on div "Continuous penetration testing" at bounding box center [681, 128] width 257 height 17
click at [553, 118] on input "b. Continuous penetration testing" at bounding box center [553, 115] width 0 height 5
click at [716, 195] on div "Risk retention with enhanced response capabilities" at bounding box center [681, 196] width 257 height 17
click at [553, 186] on input "d. Risk retention with enhanced response capabilities" at bounding box center [553, 183] width 0 height 5
click at [707, 188] on div "Time spent on security-related tasks per employee" at bounding box center [681, 187] width 257 height 17
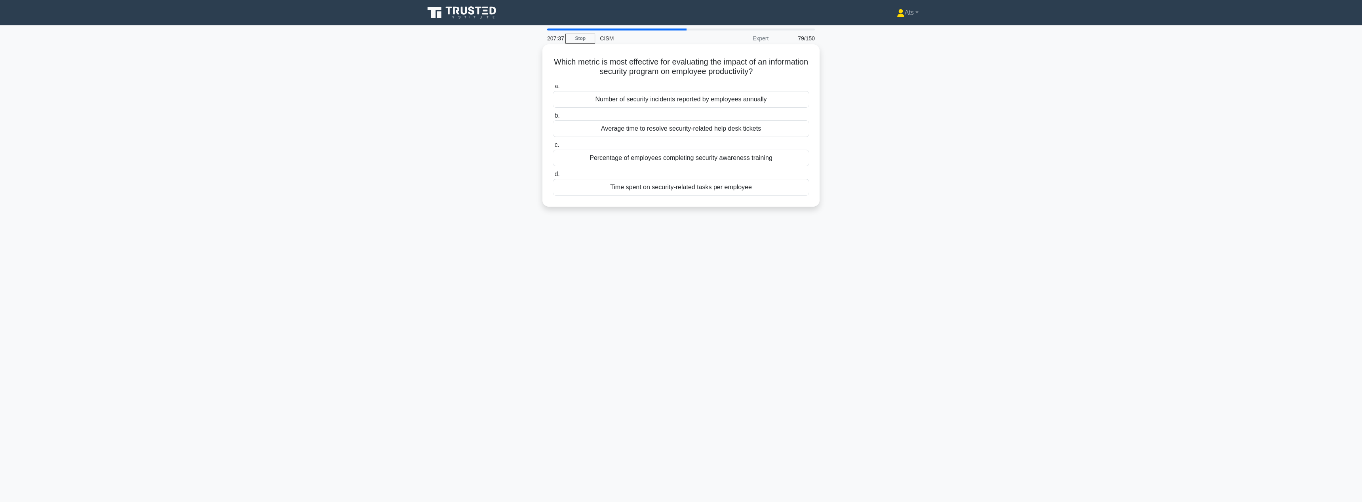
click at [553, 177] on input "d. Time spent on security-related tasks per employee" at bounding box center [553, 174] width 0 height 5
click at [711, 128] on div "Integrated risk mitigation methodology" at bounding box center [681, 128] width 257 height 17
click at [553, 118] on input "b. Integrated risk mitigation methodology" at bounding box center [553, 115] width 0 height 5
click at [707, 160] on div "To define requirements for implementing a privacy information management system" at bounding box center [681, 158] width 257 height 17
click at [553, 148] on input "c. To define requirements for implementing a privacy information management sys…" at bounding box center [553, 145] width 0 height 5
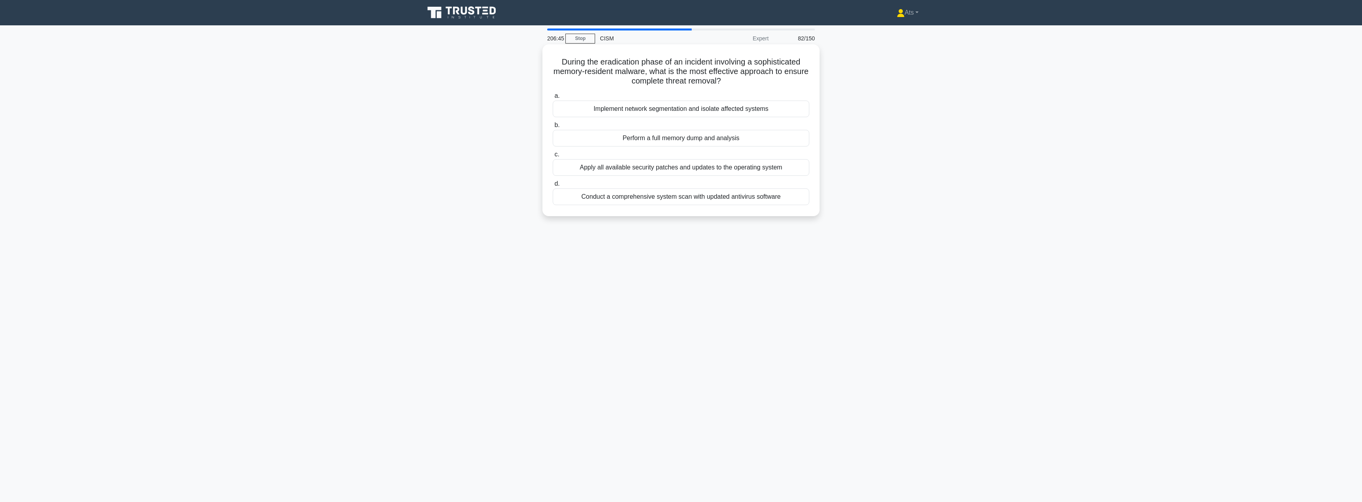
click at [645, 112] on div "Implement network segmentation and isolate affected systems" at bounding box center [681, 109] width 257 height 17
click at [553, 99] on input "a. Implement network segmentation and isolate affected systems" at bounding box center [553, 95] width 0 height 5
click at [705, 193] on div "Anti-satellite weapons" at bounding box center [681, 187] width 257 height 17
click at [553, 177] on input "d. Anti-satellite weapons" at bounding box center [553, 174] width 0 height 5
click at [706, 106] on div "Multi-cloud security assessment" at bounding box center [681, 109] width 257 height 17
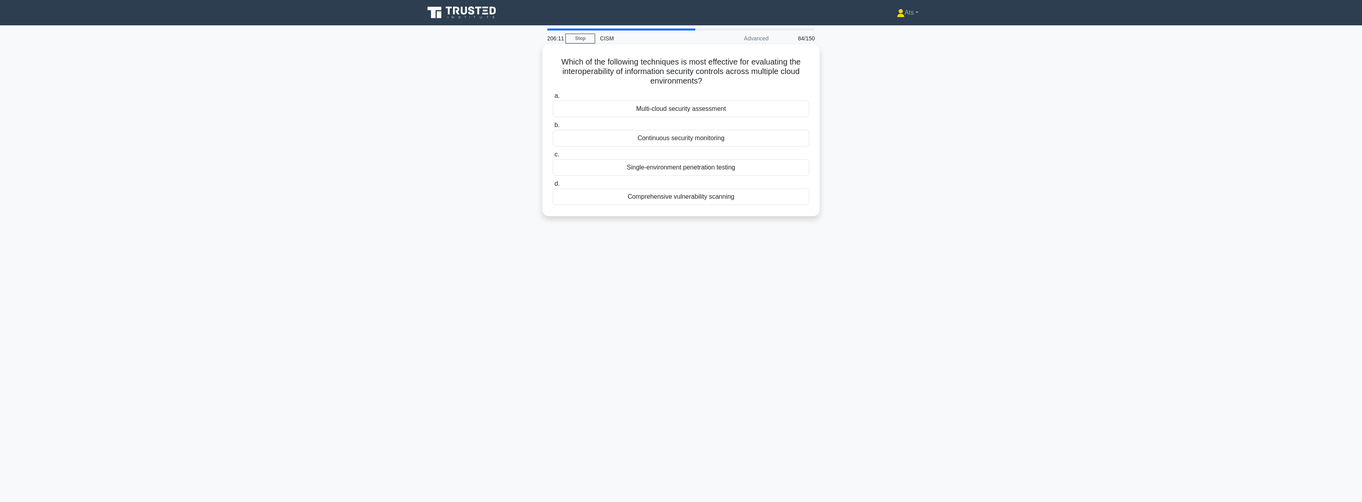
click at [553, 99] on input "a. Multi-cloud security assessment" at bounding box center [553, 95] width 0 height 5
click at [737, 125] on div "Identifying root causes and implementing preventive measures" at bounding box center [681, 128] width 257 height 17
click at [553, 118] on input "b. Identifying root causes and implementing preventive measures" at bounding box center [553, 115] width 0 height 5
click at [676, 144] on div "Monthly review of cloud provider security reports" at bounding box center [681, 138] width 257 height 17
click at [553, 128] on input "b. Monthly review of cloud provider security reports" at bounding box center [553, 125] width 0 height 5
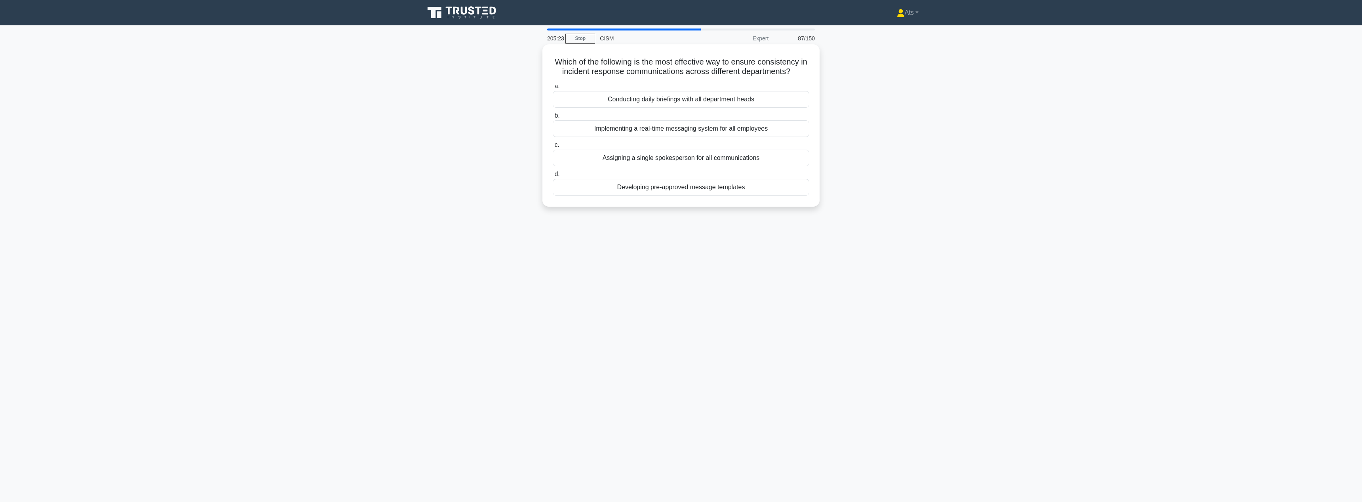
click at [672, 163] on div "Assigning a single spokesperson for all communications" at bounding box center [681, 158] width 257 height 17
click at [553, 148] on input "c. Assigning a single spokesperson for all communications" at bounding box center [553, 145] width 0 height 5
click at [735, 198] on div "Principle of Confidentiality Management" at bounding box center [681, 196] width 257 height 17
click at [553, 186] on input "d. Principle of Confidentiality Management" at bounding box center [553, 183] width 0 height 5
click at [743, 198] on div "Incident Response Analyst" at bounding box center [681, 196] width 257 height 17
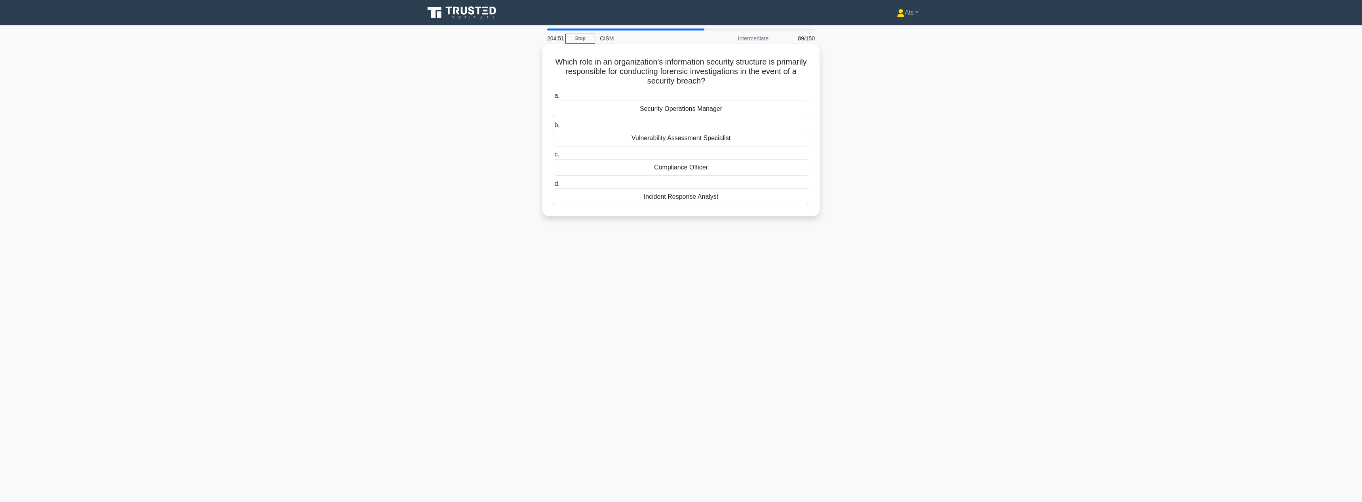
click at [553, 186] on input "d. Incident Response Analyst" at bounding box center [553, 183] width 0 height 5
click at [761, 191] on div "Implementing stringent access controls across all supplier systems" at bounding box center [681, 187] width 257 height 17
click at [553, 177] on input "d. Implementing stringent access controls across all supplier systems" at bounding box center [553, 174] width 0 height 5
click at [692, 109] on div "Purpose limitation" at bounding box center [681, 109] width 257 height 17
click at [553, 99] on input "a. Purpose limitation" at bounding box center [553, 95] width 0 height 5
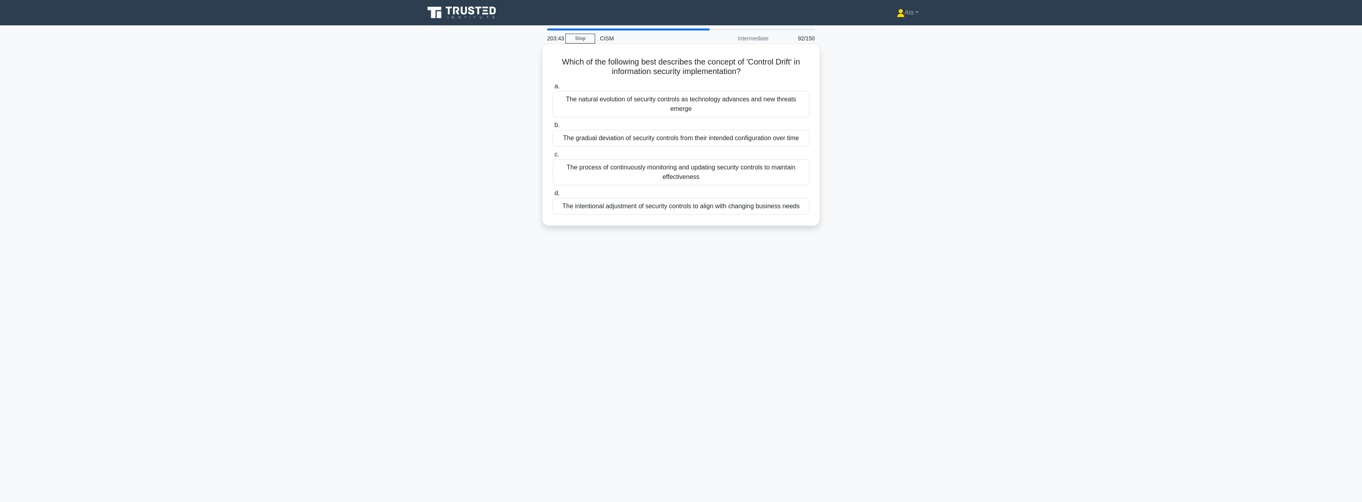
click at [706, 208] on div "The intentional adjustment of security controls to align with changing business…" at bounding box center [681, 206] width 257 height 17
click at [553, 196] on input "d. The intentional adjustment of security controls to align with changing busin…" at bounding box center [553, 193] width 0 height 5
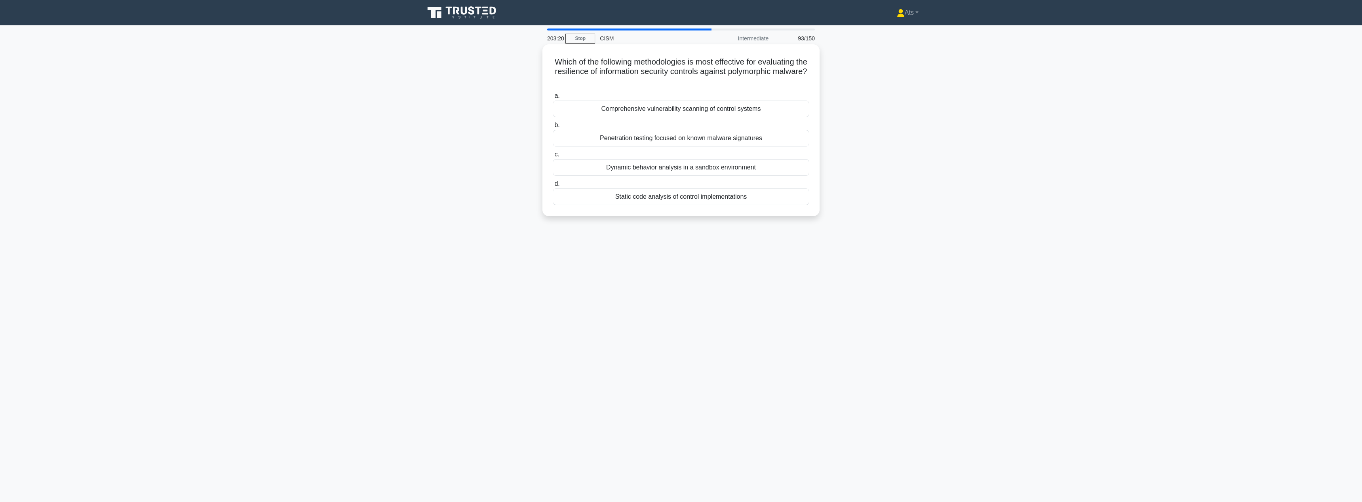
click at [696, 168] on div "Dynamic behavior analysis in a sandbox environment" at bounding box center [681, 167] width 257 height 17
click at [553, 157] on input "c. Dynamic behavior analysis in a sandbox environment" at bounding box center [553, 154] width 0 height 5
click at [699, 189] on div "Board of Directors and Executive Management" at bounding box center [681, 187] width 257 height 17
click at [553, 177] on input "d. Board of Directors and Executive Management" at bounding box center [553, 174] width 0 height 5
click at [646, 110] on div "Balancing transparency with operational security needs" at bounding box center [681, 109] width 257 height 17
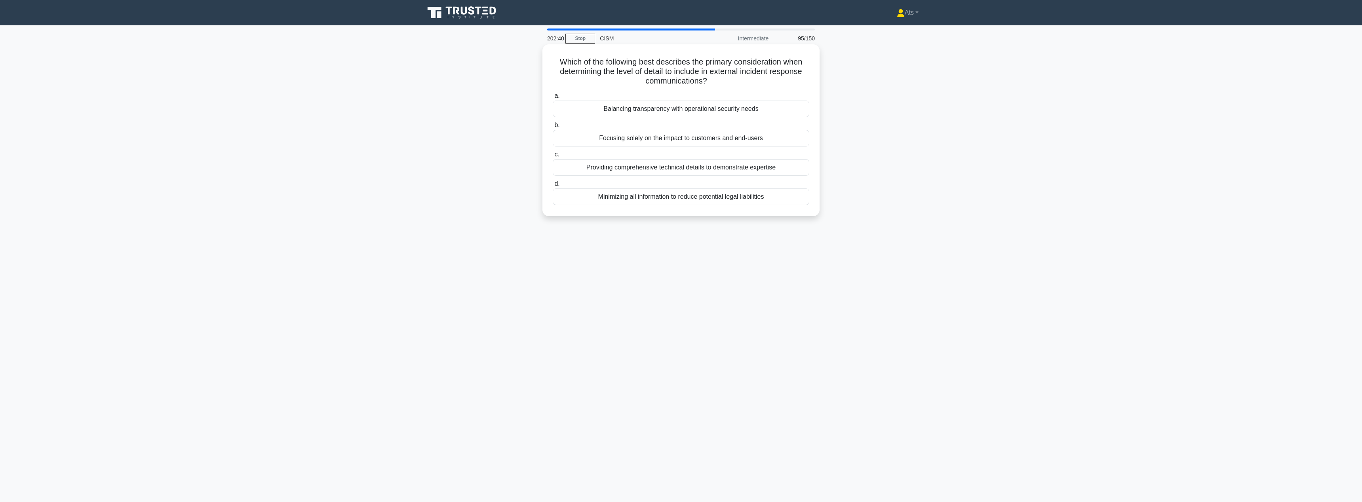
click at [553, 99] on input "a. Balancing transparency with operational security needs" at bounding box center [553, 95] width 0 height 5
click at [731, 102] on div "Identifying emerging threats and opportunities" at bounding box center [681, 99] width 257 height 17
click at [553, 89] on input "a. Identifying emerging threats and opportunities" at bounding box center [553, 86] width 0 height 5
click at [738, 98] on div "Disconnecting all network cables" at bounding box center [681, 99] width 257 height 17
click at [553, 89] on input "a. Disconnecting all network cables" at bounding box center [553, 86] width 0 height 5
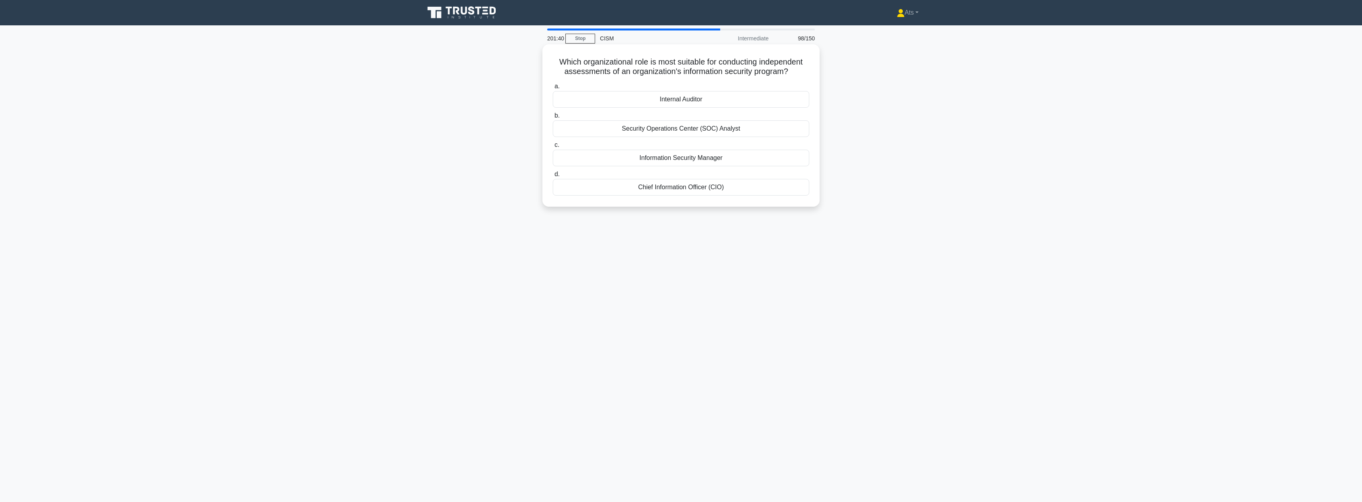
click at [716, 100] on div "Internal Auditor" at bounding box center [681, 99] width 257 height 17
click at [553, 89] on input "a. Internal Auditor" at bounding box center [553, 86] width 0 height 5
click at [749, 103] on div "Frequent updates to the risk assessment matrix" at bounding box center [681, 99] width 257 height 17
click at [553, 89] on input "a. Frequent updates to the risk assessment matrix" at bounding box center [553, 86] width 0 height 5
click at [677, 139] on div "Conducting regular scenario-based exercises" at bounding box center [681, 138] width 257 height 17
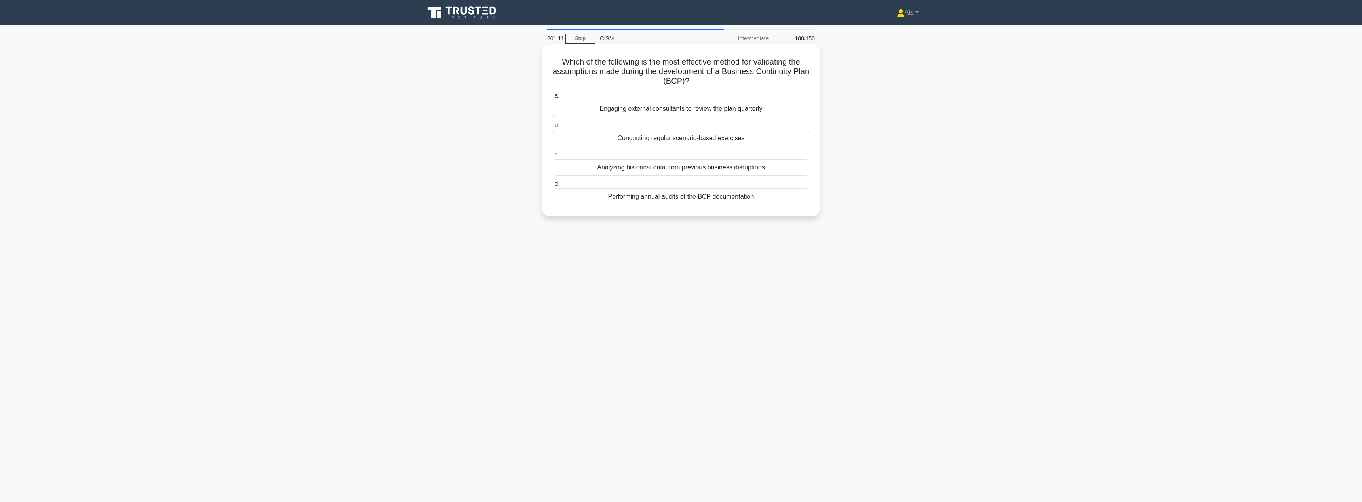
click at [553, 128] on input "b. Conducting regular scenario-based exercises" at bounding box center [553, 125] width 0 height 5
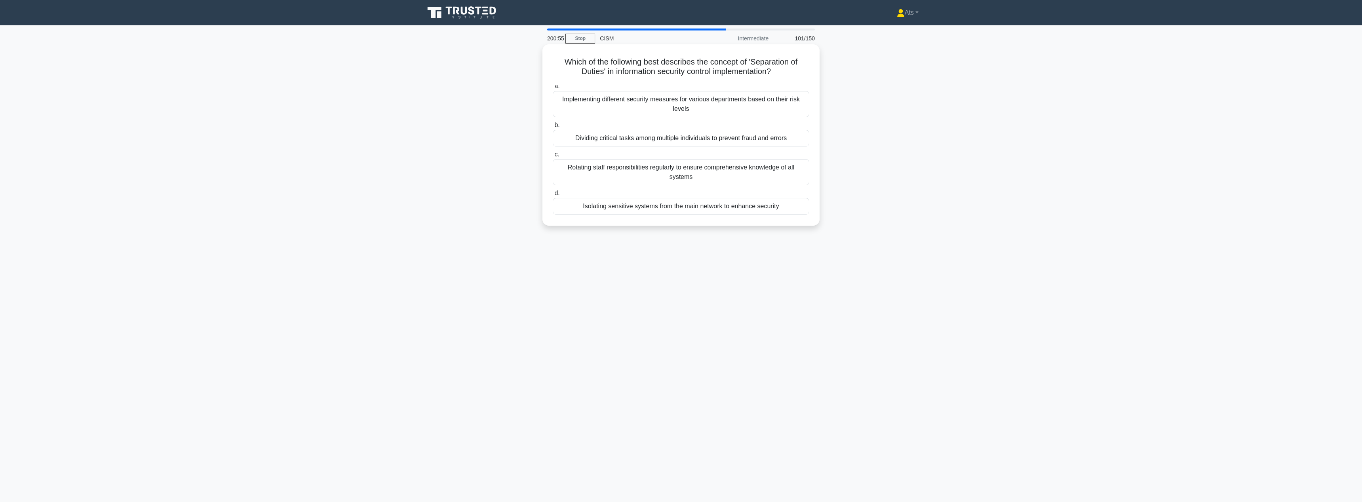
click at [679, 139] on div "Dividing critical tasks among multiple individuals to prevent fraud and errors" at bounding box center [681, 138] width 257 height 17
click at [553, 128] on input "b. Dividing critical tasks among multiple individuals to prevent fraud and erro…" at bounding box center [553, 125] width 0 height 5
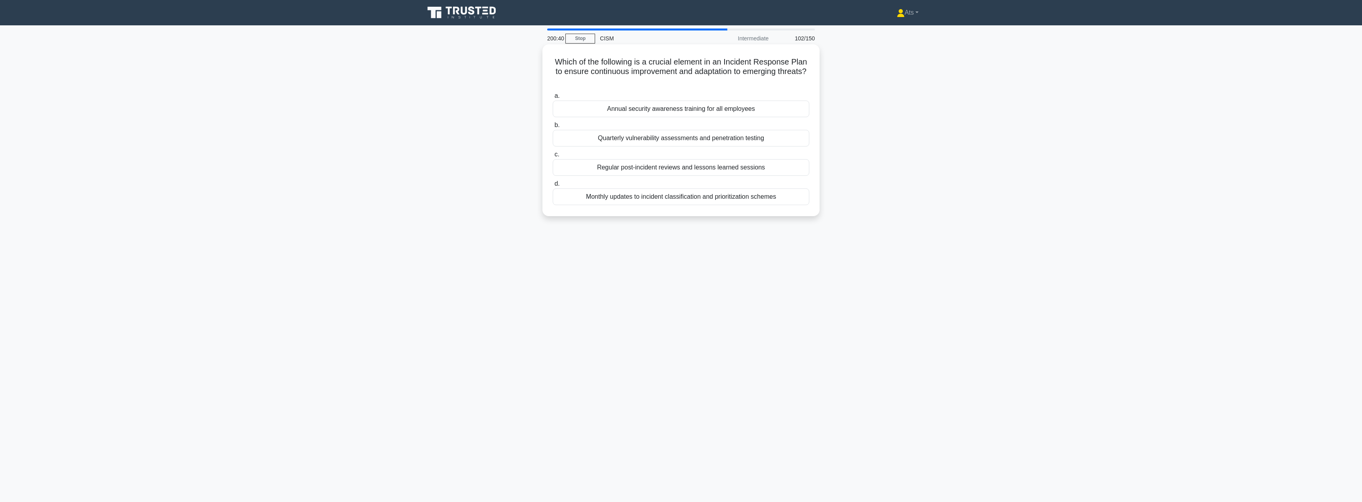
click at [659, 167] on div "Regular post-incident reviews and lessons learned sessions" at bounding box center [681, 167] width 257 height 17
click at [553, 157] on input "c. Regular post-incident reviews and lessons learned sessions" at bounding box center [553, 154] width 0 height 5
click at [728, 138] on div "Threat modeling and attack surface analysis" at bounding box center [681, 138] width 257 height 17
click at [553, 128] on input "b. Threat modeling and attack surface analysis" at bounding box center [553, 125] width 0 height 5
click at [771, 99] on div "Reduction in the number of security incidents over time" at bounding box center [681, 99] width 257 height 17
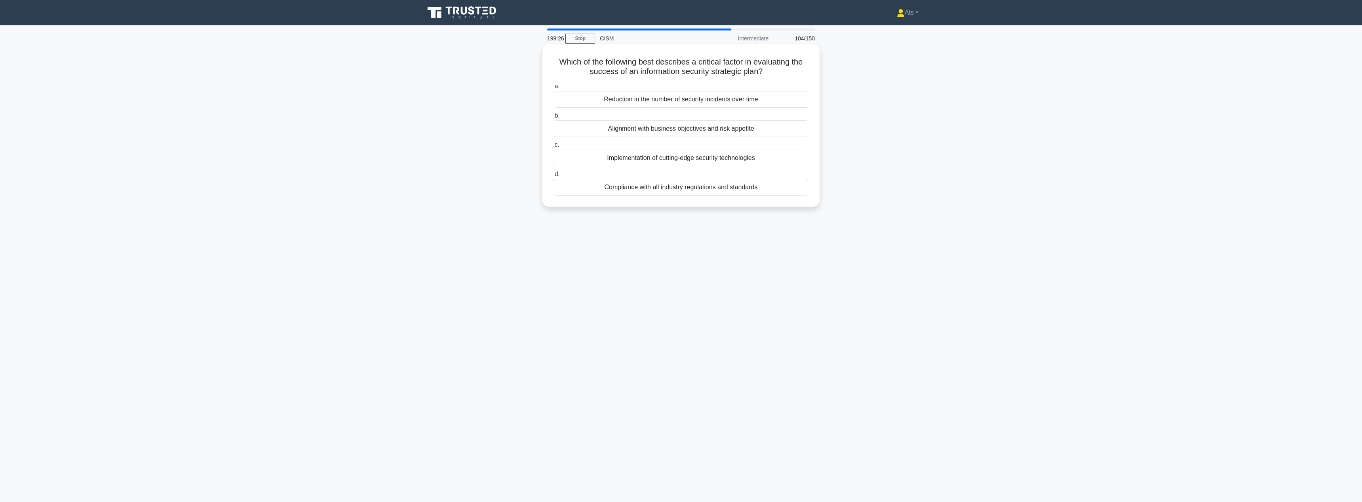
click at [553, 89] on input "a. Reduction in the number of security incidents over time" at bounding box center [553, 86] width 0 height 5
click at [732, 99] on div "Adopting a reactive approach to address new threats as they arise" at bounding box center [681, 99] width 257 height 17
click at [553, 89] on input "a. Adopting a reactive approach to address new threats as they arise" at bounding box center [553, 86] width 0 height 5
click at [709, 102] on div "Aligning classification levels with business objectives" at bounding box center [681, 99] width 257 height 17
click at [553, 89] on input "a. Aligning classification levels with business objectives" at bounding box center [553, 86] width 0 height 5
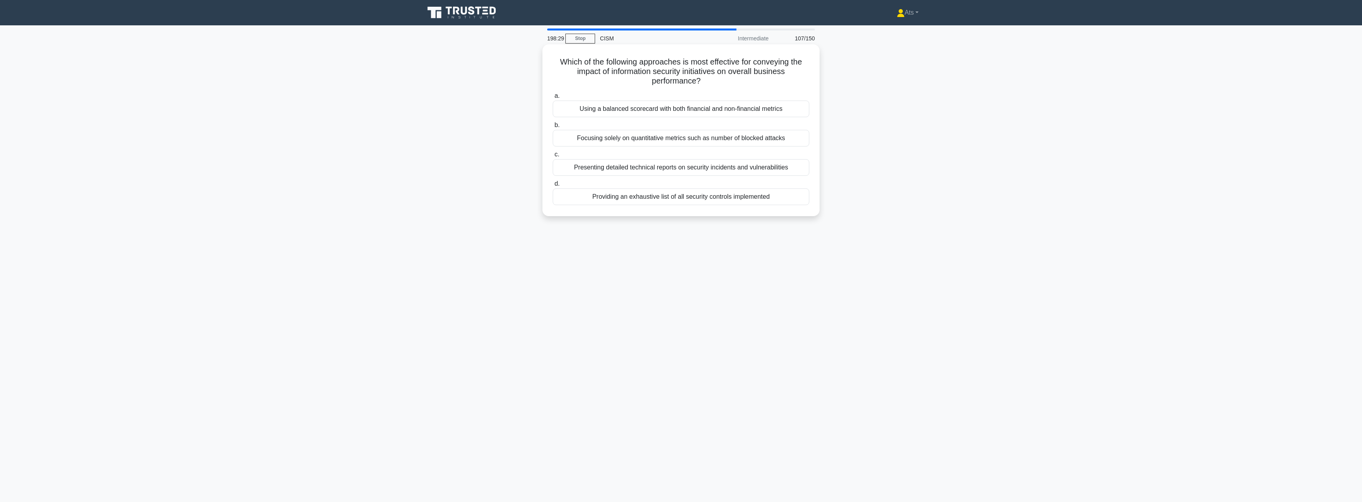
click at [779, 109] on div "Using a balanced scorecard with both financial and non-financial metrics" at bounding box center [681, 109] width 257 height 17
click at [553, 99] on input "a. Using a balanced scorecard with both financial and non-financial metrics" at bounding box center [553, 95] width 0 height 5
click at [727, 100] on div "Identifying patterns to improve future categorization accuracy" at bounding box center [681, 99] width 257 height 17
click at [553, 89] on input "a. Identifying patterns to improve future categorization accuracy" at bounding box center [553, 86] width 0 height 5
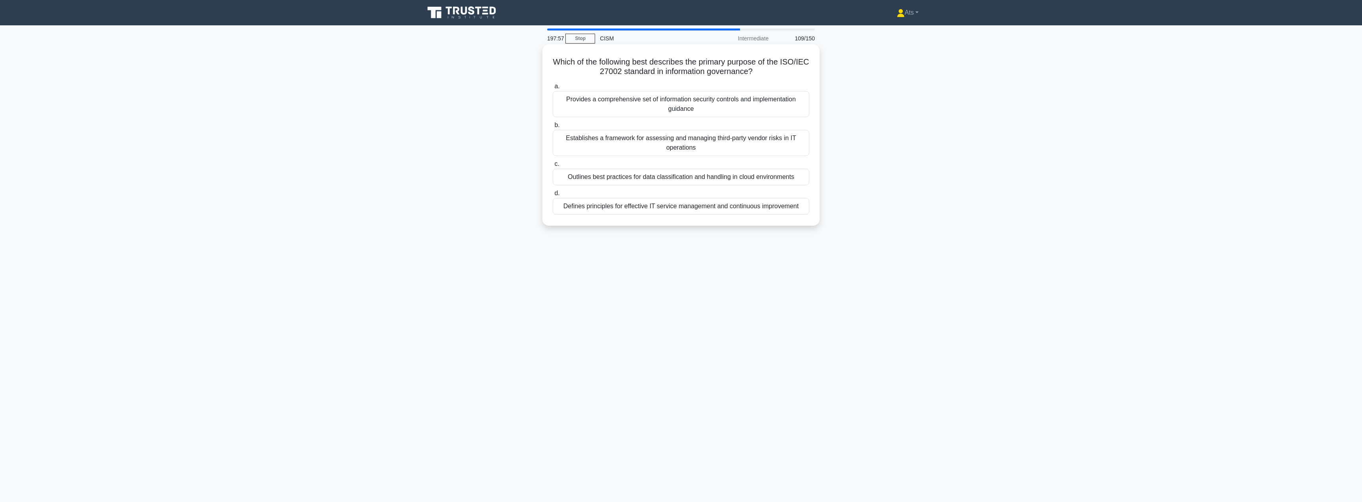
click at [794, 109] on div "Provides a comprehensive set of information security controls and implementatio…" at bounding box center [681, 104] width 257 height 26
click at [553, 89] on input "a. Provides a comprehensive set of information security controls and implementa…" at bounding box center [553, 86] width 0 height 5
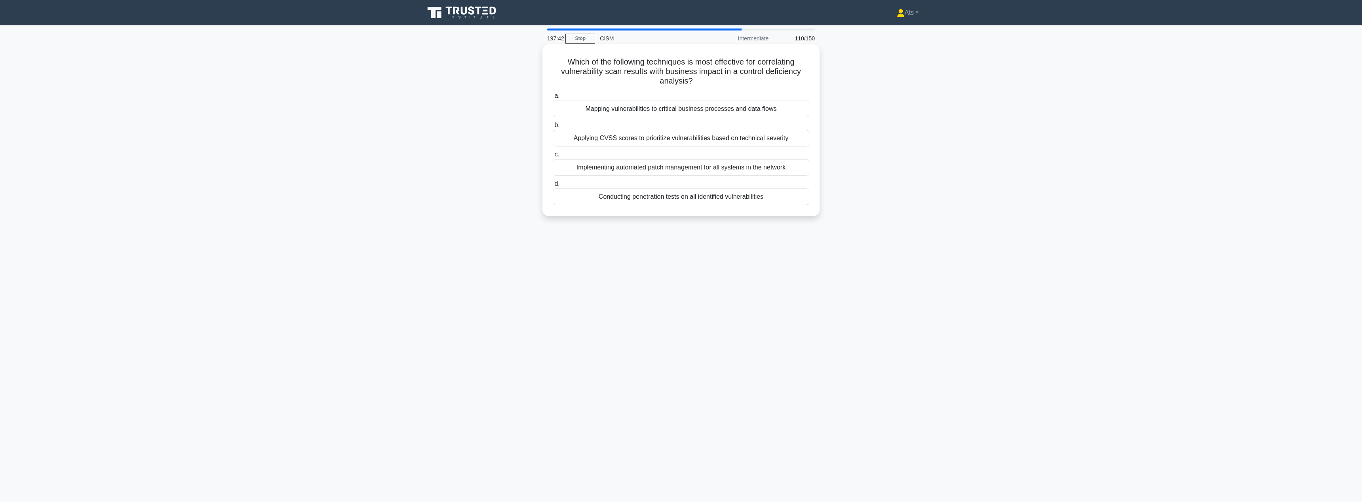
click at [779, 142] on div "Applying CVSS scores to prioritize vulnerabilities based on technical severity" at bounding box center [681, 138] width 257 height 17
click at [553, 128] on input "b. Applying CVSS scores to prioritize vulnerabilities based on technical severi…" at bounding box center [553, 125] width 0 height 5
click at [755, 169] on div "Red team exercises with novel attack scenarios" at bounding box center [681, 167] width 257 height 17
click at [553, 157] on input "c. Red team exercises with novel attack scenarios" at bounding box center [553, 154] width 0 height 5
click at [712, 98] on div "Collaborative risk mitigation" at bounding box center [681, 99] width 257 height 17
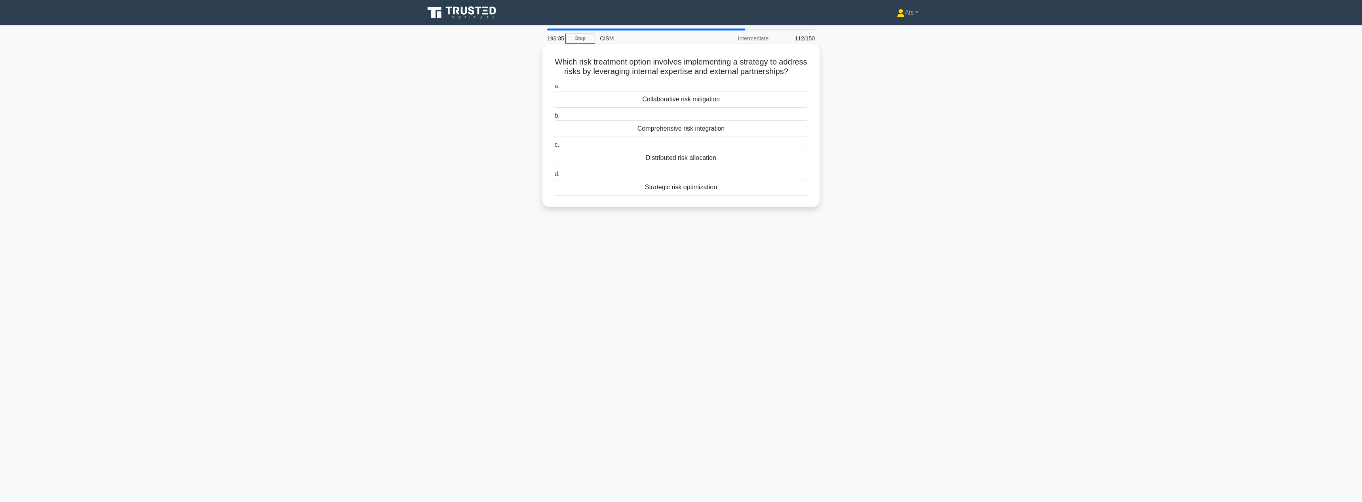
click at [553, 89] on input "a. Collaborative risk mitigation" at bounding box center [553, 86] width 0 height 5
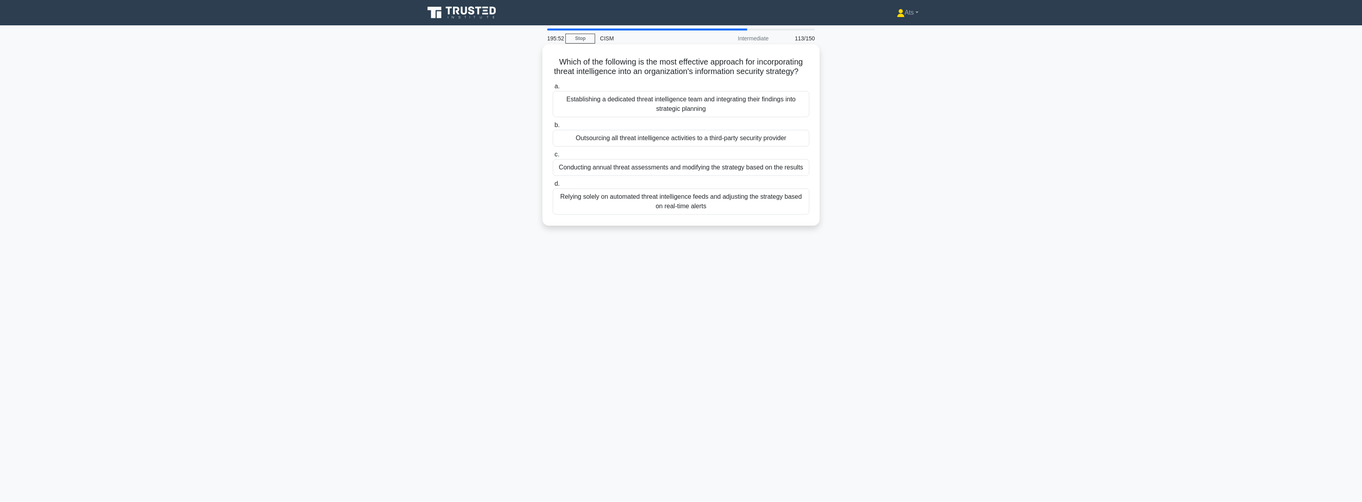
click at [759, 102] on div "Establishing a dedicated threat intelligence team and integrating their finding…" at bounding box center [681, 104] width 257 height 26
click at [553, 89] on input "a. Establishing a dedicated threat intelligence team and integrating their find…" at bounding box center [553, 86] width 0 height 5
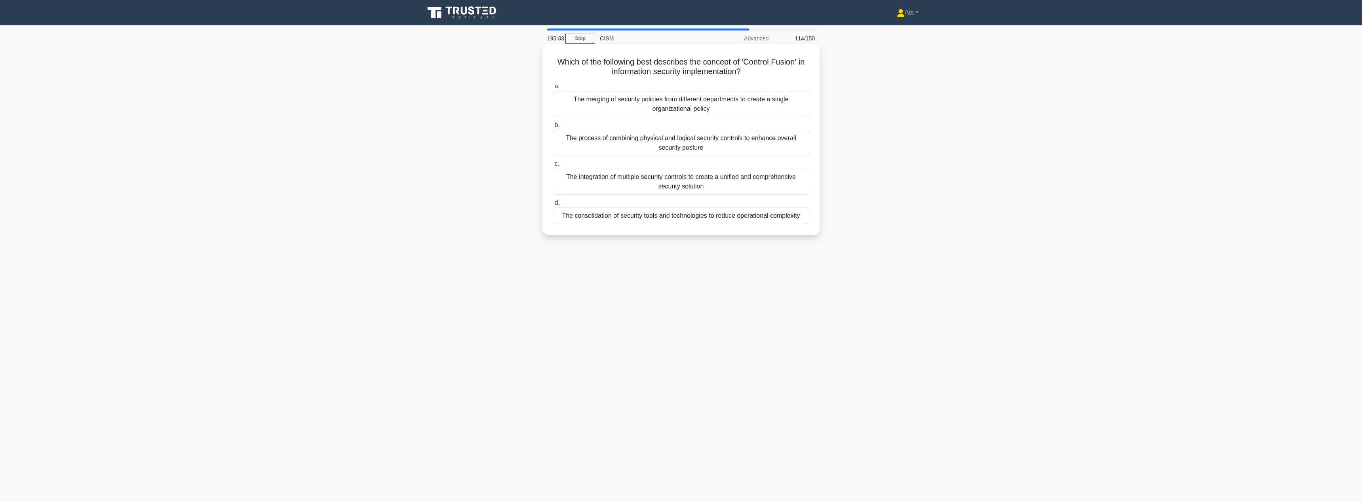
click at [693, 180] on div "The integration of multiple security controls to create a unified and comprehen…" at bounding box center [681, 182] width 257 height 26
click at [553, 167] on input "c. The integration of multiple security controls to create a unified and compre…" at bounding box center [553, 164] width 0 height 5
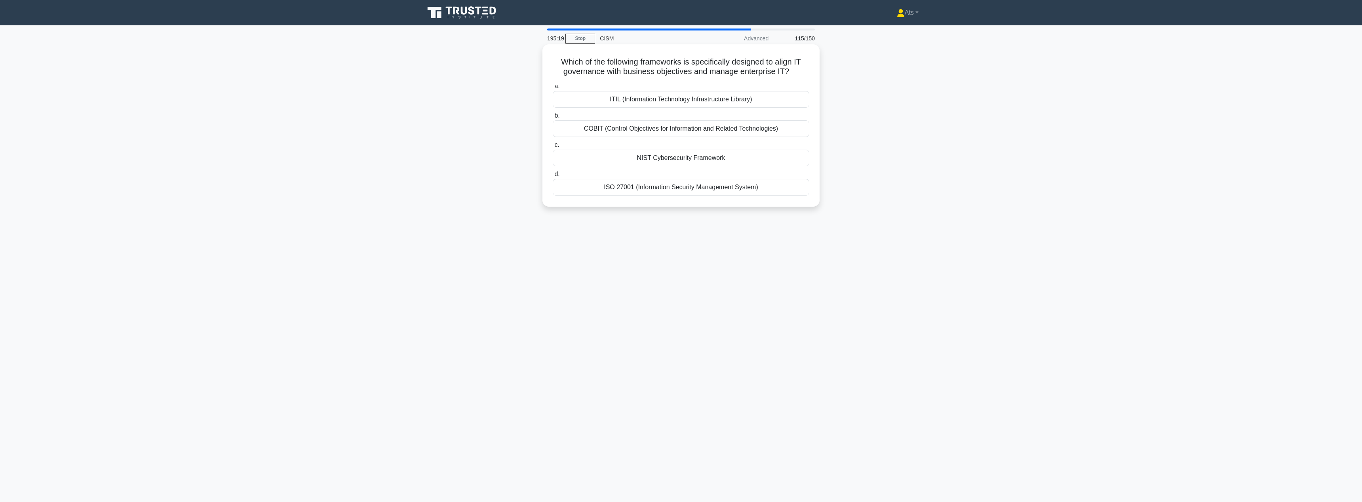
click at [717, 189] on div "ISO 27001 (Information Security Management System)" at bounding box center [681, 187] width 257 height 17
click at [553, 177] on input "d. ISO 27001 (Information Security Management System)" at bounding box center [553, 174] width 0 height 5
click at [741, 159] on div "To determine when an incident requires higher-level management involvement" at bounding box center [681, 158] width 257 height 17
click at [553, 148] on input "c. To determine when an incident requires higher-level management involvement" at bounding box center [553, 145] width 0 height 5
click at [729, 157] on div "To expedite the resolution of the incident by fostering cooperation" at bounding box center [681, 158] width 257 height 17
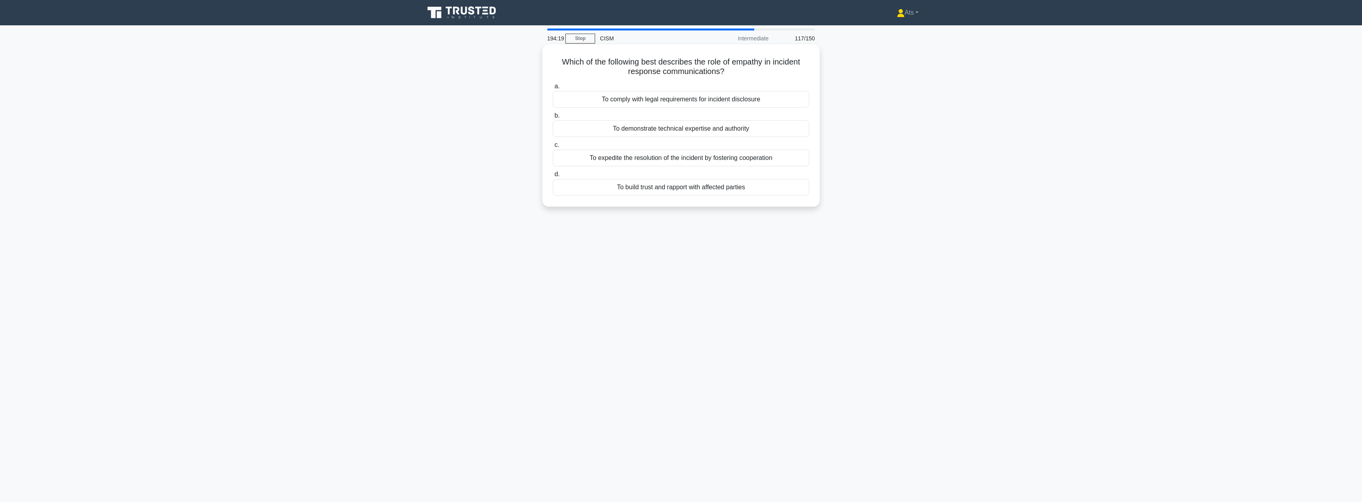
click at [553, 148] on input "c. To expedite the resolution of the incident by fostering cooperation" at bounding box center [553, 145] width 0 height 5
click at [786, 193] on div "It measures the speed at which a risk can impact an organization" at bounding box center [681, 187] width 257 height 17
click at [553, 177] on input "d. It measures the speed at which a risk can impact an organization" at bounding box center [553, 174] width 0 height 5
click at [718, 143] on div "Information Security Auditor" at bounding box center [681, 138] width 257 height 17
click at [553, 128] on input "b. Information Security Auditor" at bounding box center [553, 125] width 0 height 5
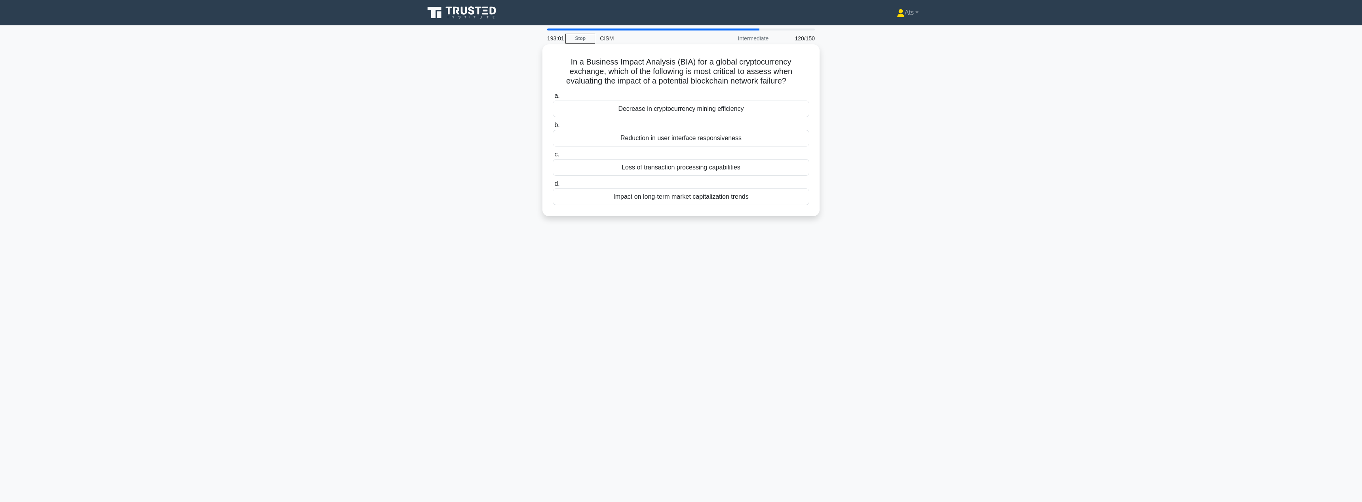
click at [745, 169] on div "Loss of transaction processing capabilities" at bounding box center [681, 167] width 257 height 17
click at [553, 157] on input "c. Loss of transaction processing capabilities" at bounding box center [553, 154] width 0 height 5
click at [648, 137] on div "Implementing a risk-based allocation strategy" at bounding box center [681, 138] width 257 height 17
click at [553, 128] on input "b. Implementing a risk-based allocation strategy" at bounding box center [553, 125] width 0 height 5
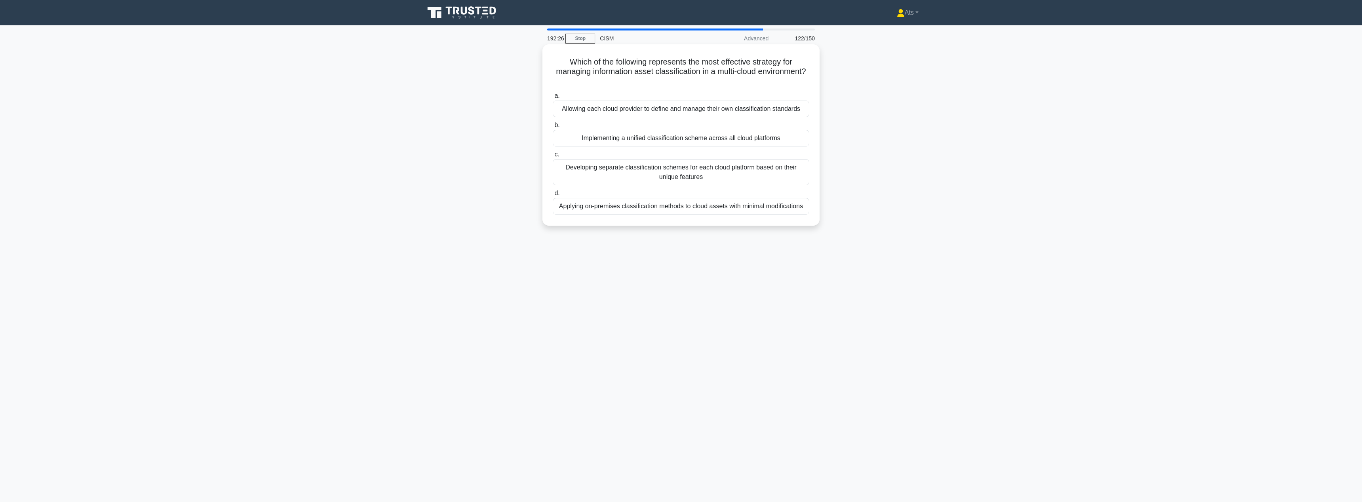
click at [721, 175] on div "Developing separate classification schemes for each cloud platform based on the…" at bounding box center [681, 172] width 257 height 26
click at [553, 157] on input "c. Developing separate classification schemes for each cloud platform based on …" at bounding box center [553, 154] width 0 height 5
click at [743, 196] on div "Implementing a cloud-agnostic security framework with centralized monitoring" at bounding box center [681, 196] width 257 height 17
click at [553, 186] on input "d. Implementing a cloud-agnostic security framework with centralized monitoring" at bounding box center [553, 183] width 0 height 5
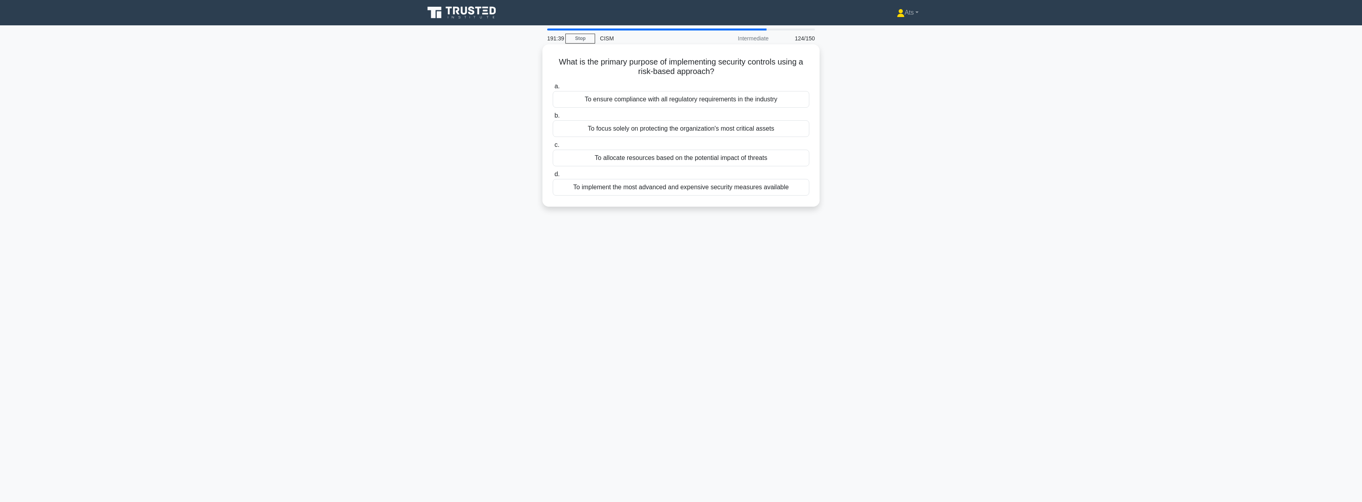
click at [774, 161] on div "To allocate resources based on the potential impact of threats" at bounding box center [681, 158] width 257 height 17
click at [553, 148] on input "c. To allocate resources based on the potential impact of threats" at bounding box center [553, 145] width 0 height 5
click at [773, 186] on div "Implementing traditional access control mechanisms and firewalls" at bounding box center [681, 187] width 257 height 17
click at [553, 177] on input "d. Implementing traditional access control mechanisms and firewalls" at bounding box center [553, 174] width 0 height 5
click at [726, 100] on div "Implementing API access restrictions and enhancing multi-factor authentication" at bounding box center [681, 99] width 257 height 17
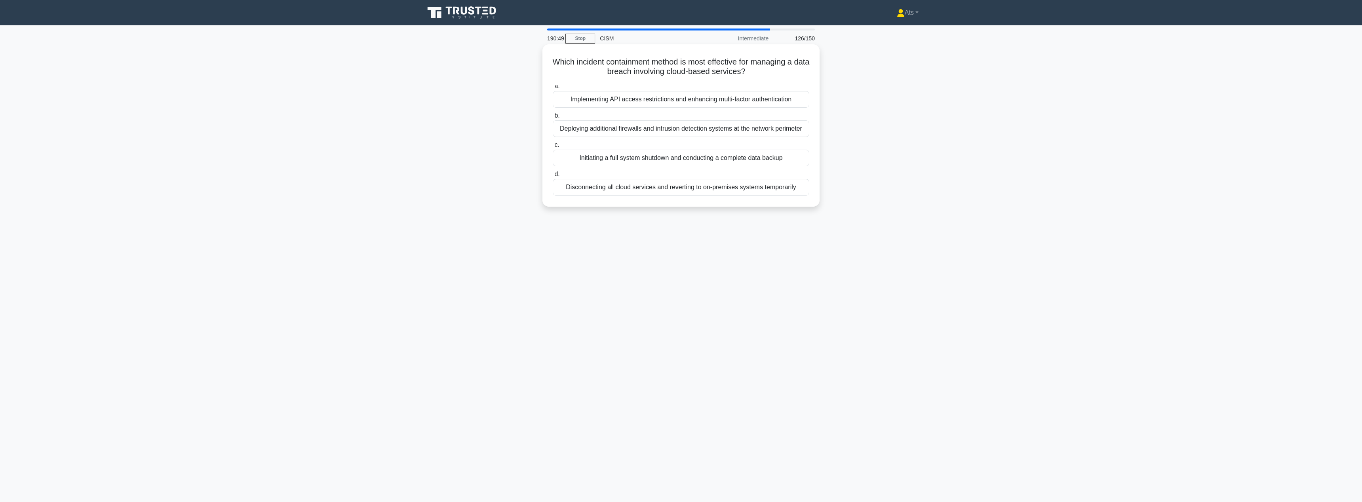
click at [553, 89] on input "a. Implementing API access restrictions and enhancing multi-factor authenticati…" at bounding box center [553, 86] width 0 height 5
click at [695, 199] on div "Presenting real-world case studies of security breaches and their financial imp…" at bounding box center [681, 196] width 257 height 17
click at [553, 186] on input "d. Presenting real-world case studies of security breaches and their financial …" at bounding box center [553, 183] width 0 height 5
click at [796, 191] on div "Subscribing to multiple threat intelligence services and aggregating all data" at bounding box center [681, 187] width 257 height 17
click at [553, 177] on input "d. Subscribing to multiple threat intelligence services and aggregating all data" at bounding box center [553, 174] width 0 height 5
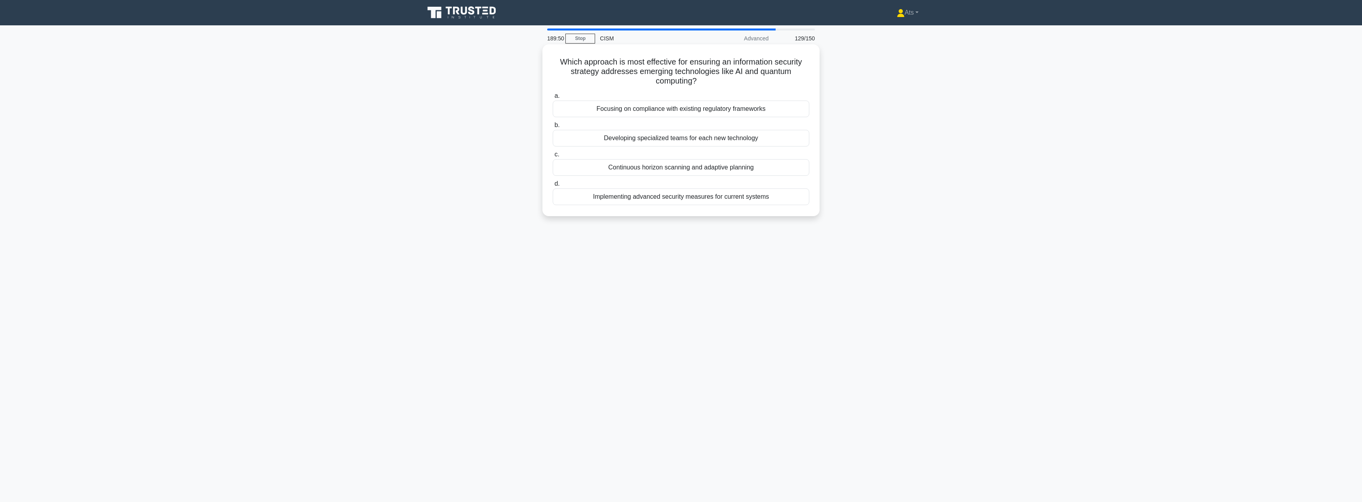
click at [753, 172] on div "Continuous horizon scanning and adaptive planning" at bounding box center [681, 167] width 257 height 17
click at [553, 157] on input "c. Continuous horizon scanning and adaptive planning" at bounding box center [553, 154] width 0 height 5
click at [690, 131] on div "Manual inventory checks and employee surveys" at bounding box center [681, 128] width 257 height 17
click at [553, 118] on input "b. Manual inventory checks and employee surveys" at bounding box center [553, 115] width 0 height 5
click at [748, 160] on div "Enhanced real-time detection of emerging threats" at bounding box center [681, 158] width 257 height 17
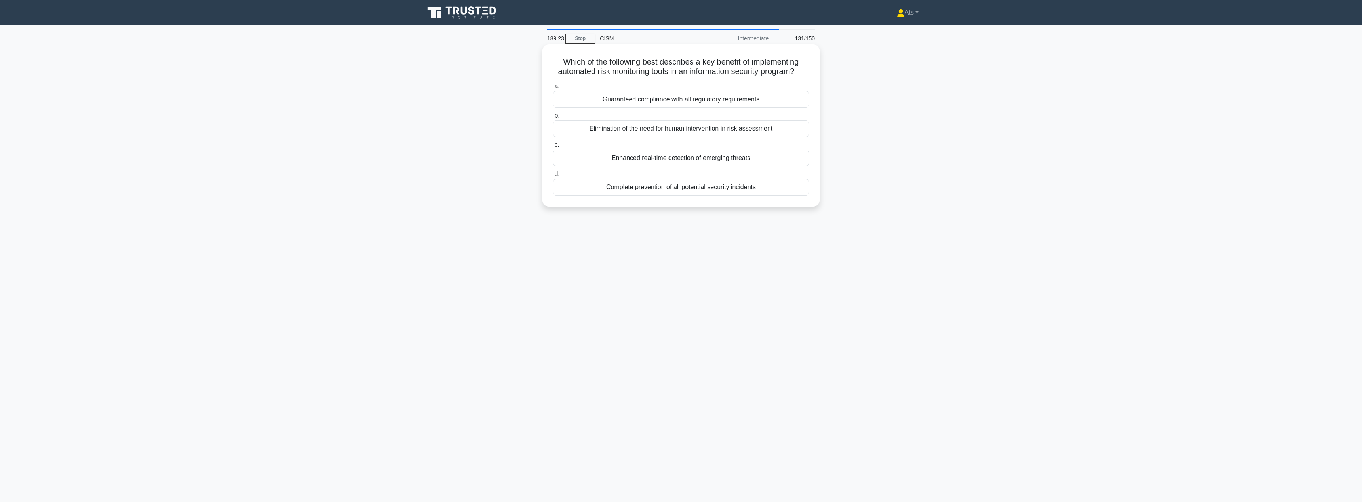
click at [553, 148] on input "c. Enhanced real-time detection of emerging threats" at bounding box center [553, 145] width 0 height 5
click at [738, 99] on div "Aligning security objectives with business goals" at bounding box center [681, 99] width 257 height 17
click at [553, 89] on input "a. Aligning security objectives with business goals" at bounding box center [553, 86] width 0 height 5
click at [713, 159] on div "Risk reallocation" at bounding box center [681, 158] width 257 height 17
click at [553, 148] on input "c. Risk reallocation" at bounding box center [553, 145] width 0 height 5
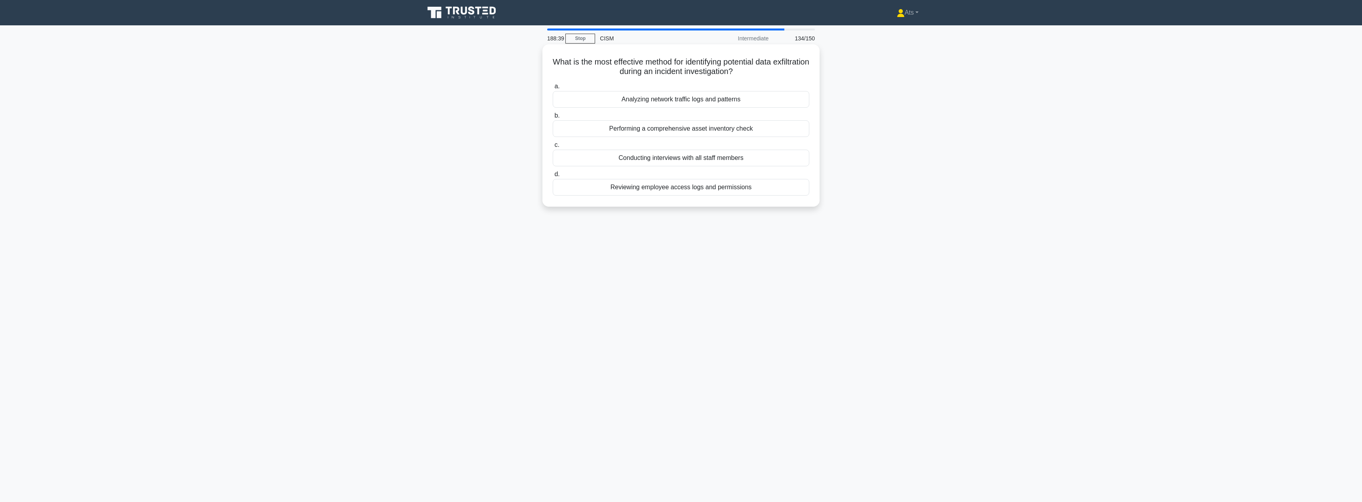
click at [729, 101] on div "Analyzing network traffic logs and patterns" at bounding box center [681, 99] width 257 height 17
click at [553, 89] on input "a. Analyzing network traffic logs and patterns" at bounding box center [553, 86] width 0 height 5
click at [718, 140] on div "Full-scale simulations" at bounding box center [681, 138] width 257 height 17
click at [553, 128] on input "b. Full-scale simulations" at bounding box center [553, 125] width 0 height 5
click at [715, 187] on div "Data Subject Consent" at bounding box center [681, 187] width 257 height 17
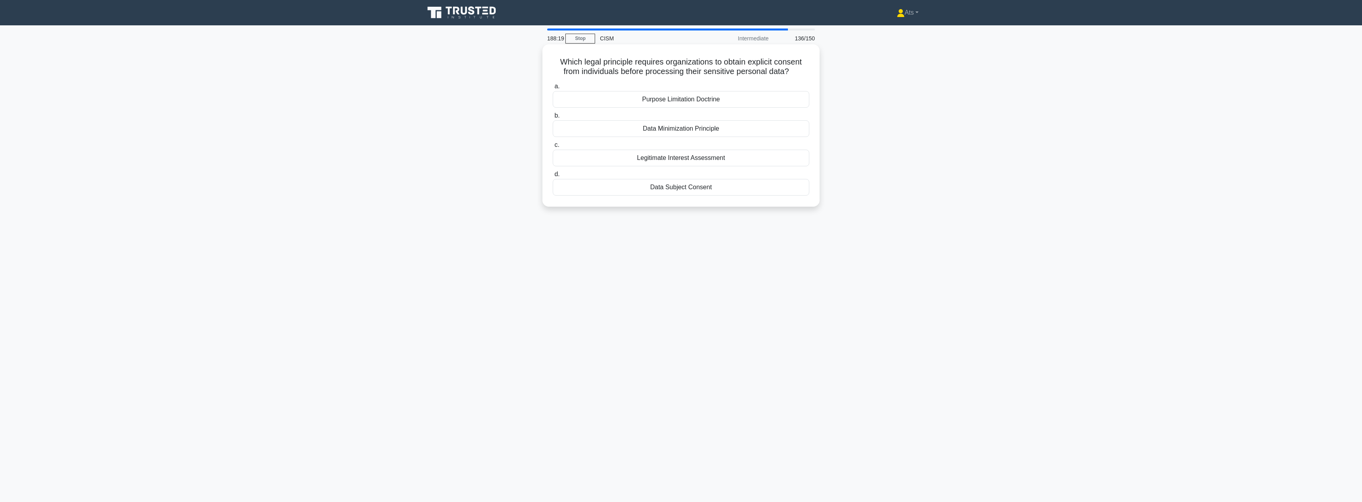
click at [553, 177] on input "d. Data Subject Consent" at bounding box center [553, 174] width 0 height 5
click at [715, 186] on div "COBIT 5" at bounding box center [681, 187] width 257 height 17
click at [553, 177] on input "d. COBIT 5" at bounding box center [553, 174] width 0 height 5
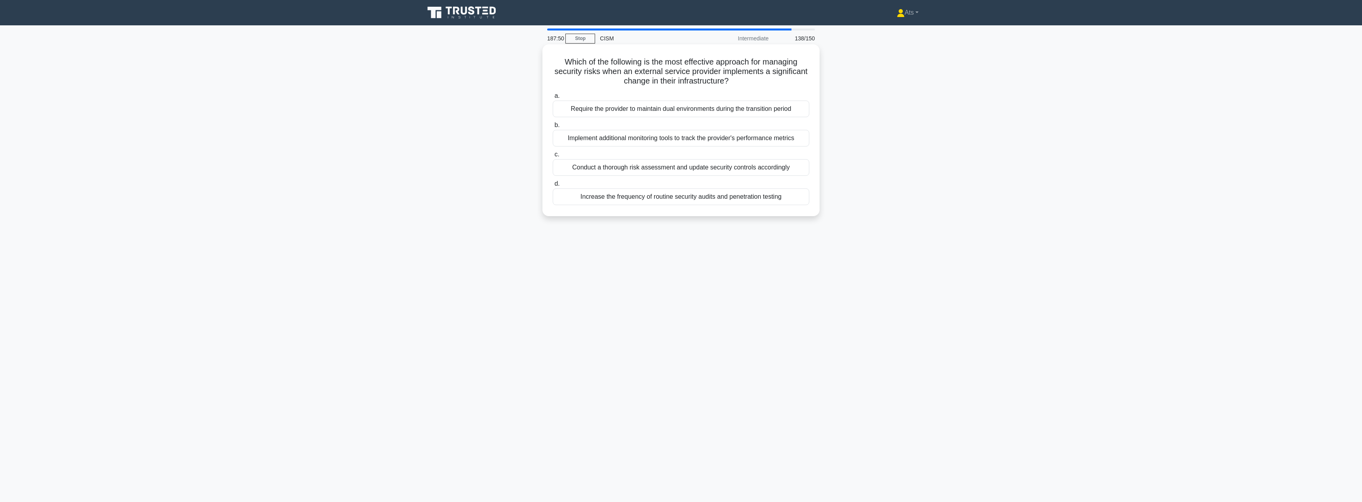
click at [665, 170] on div "Conduct a thorough risk assessment and update security controls accordingly" at bounding box center [681, 167] width 257 height 17
click at [553, 157] on input "c. Conduct a thorough risk assessment and update security controls accordingly" at bounding box center [553, 154] width 0 height 5
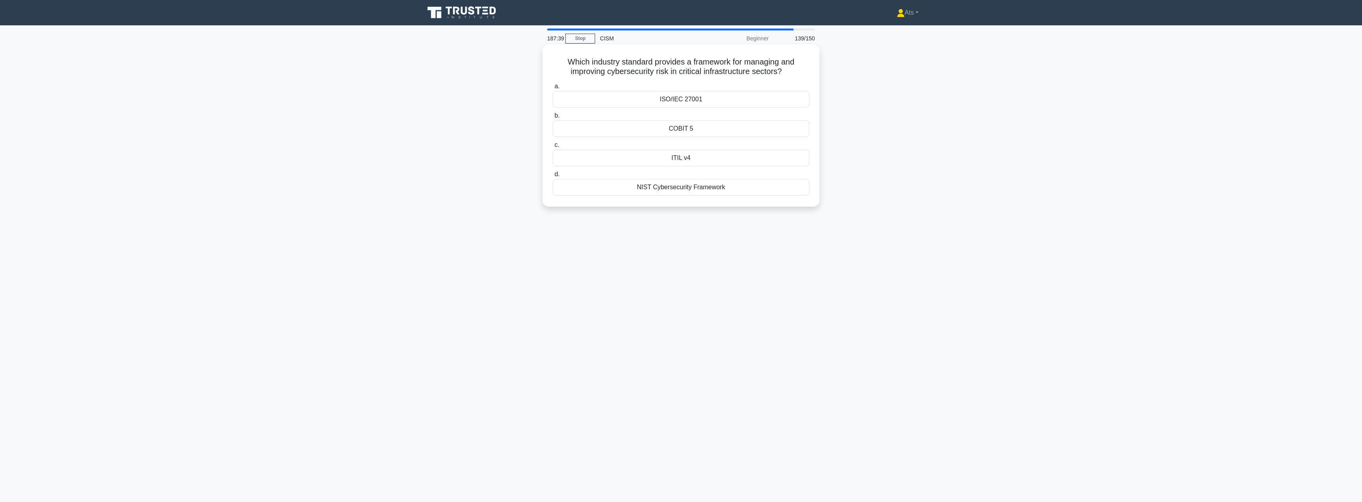
click at [691, 128] on div "COBIT 5" at bounding box center [681, 128] width 257 height 17
click at [553, 118] on input "b. COBIT 5" at bounding box center [553, 115] width 0 height 5
click at [710, 190] on div "Information Security Manager" at bounding box center [681, 187] width 257 height 17
click at [553, 177] on input "d. Information Security Manager" at bounding box center [553, 174] width 0 height 5
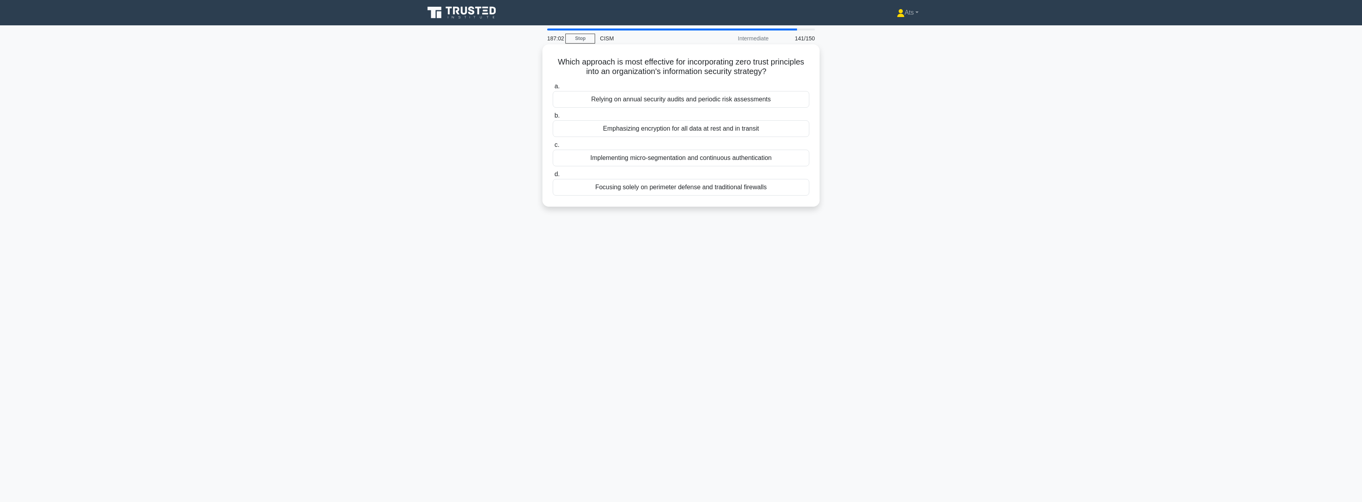
click at [765, 163] on div "Implementing micro-segmentation and continuous authentication" at bounding box center [681, 158] width 257 height 17
click at [553, 148] on input "c. Implementing micro-segmentation and continuous authentication" at bounding box center [553, 145] width 0 height 5
click at [678, 170] on div "Increase the frequency of routine security audits and penetration testing" at bounding box center [681, 167] width 257 height 17
click at [553, 157] on input "c. Increase the frequency of routine security audits and penetration testing" at bounding box center [553, 154] width 0 height 5
click at [669, 190] on div "Implement a centralized vendor management system with clear role assignments" at bounding box center [681, 187] width 257 height 17
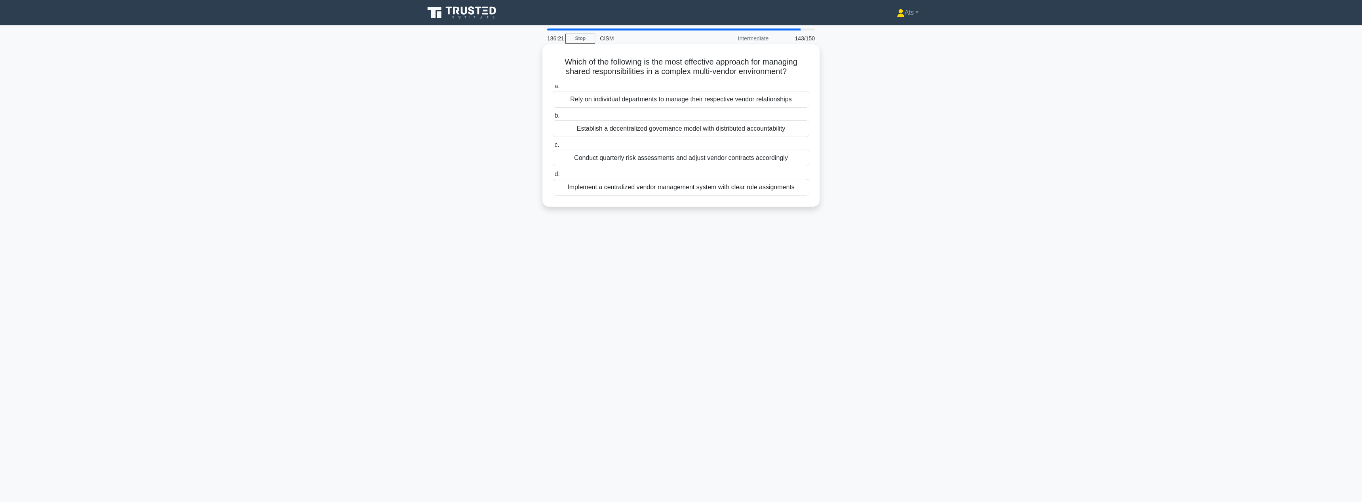
click at [553, 177] on input "d. Implement a centralized vendor management system with clear role assignments" at bounding box center [553, 174] width 0 height 5
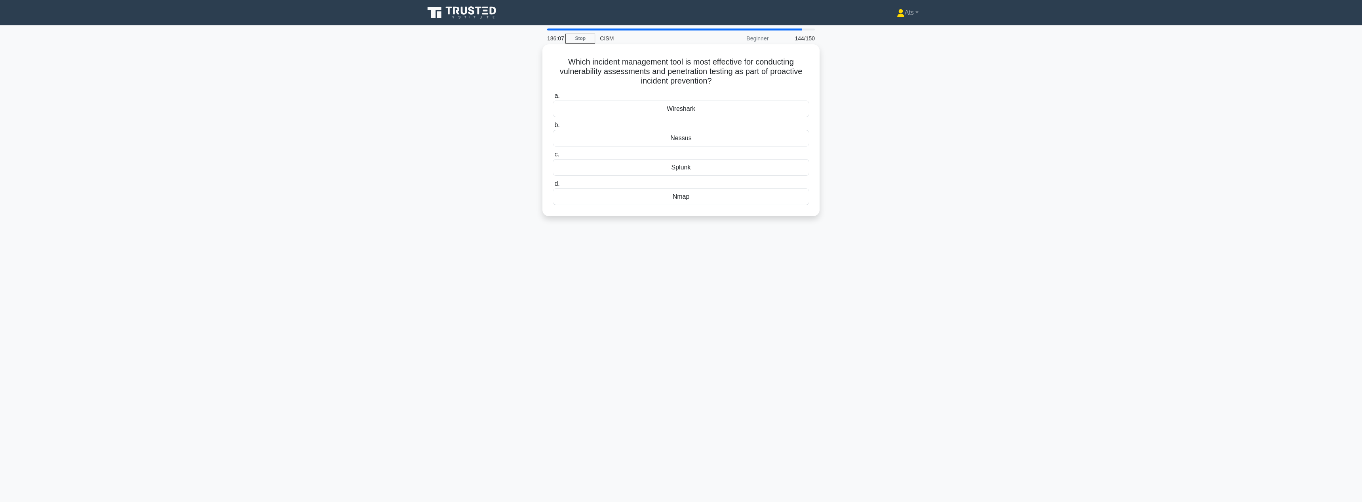
click at [696, 138] on div "Nessus" at bounding box center [681, 138] width 257 height 17
click at [553, 128] on input "b. Nessus" at bounding box center [553, 125] width 0 height 5
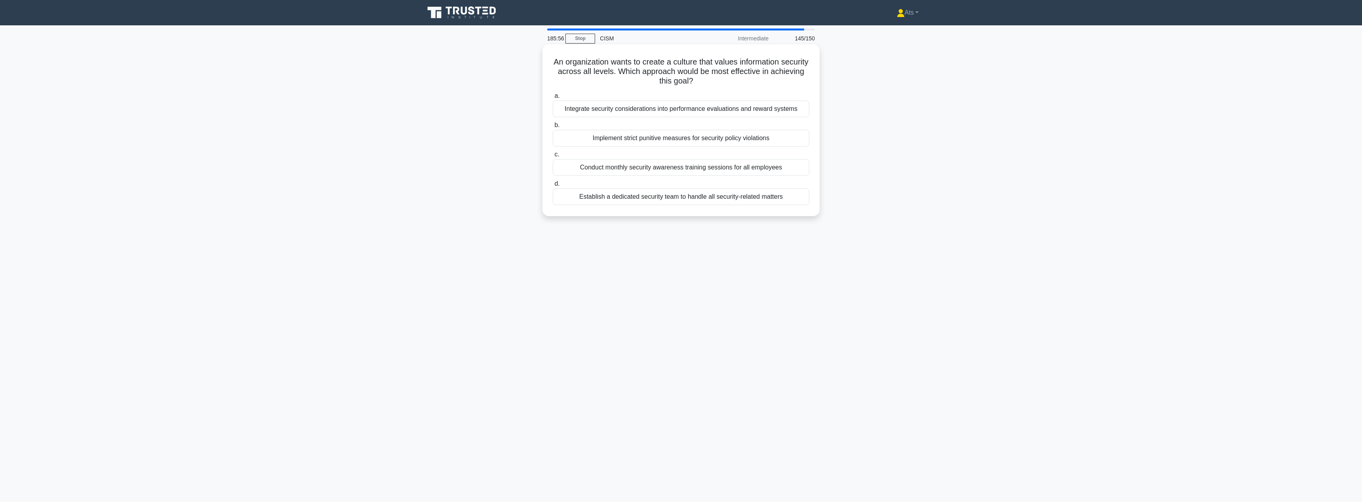
click at [681, 108] on div "Integrate security considerations into performance evaluations and reward syste…" at bounding box center [681, 109] width 257 height 17
click at [553, 99] on input "a. Integrate security considerations into performance evaluations and reward sy…" at bounding box center [553, 95] width 0 height 5
drag, startPoint x: 641, startPoint y: 72, endPoint x: 565, endPoint y: 72, distance: 76.4
click at [565, 72] on h5 "Which of the following best describes a key approach for integrating blockchain…" at bounding box center [681, 71] width 258 height 29
click at [610, 200] on div "Implementing blockchain solutions across all departments to ensure uniform adop…" at bounding box center [681, 196] width 257 height 17
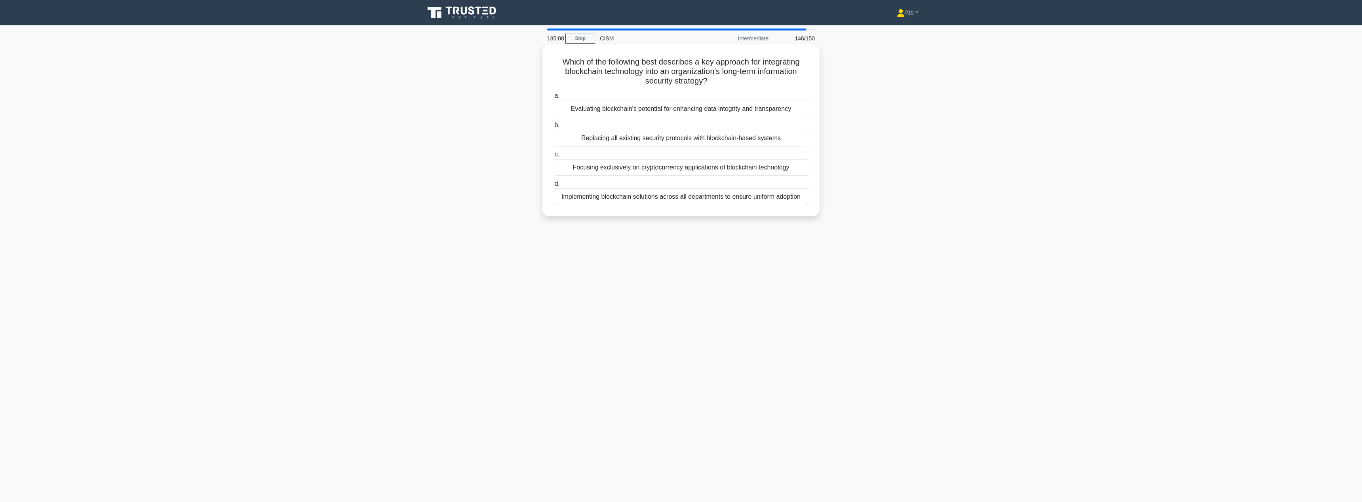
click at [553, 186] on input "d. Implementing blockchain solutions across all departments to ensure uniform a…" at bounding box center [553, 183] width 0 height 5
click at [792, 130] on div "Establishing a dedicated team for continuous risk monitoring and reporting" at bounding box center [681, 128] width 257 height 17
click at [553, 118] on input "b. Establishing a dedicated team for continuous risk monitoring and reporting" at bounding box center [553, 115] width 0 height 5
click at [703, 138] on div "Global Information Security Officer" at bounding box center [681, 138] width 257 height 17
click at [553, 128] on input "b. Global Information Security Officer" at bounding box center [553, 125] width 0 height 5
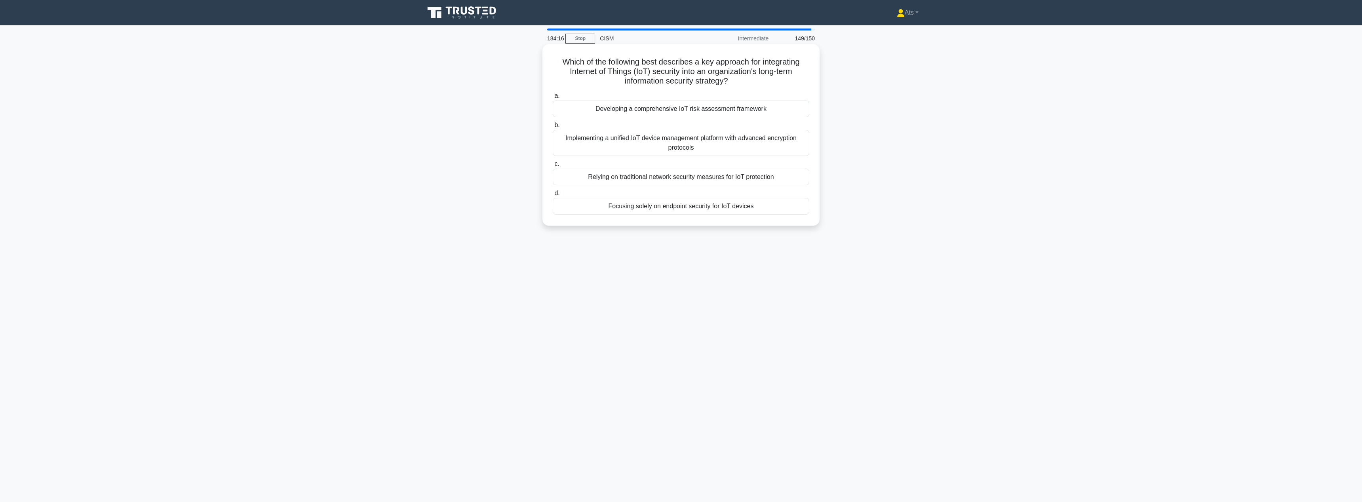
click at [762, 108] on div "Developing a comprehensive IoT risk assessment framework" at bounding box center [681, 109] width 257 height 17
click at [553, 99] on input "a. Developing a comprehensive IoT risk assessment framework" at bounding box center [553, 95] width 0 height 5
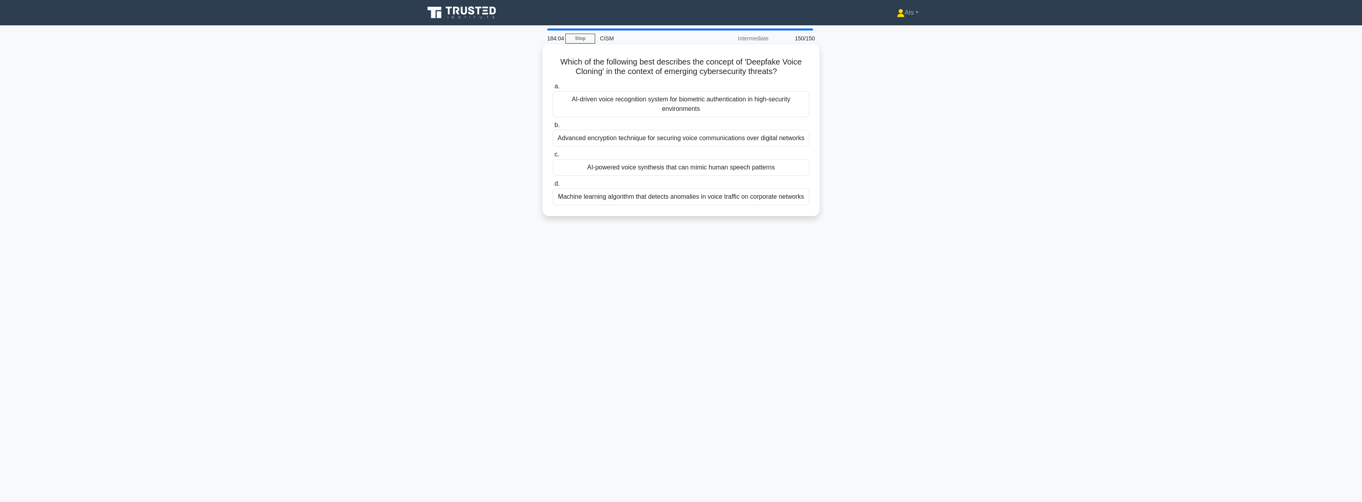
click at [783, 168] on div "AI-powered voice synthesis that can mimic human speech patterns" at bounding box center [681, 167] width 257 height 17
click at [553, 157] on input "c. AI-powered voice synthesis that can mimic human speech patterns" at bounding box center [553, 154] width 0 height 5
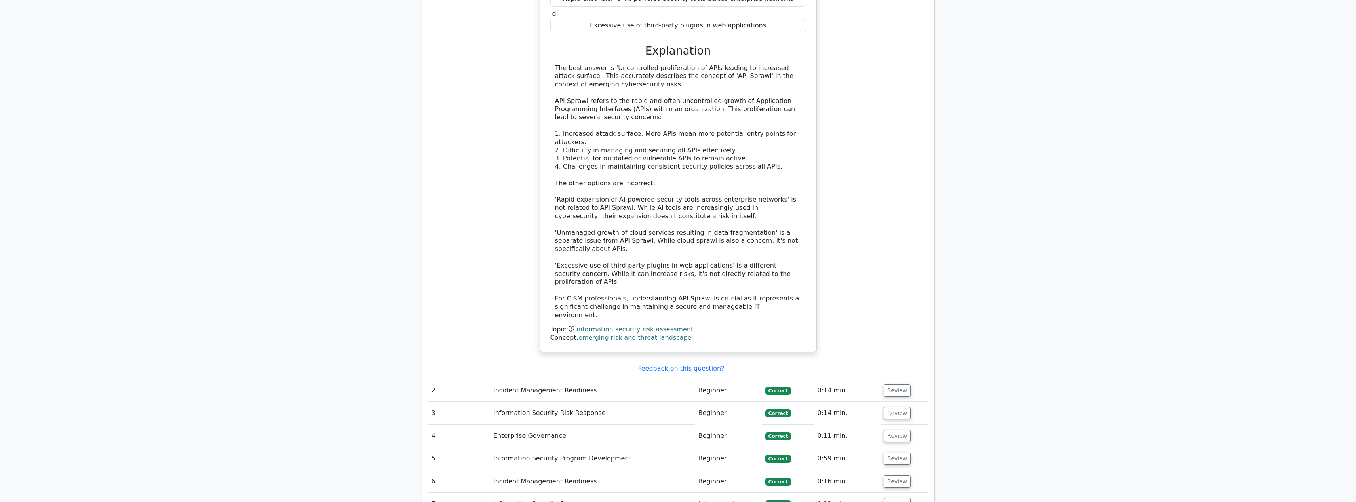
scroll to position [992, 0]
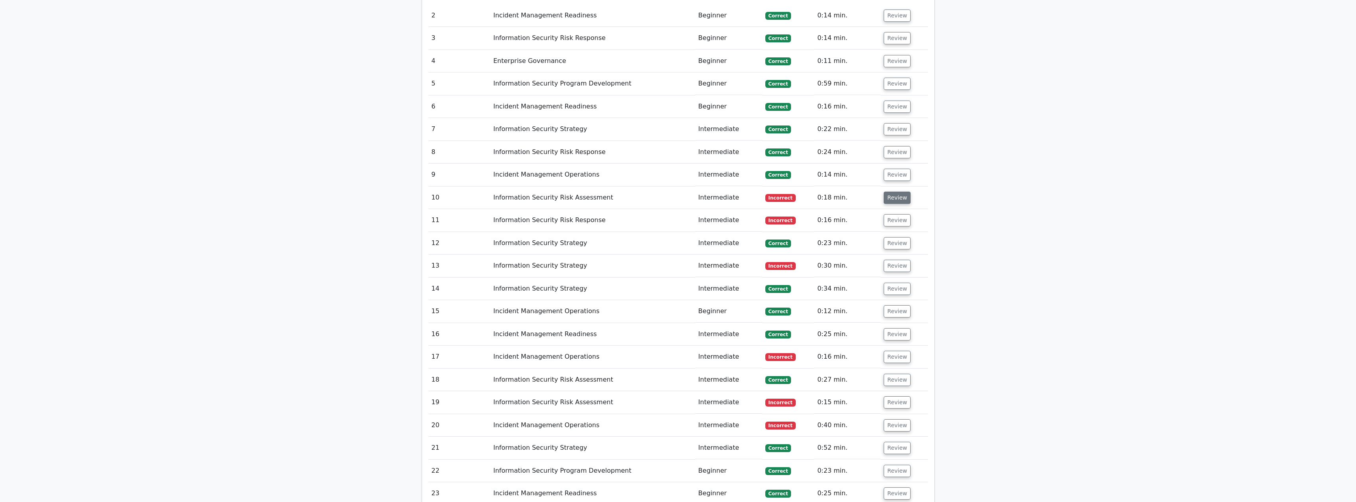
click at [884, 192] on button "Review" at bounding box center [897, 198] width 27 height 12
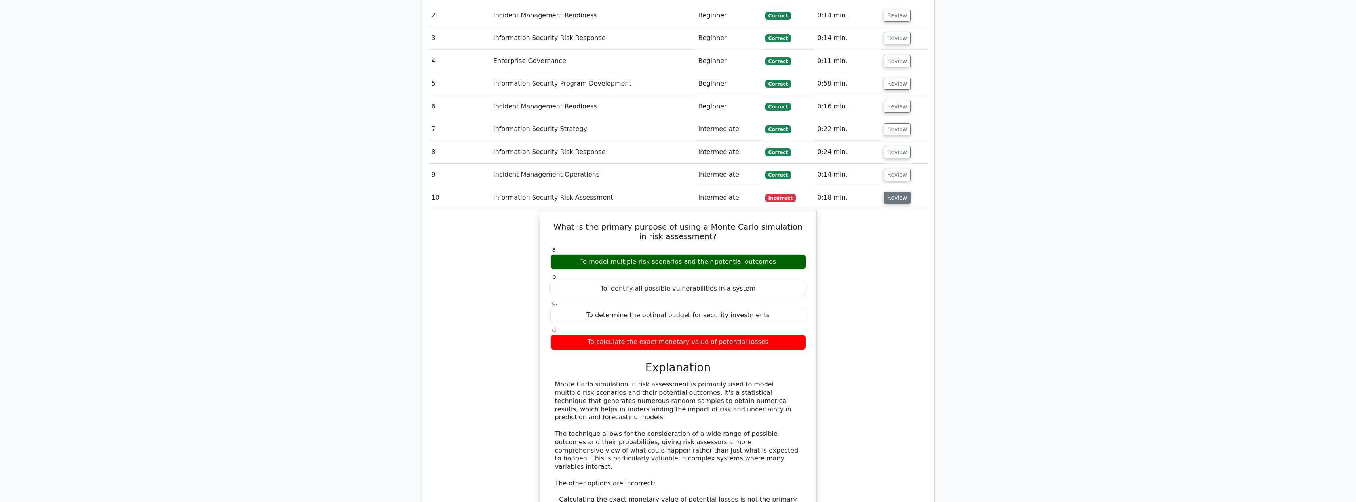
click at [887, 192] on button "Review" at bounding box center [897, 198] width 27 height 12
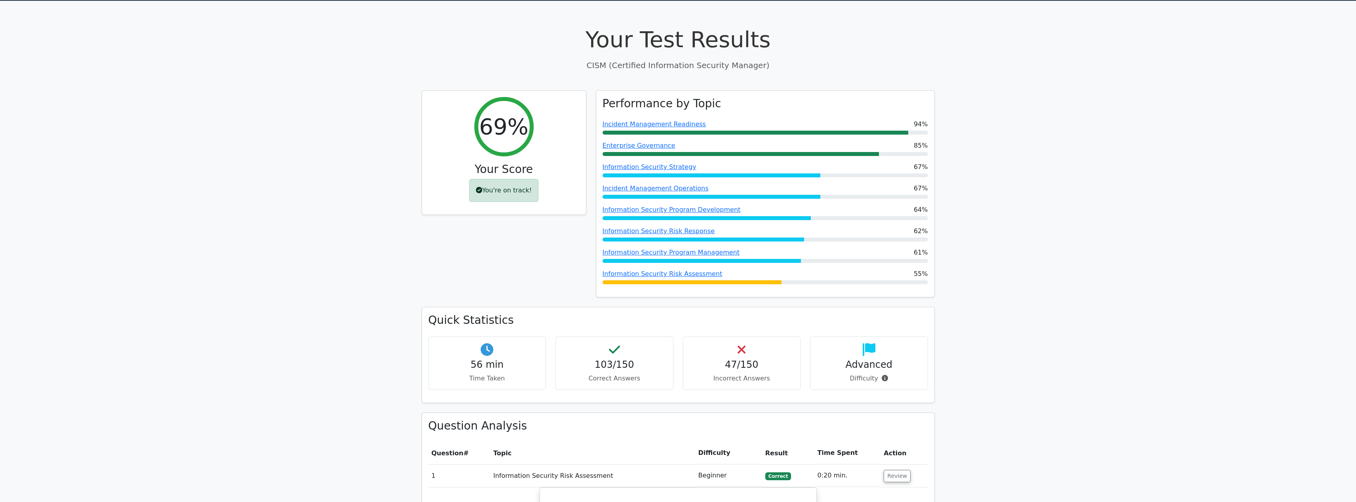
scroll to position [0, 0]
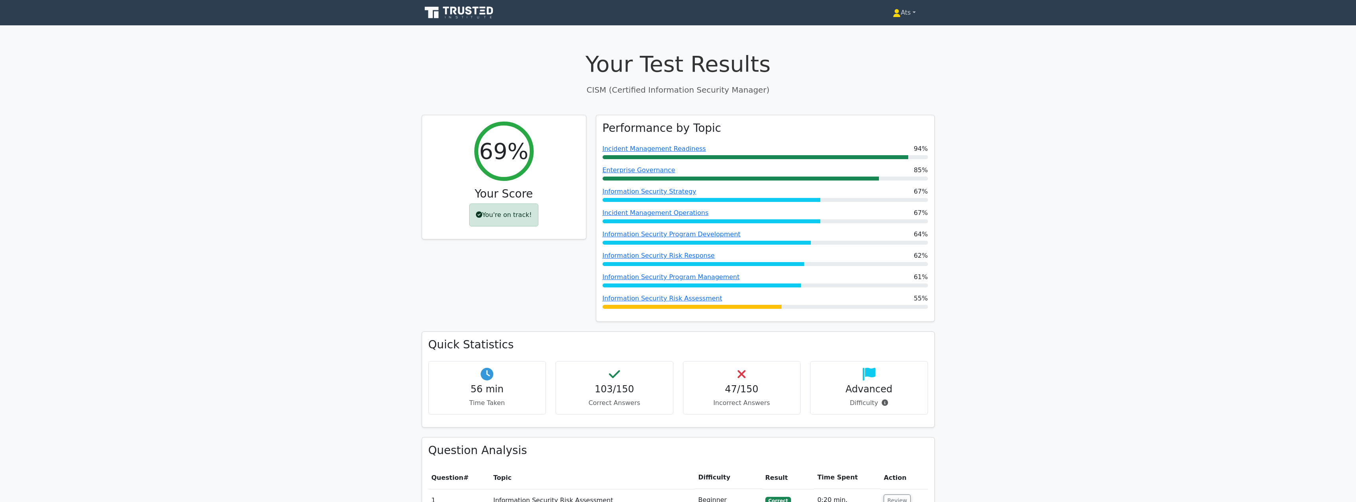
click at [913, 15] on link "Ats" at bounding box center [904, 13] width 61 height 16
click at [906, 30] on link "Profile" at bounding box center [905, 31] width 63 height 13
